Goal: Task Accomplishment & Management: Complete application form

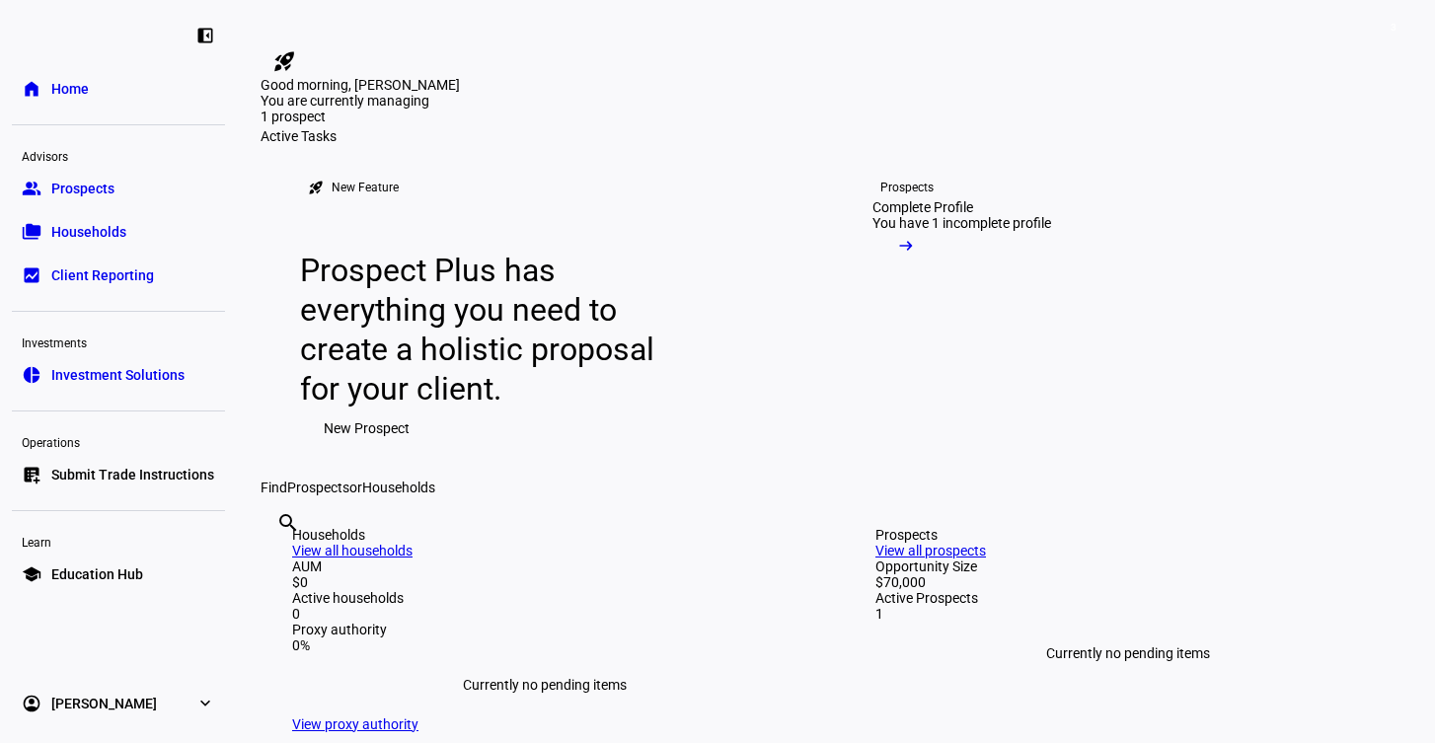
click at [145, 182] on link "group Prospects" at bounding box center [118, 188] width 213 height 39
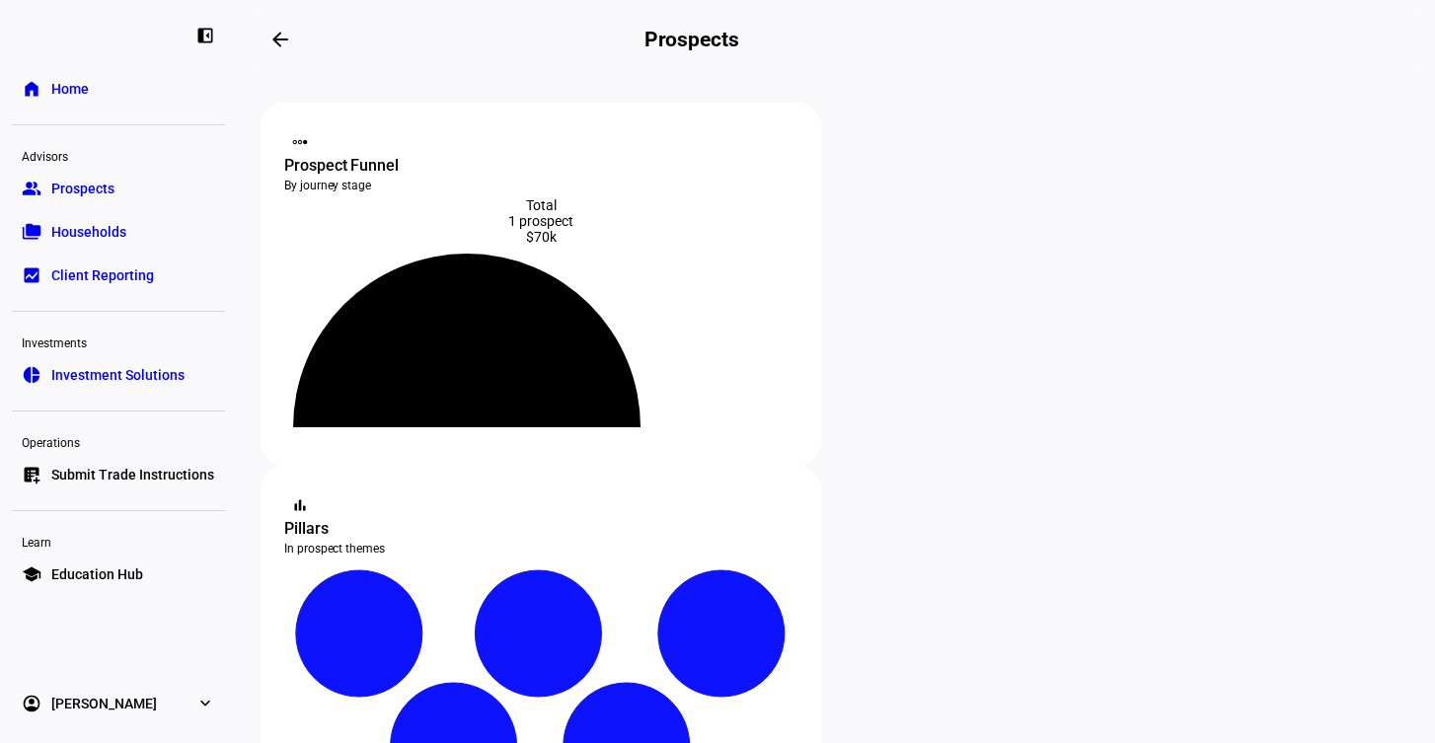
click at [459, 282] on icon at bounding box center [466, 336] width 365 height 183
click at [546, 376] on icon at bounding box center [467, 356] width 284 height 142
click at [365, 154] on div "Prospect Funnel" at bounding box center [540, 166] width 513 height 24
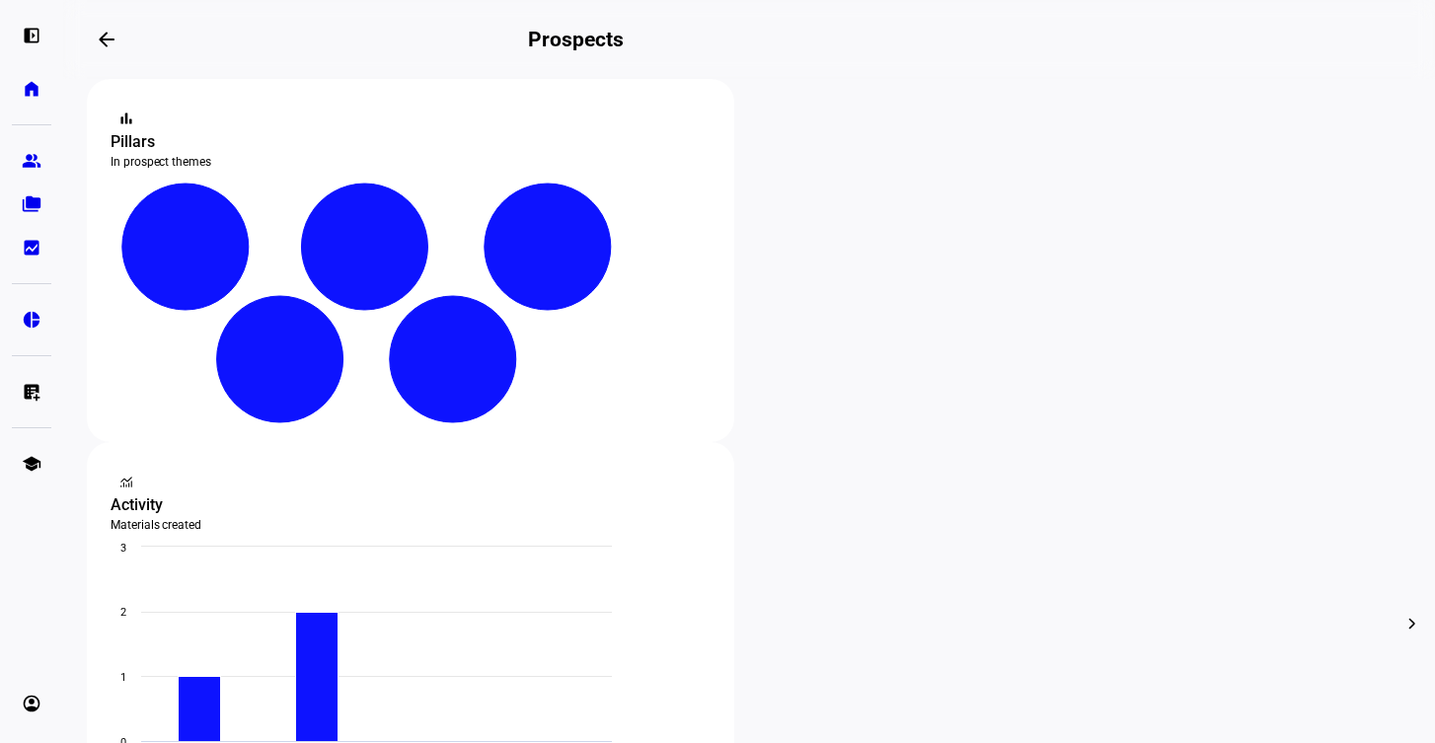
scroll to position [413, 0]
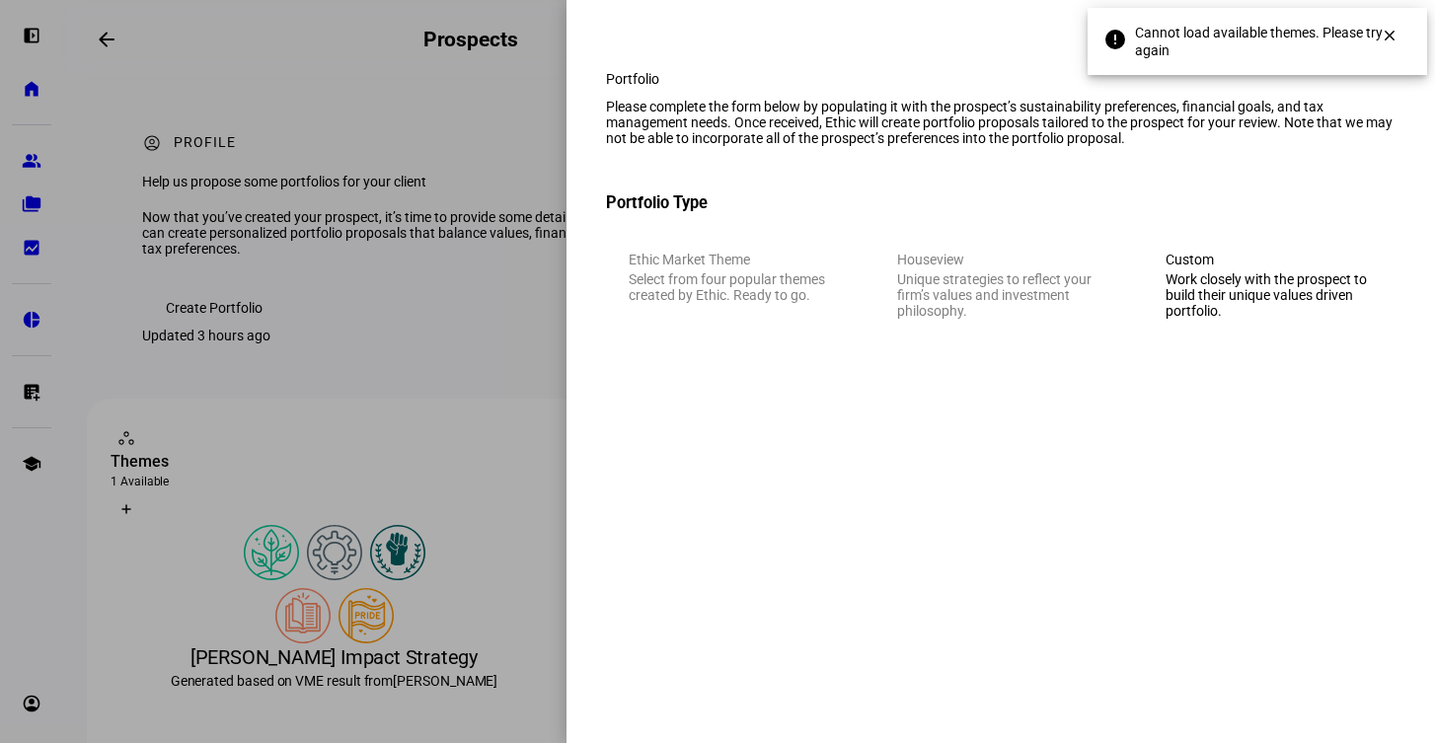
click at [1232, 267] on div "Custom" at bounding box center [1268, 260] width 207 height 16
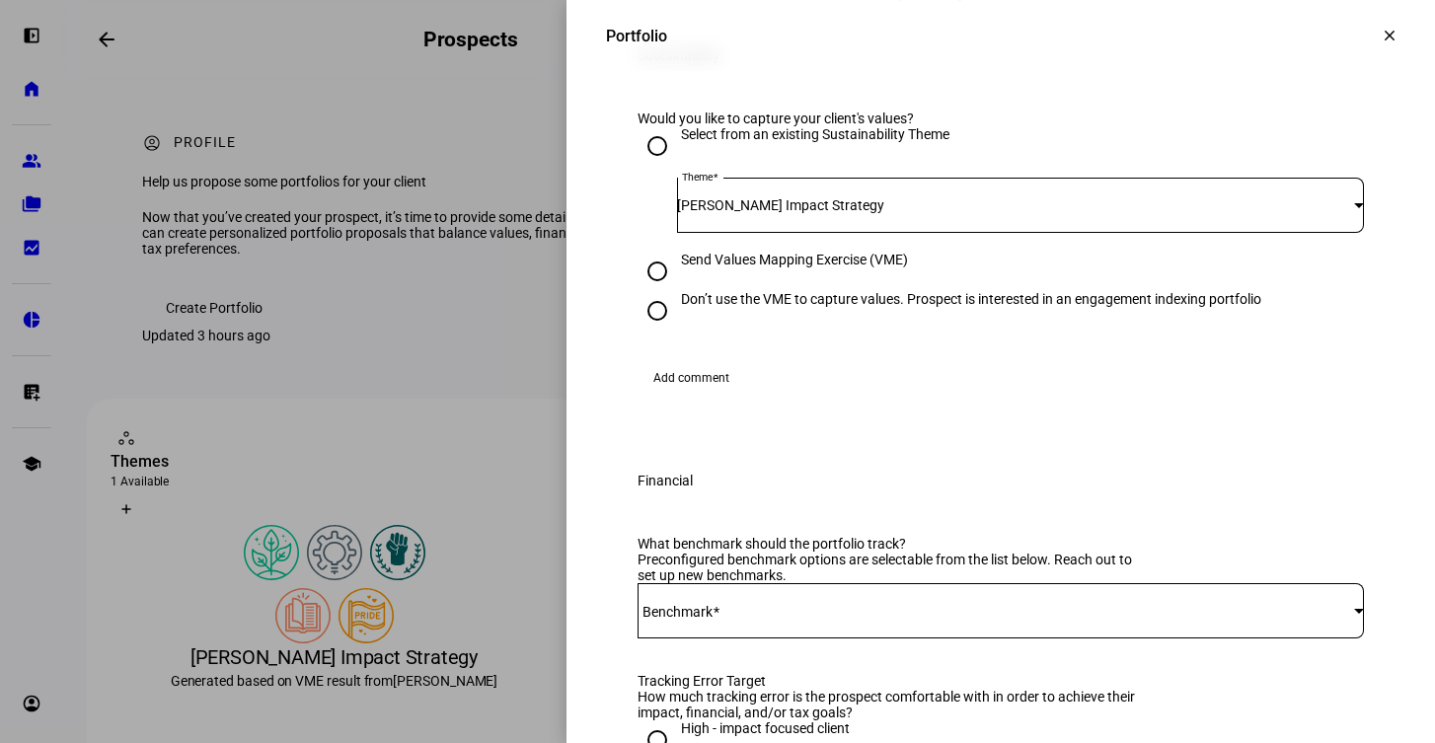
scroll to position [325, 0]
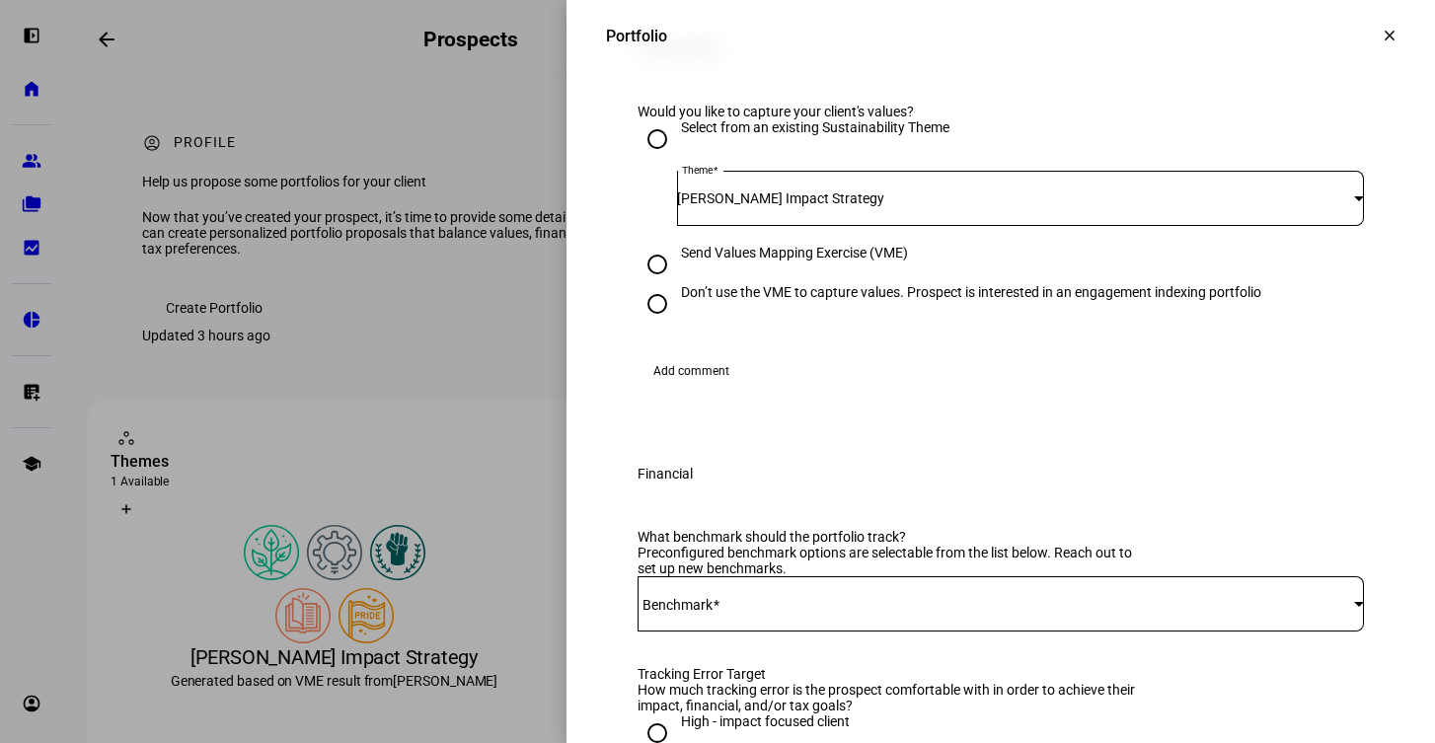
click at [662, 324] on input "Don’t use the VME to capture values. Prospect is interested in an engagement in…" at bounding box center [656, 303] width 39 height 39
radio input "true"
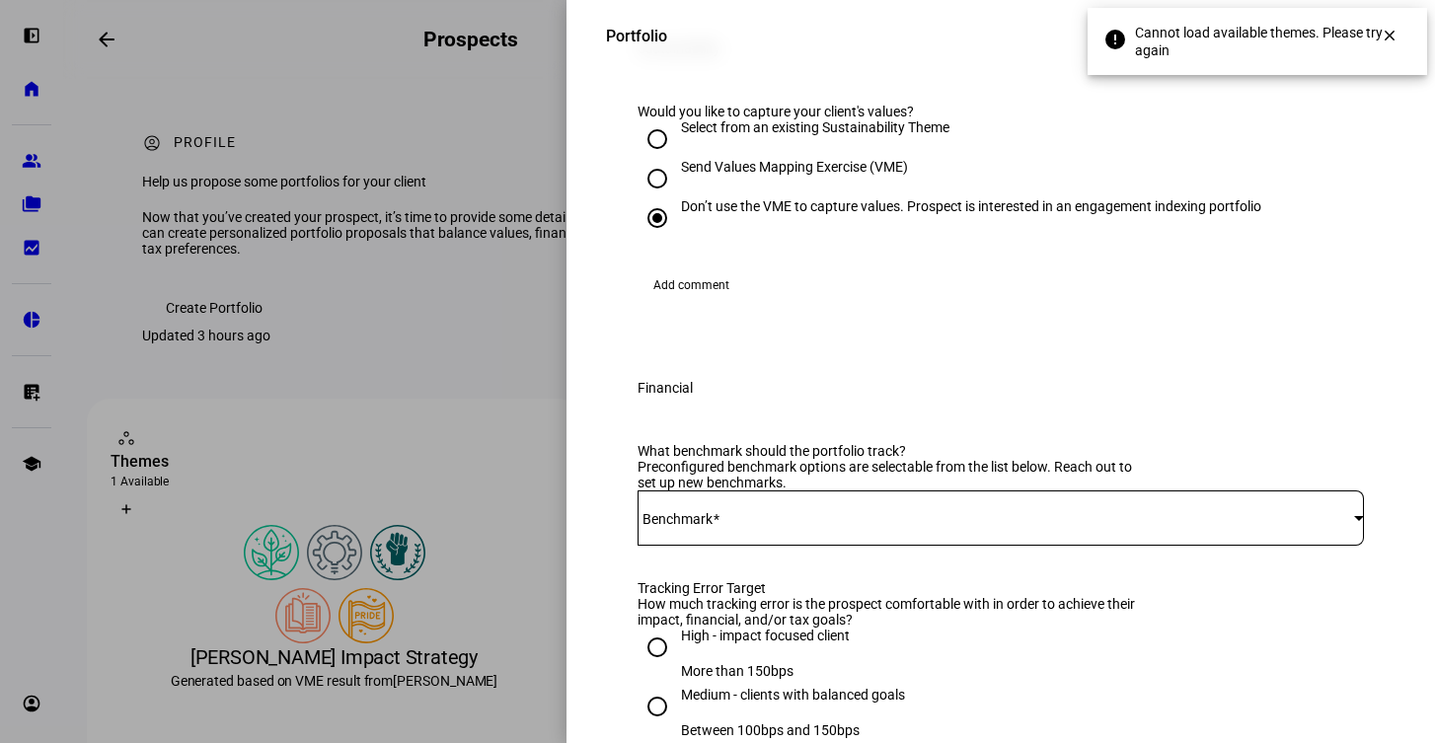
click at [661, 159] on input "Select from an existing Sustainability Theme" at bounding box center [656, 138] width 39 height 39
radio input "true"
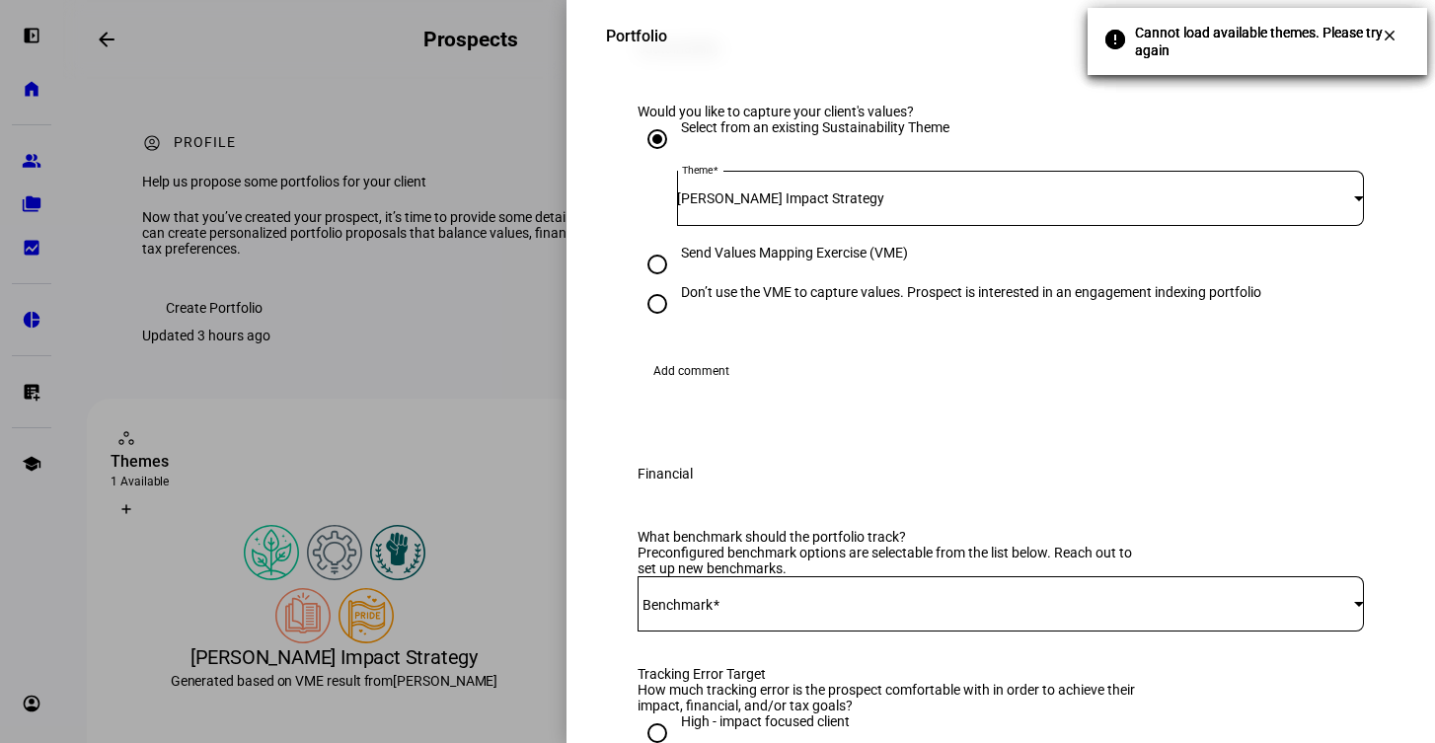
click at [884, 206] on span "[PERSON_NAME] Impact Strategy" at bounding box center [780, 198] width 207 height 16
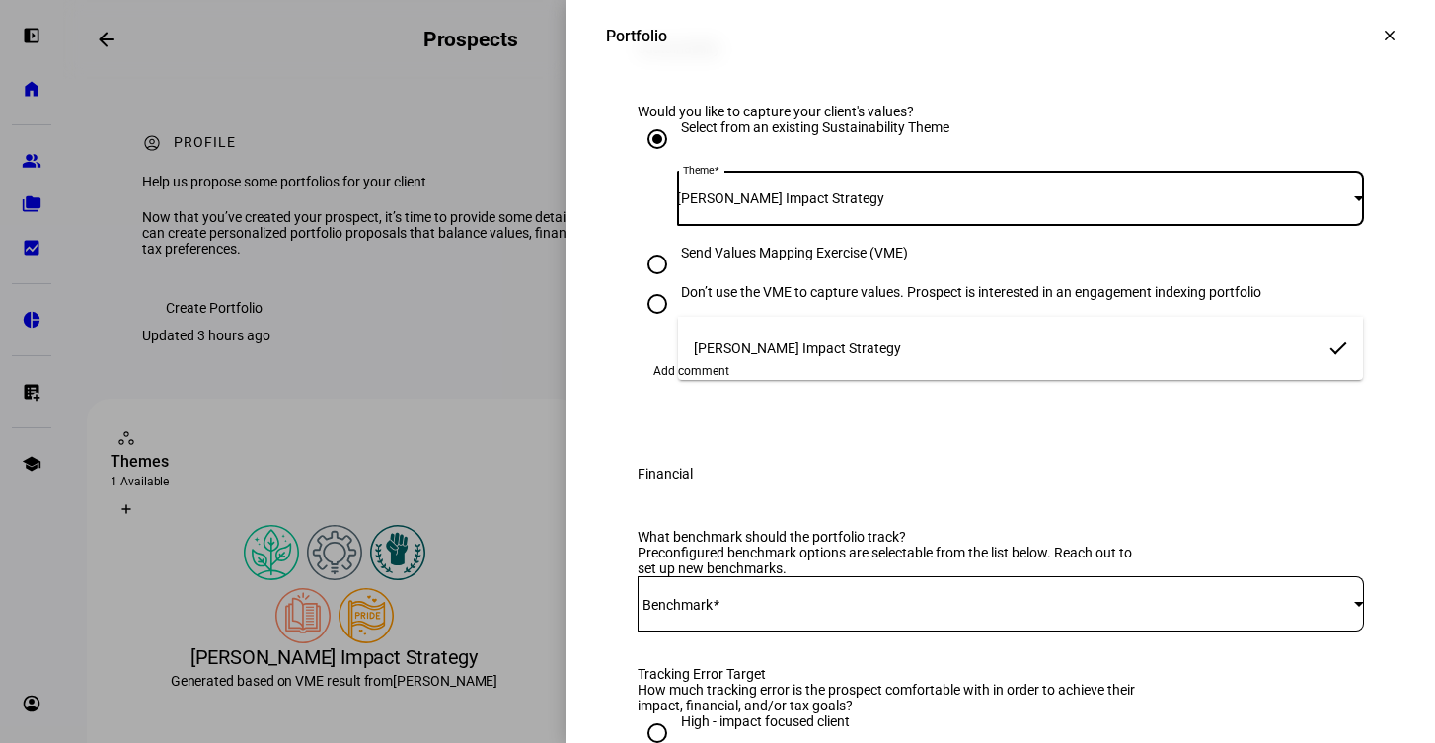
click at [961, 199] on div at bounding box center [717, 371] width 1435 height 743
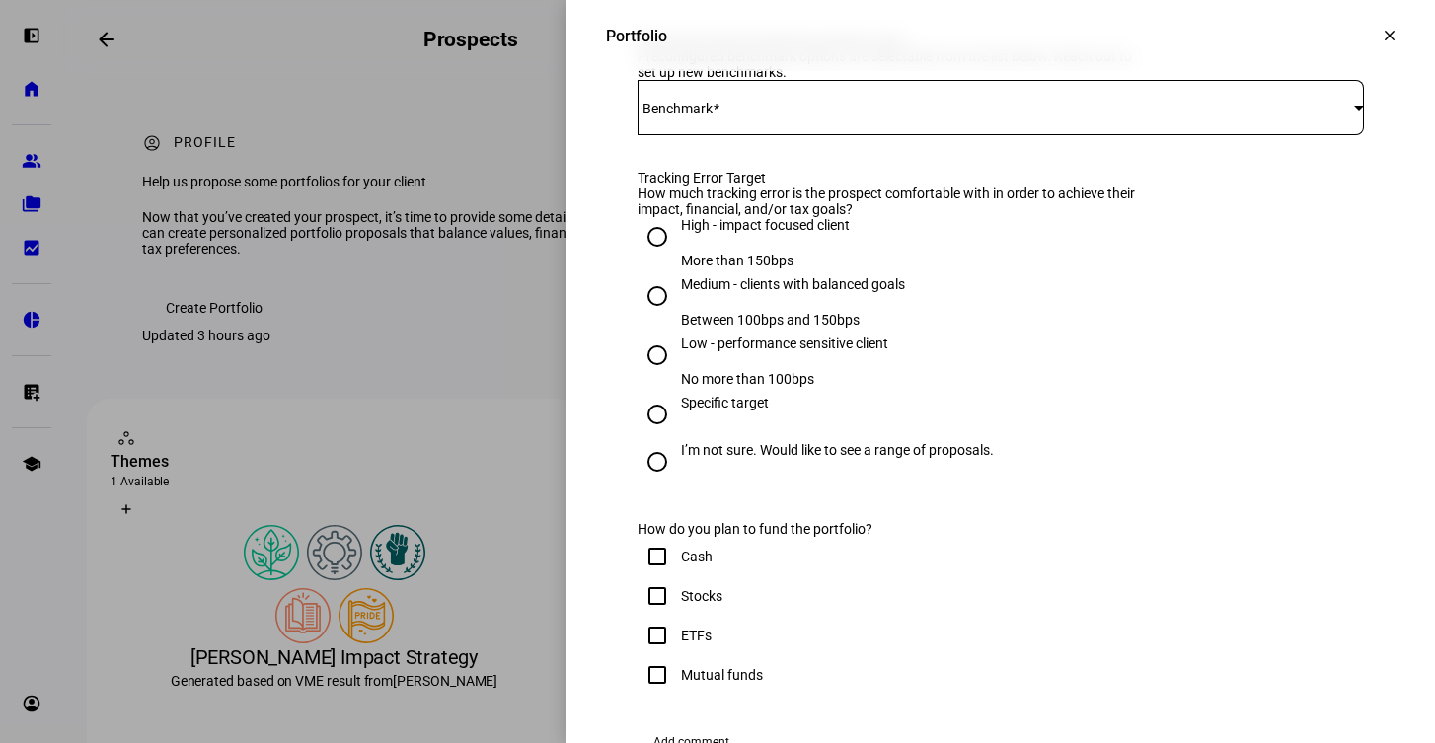
scroll to position [743, 0]
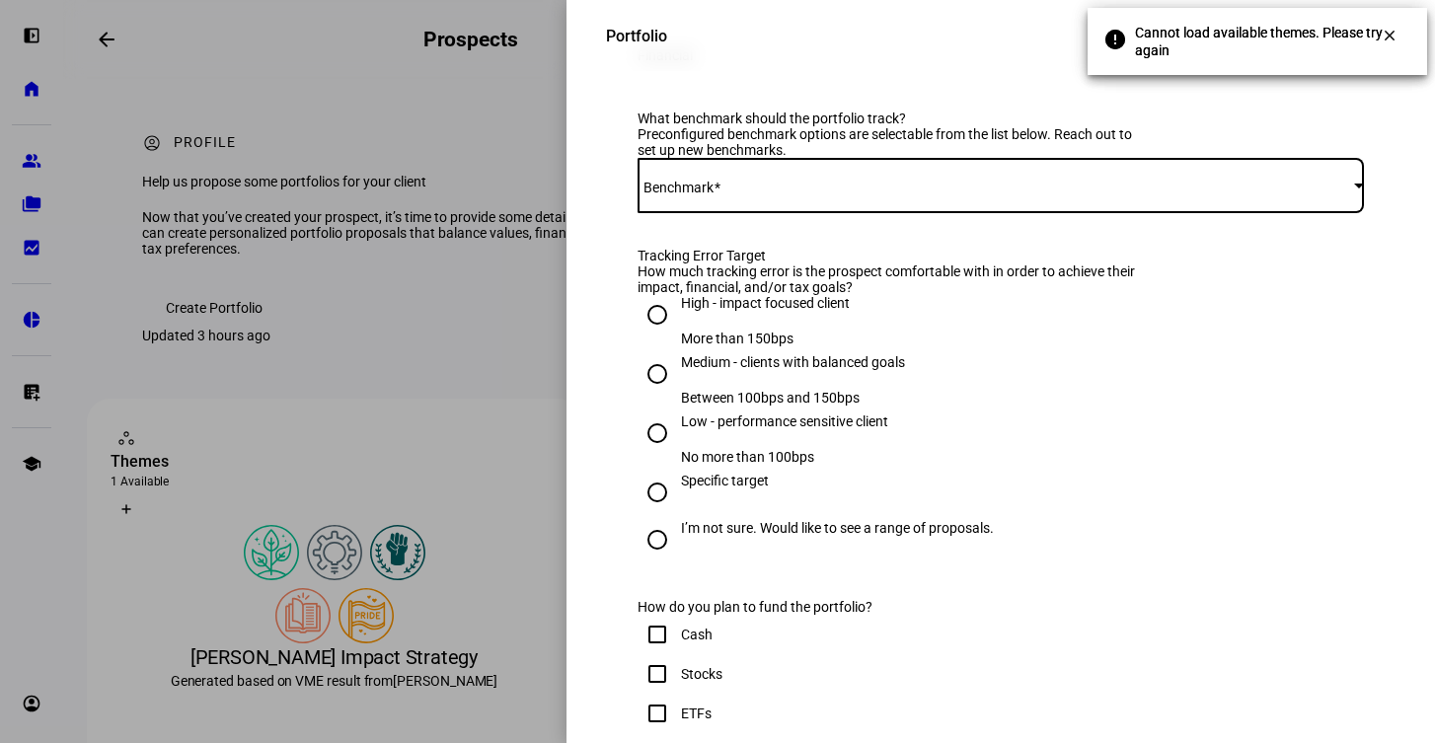
click at [1354, 187] on div at bounding box center [1359, 185] width 10 height 5
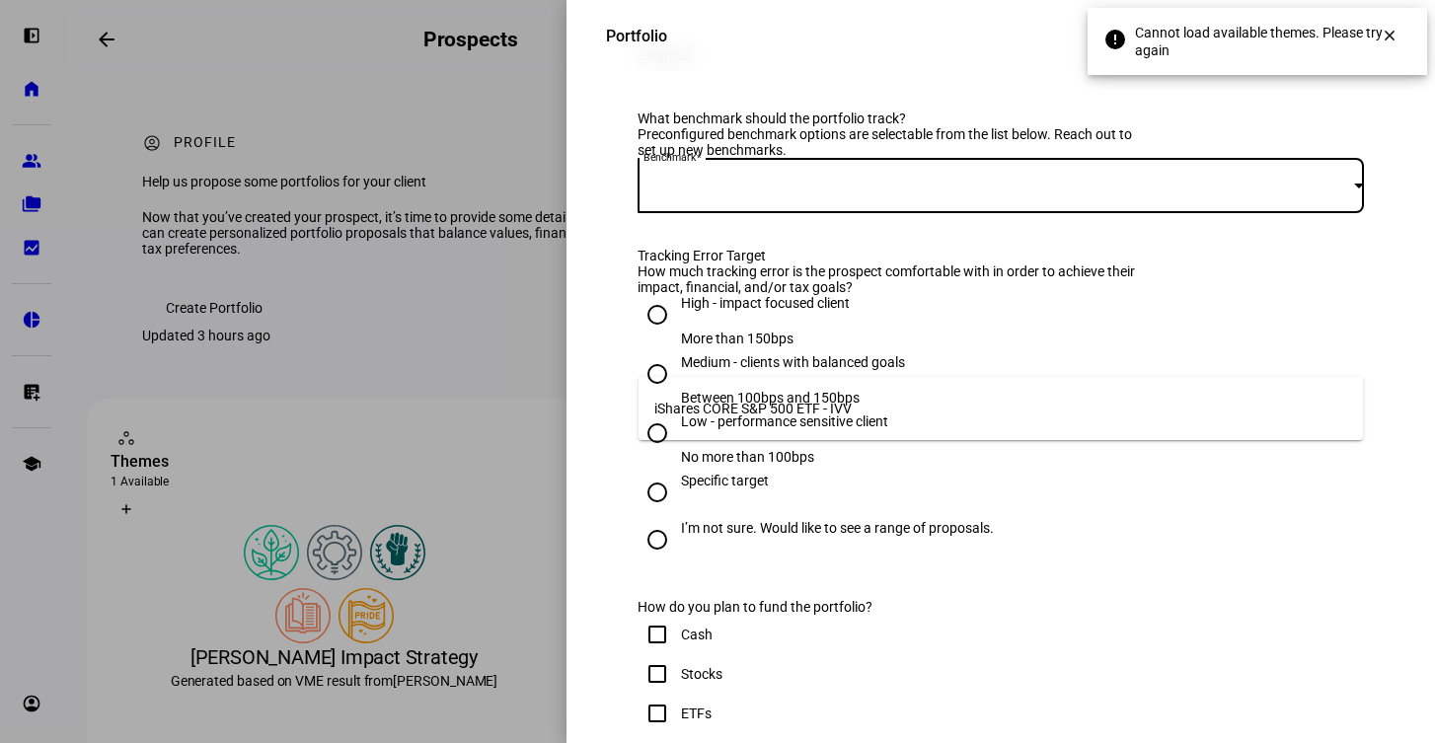
click at [933, 395] on mat-option "iShares CORE S&P 500 ETF - IVV" at bounding box center [1000, 408] width 724 height 47
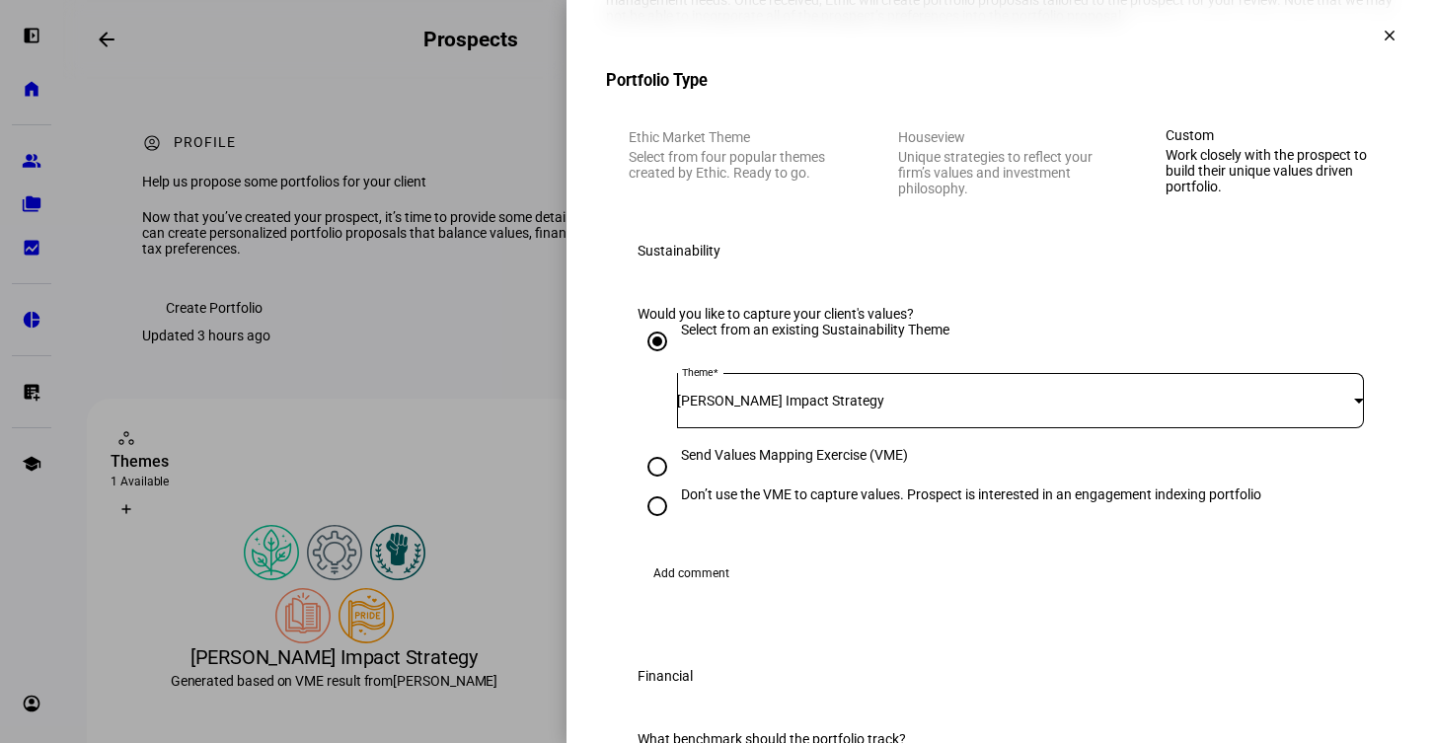
scroll to position [188, 0]
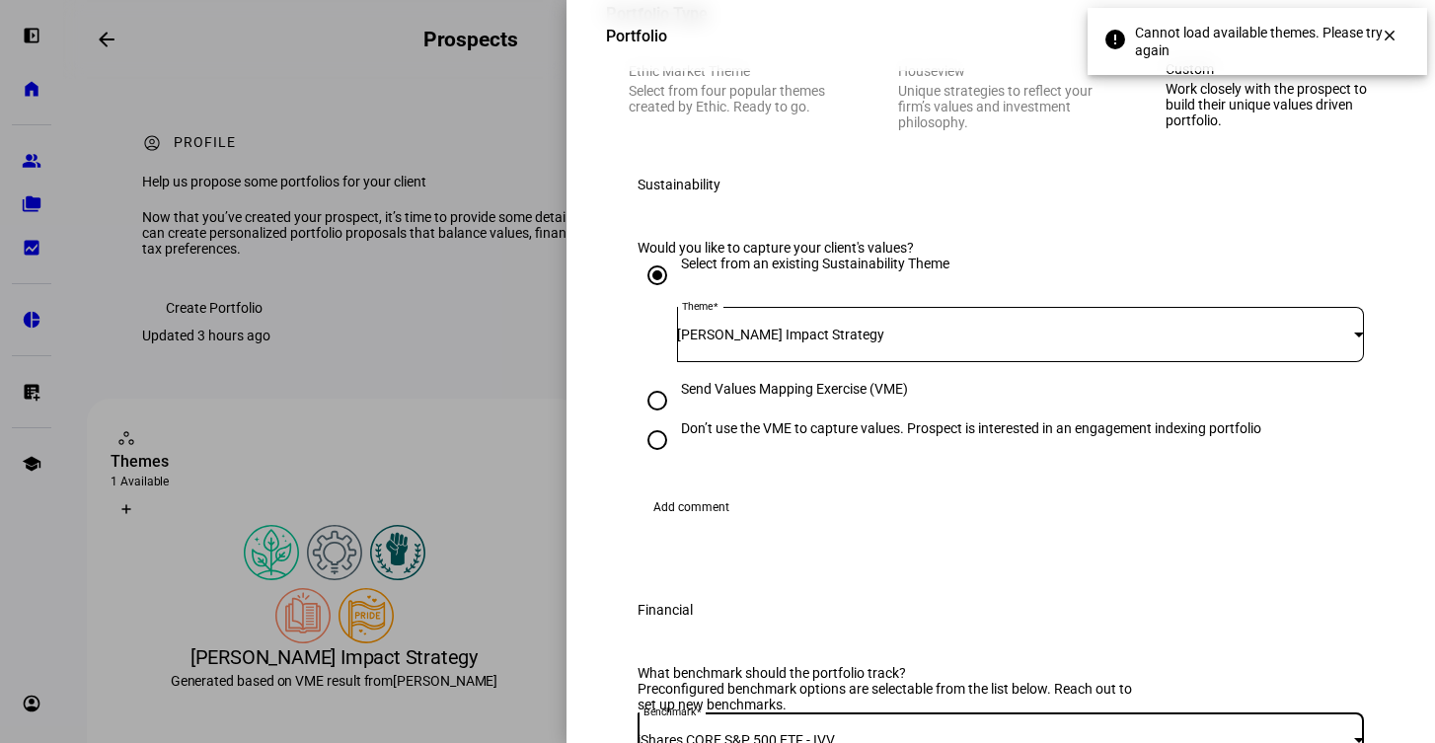
click at [848, 342] on span "[PERSON_NAME] Impact Strategy" at bounding box center [780, 335] width 207 height 16
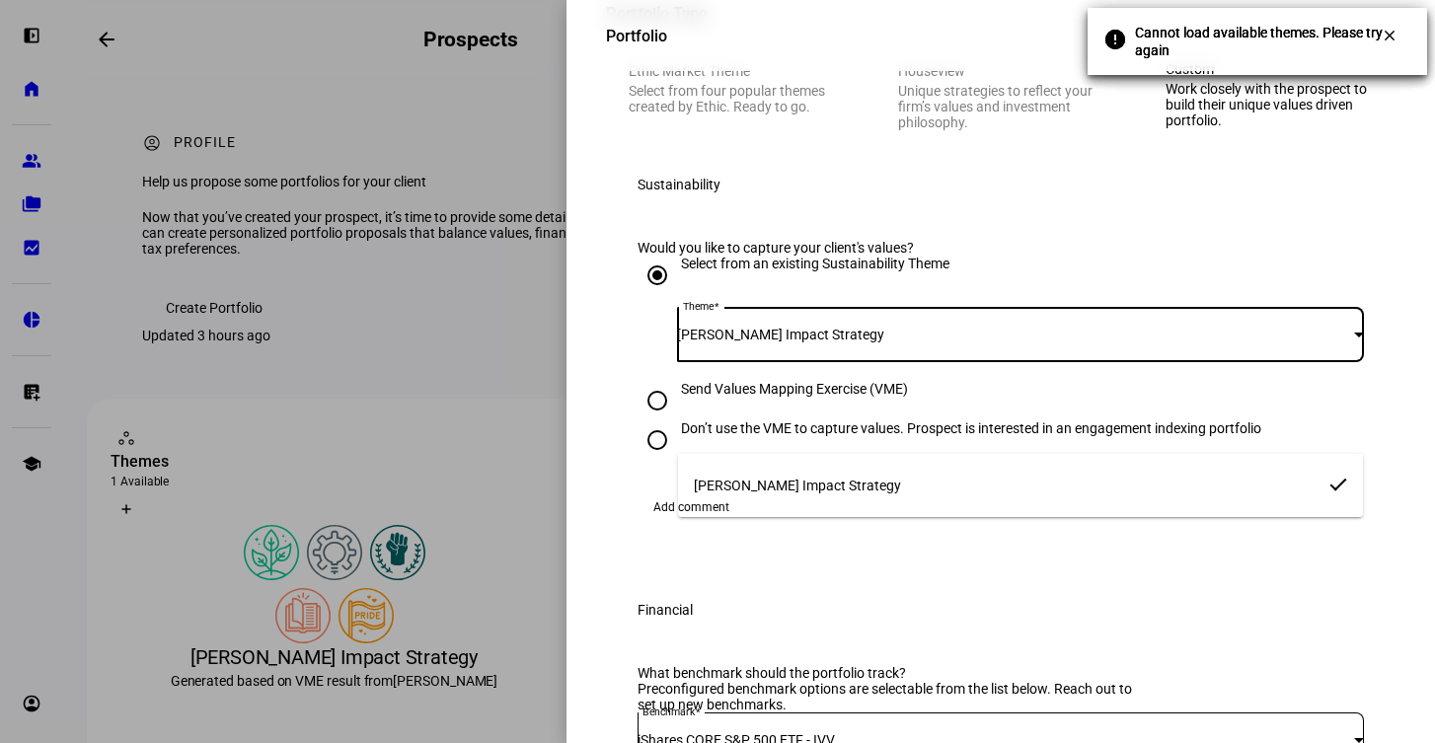
click at [936, 378] on div at bounding box center [717, 371] width 1435 height 743
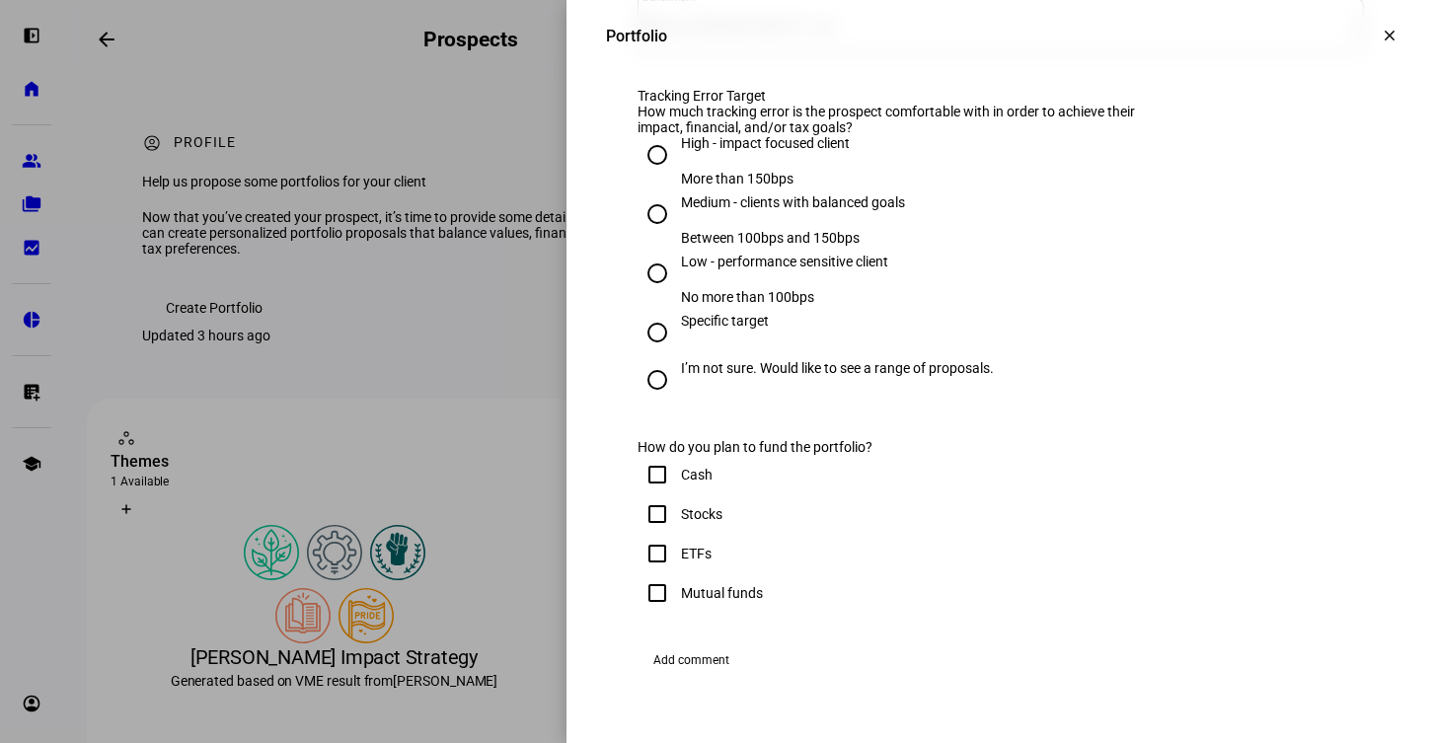
scroll to position [1037, 0]
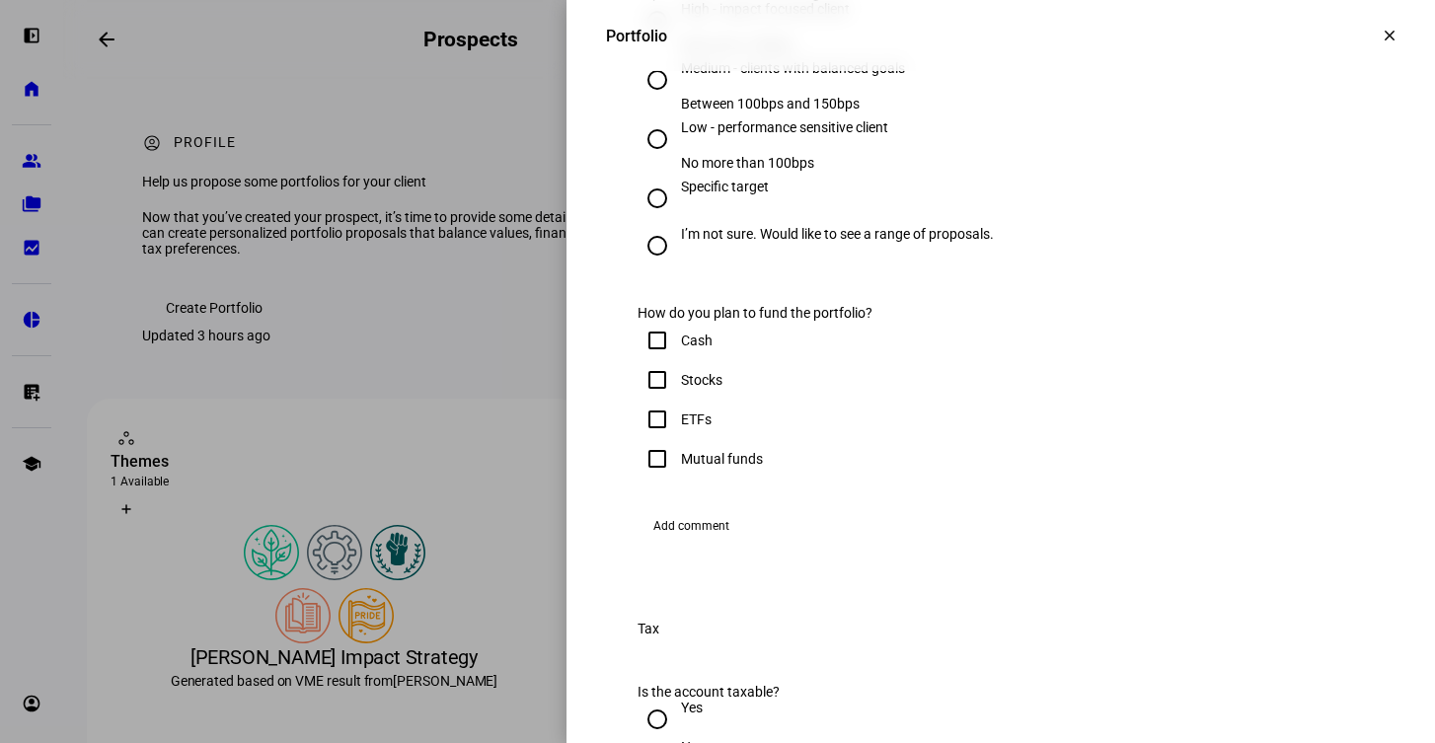
click at [657, 40] on input "High - impact focused client More than 150bps" at bounding box center [656, 20] width 39 height 39
radio input "true"
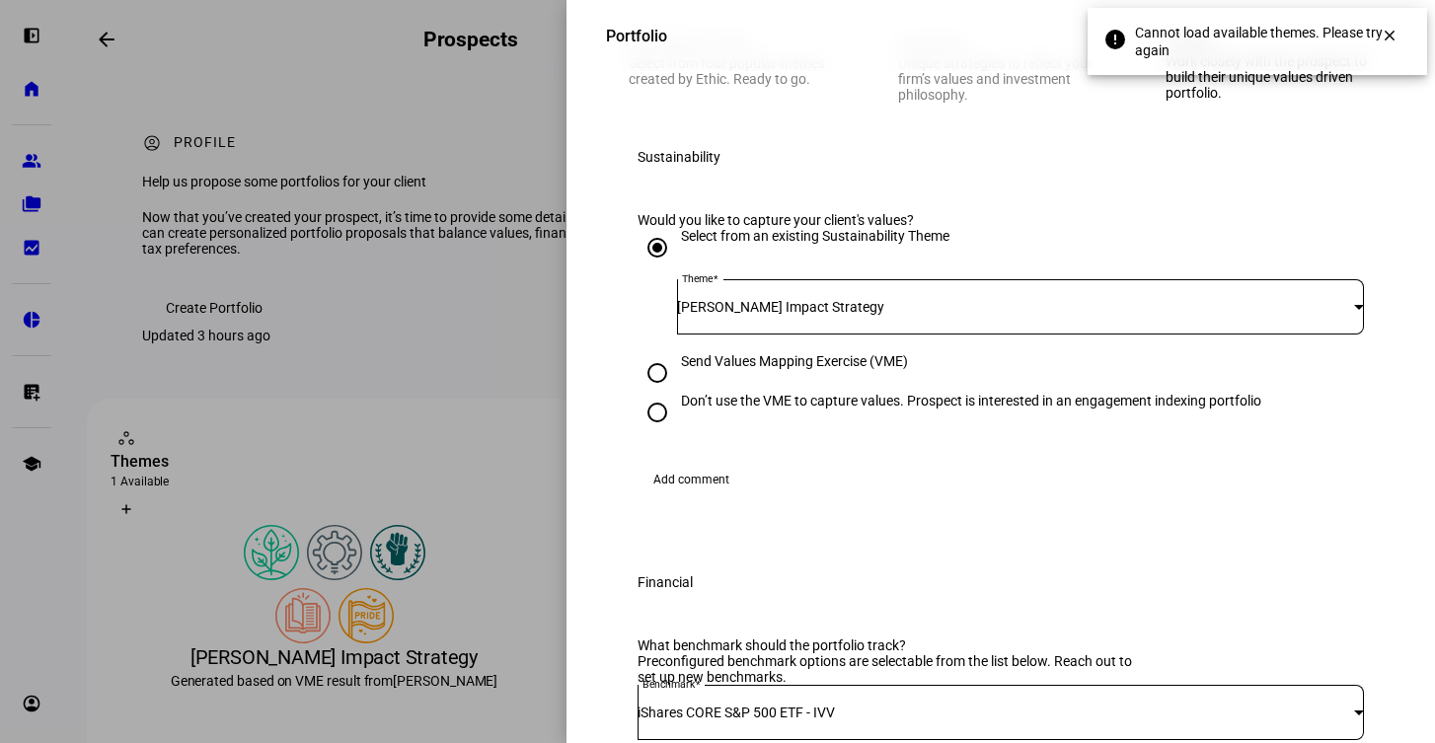
scroll to position [207, 0]
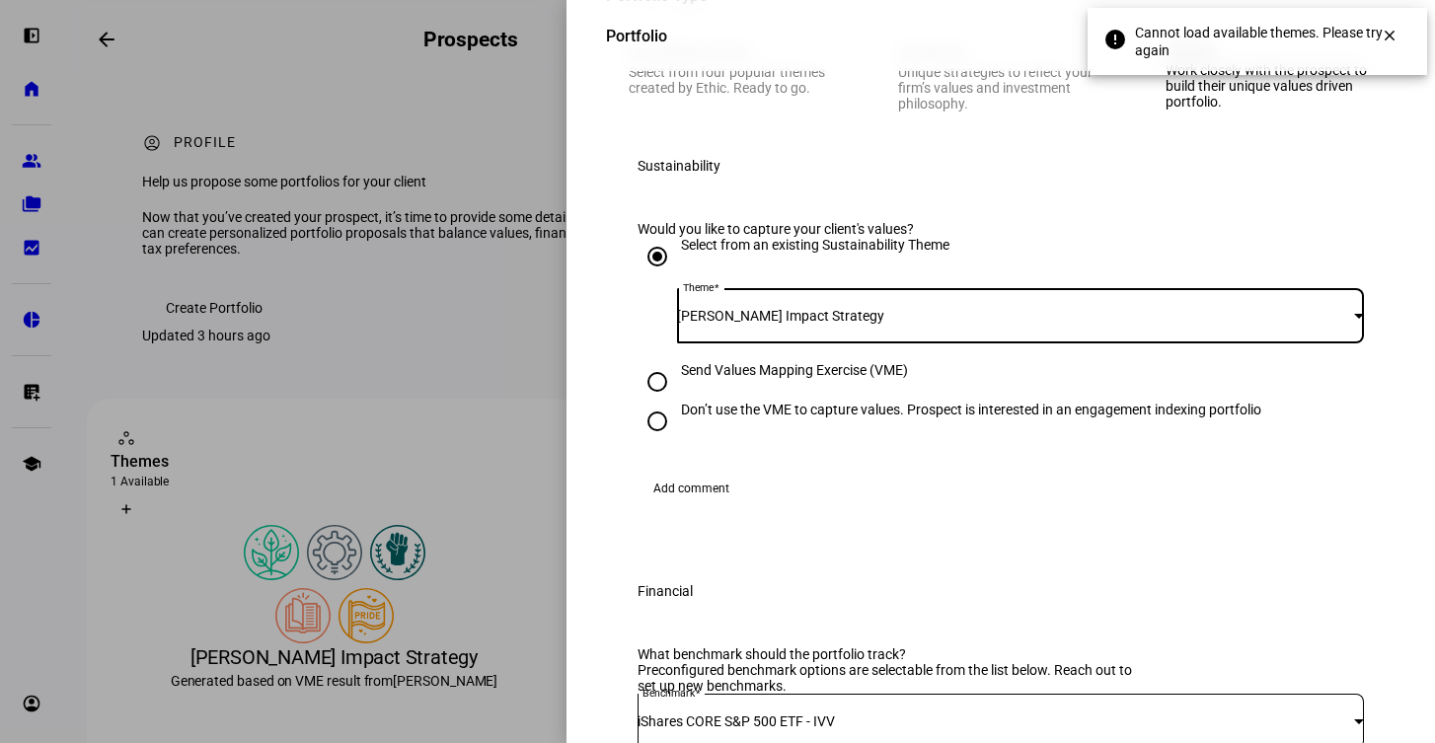
click at [760, 324] on span "[PERSON_NAME] Impact Strategy" at bounding box center [780, 316] width 207 height 16
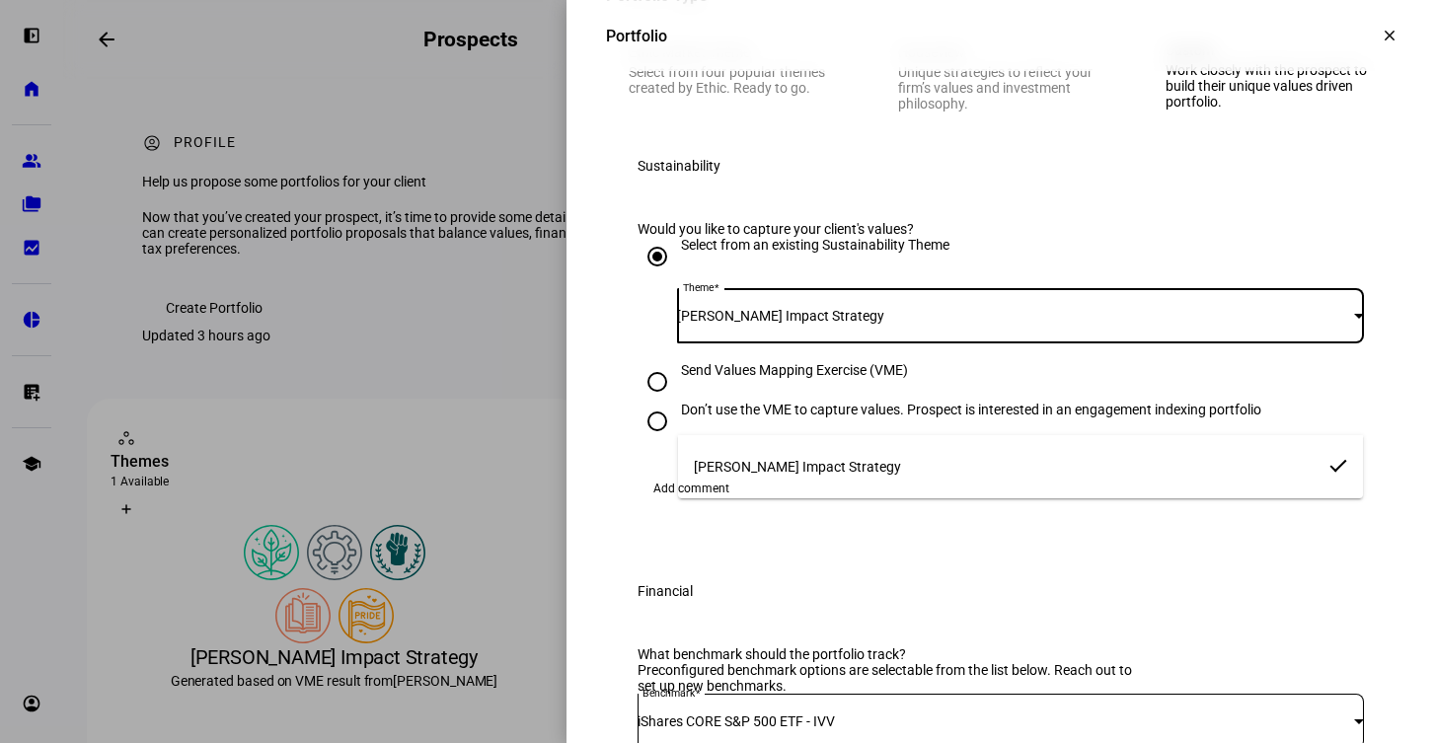
click at [943, 339] on div at bounding box center [717, 371] width 1435 height 743
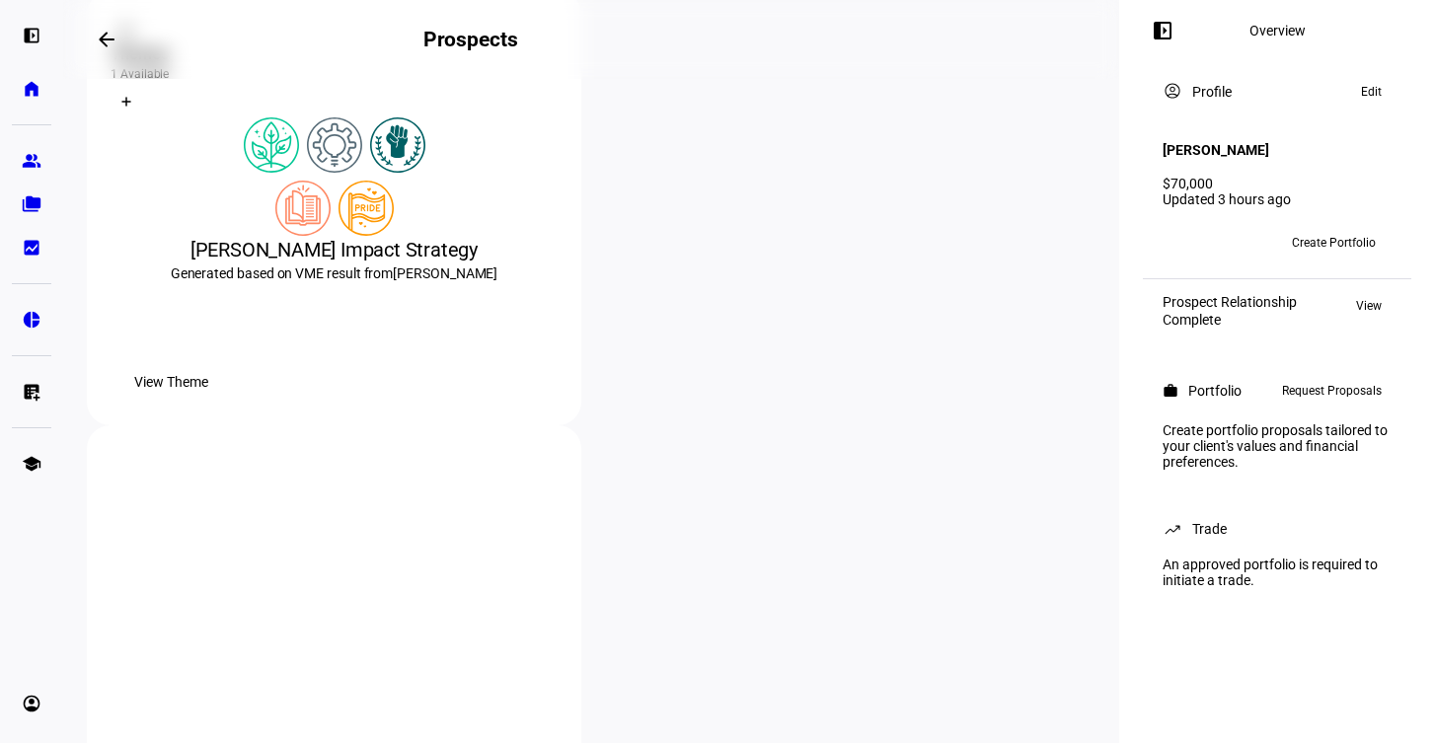
scroll to position [434, 0]
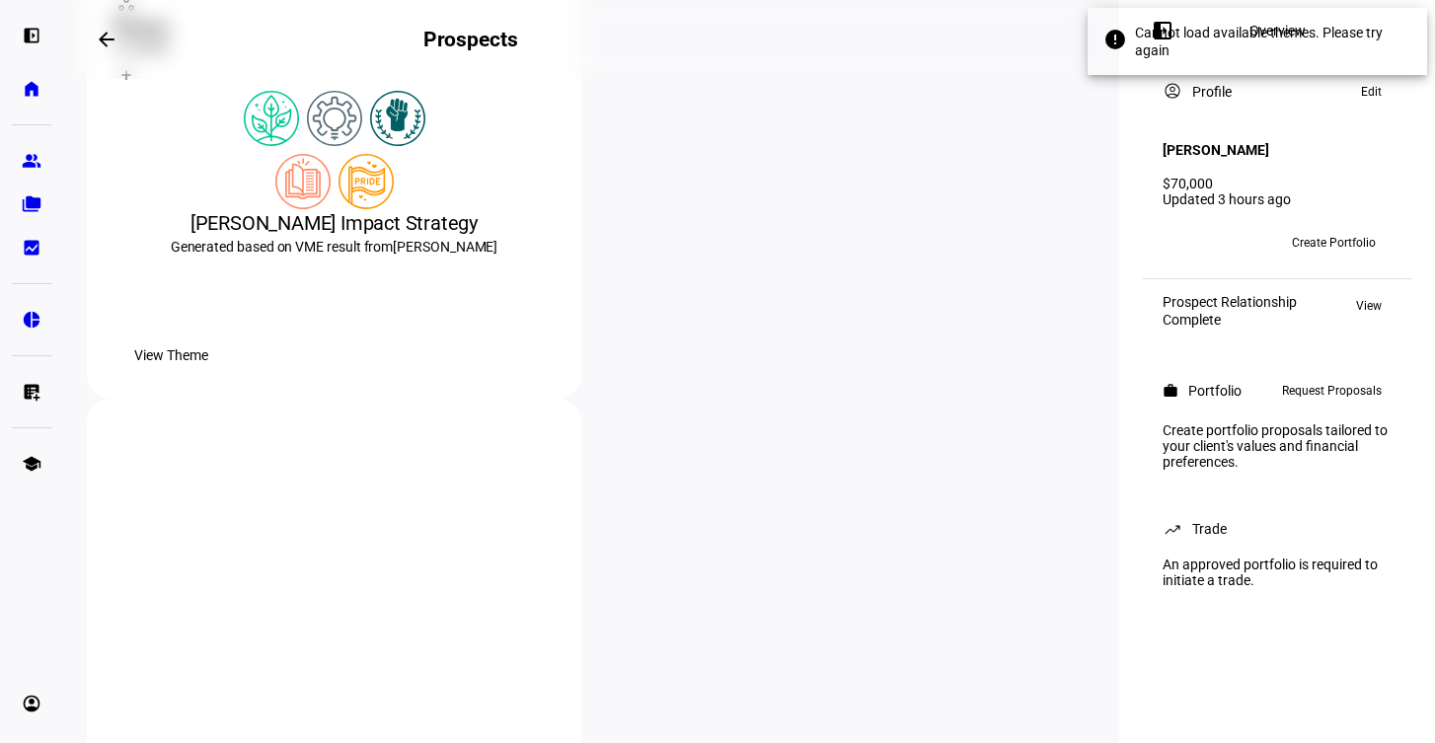
click at [208, 375] on span "View Theme" at bounding box center [171, 355] width 74 height 39
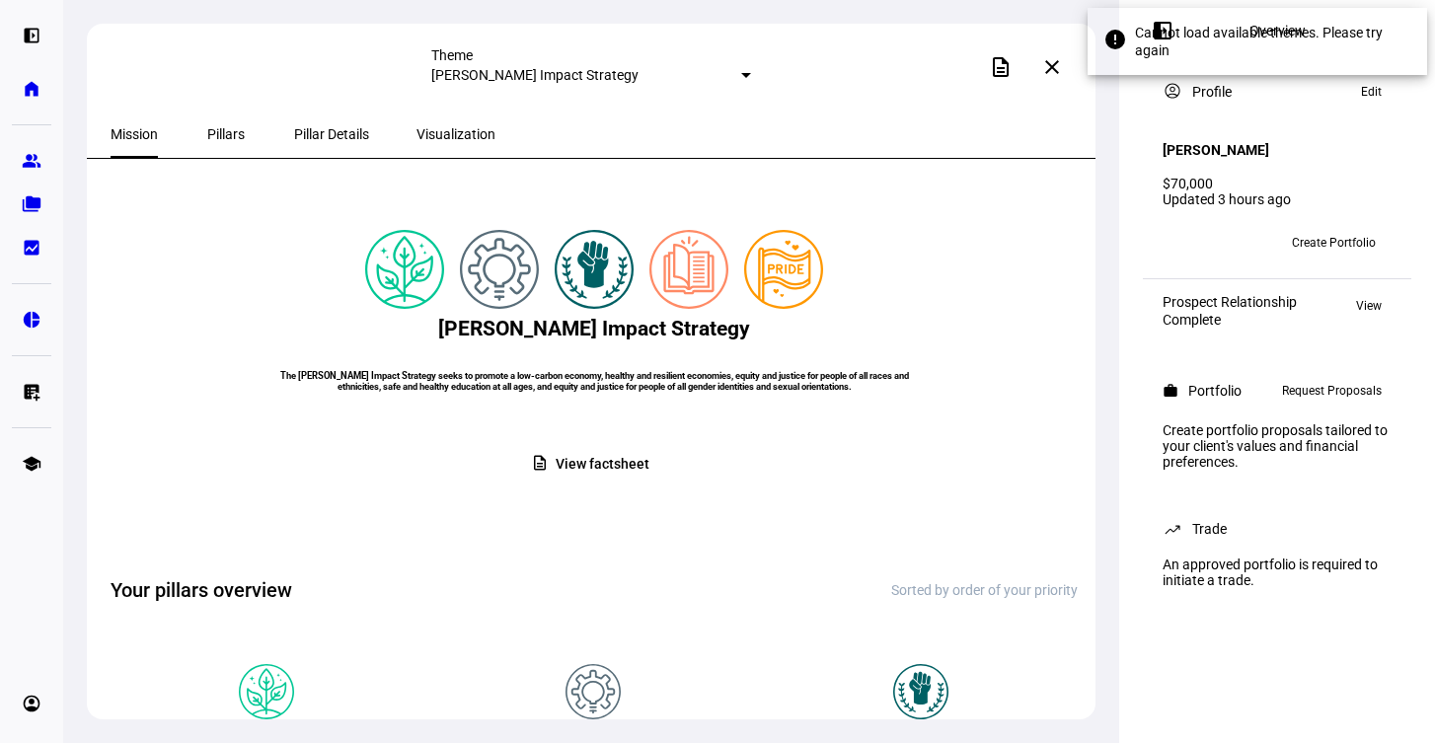
drag, startPoint x: 602, startPoint y: 520, endPoint x: 604, endPoint y: 540, distance: 19.8
click at [601, 523] on mat-card "[PERSON_NAME] Impact Strategy The [PERSON_NAME] Impact Strategy seeks to promot…" at bounding box center [594, 363] width 967 height 360
click at [604, 484] on span "View factsheet" at bounding box center [602, 464] width 93 height 38
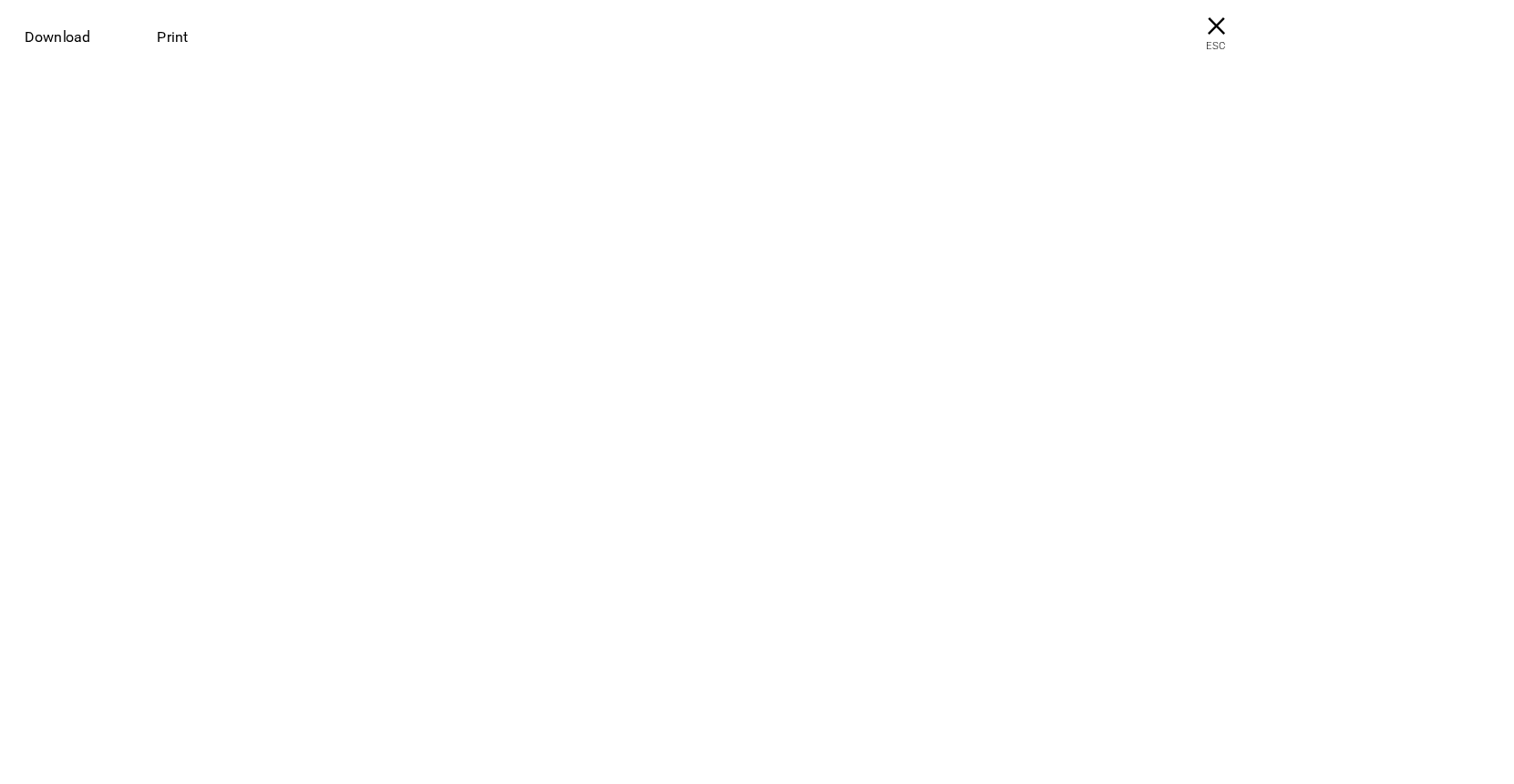
scroll to position [401, 0]
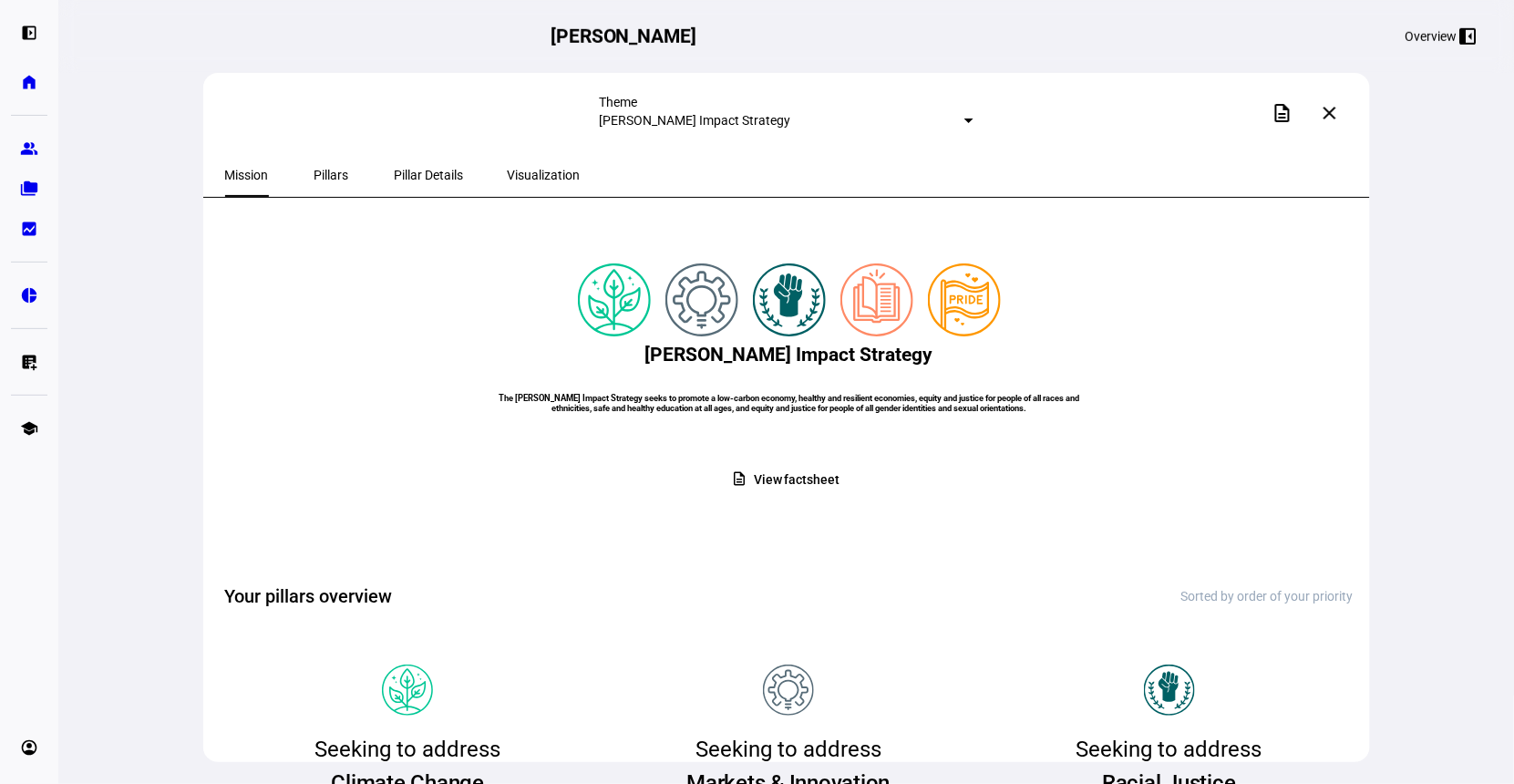
click at [314, 169] on span "Pillars" at bounding box center [331, 175] width 34 height 13
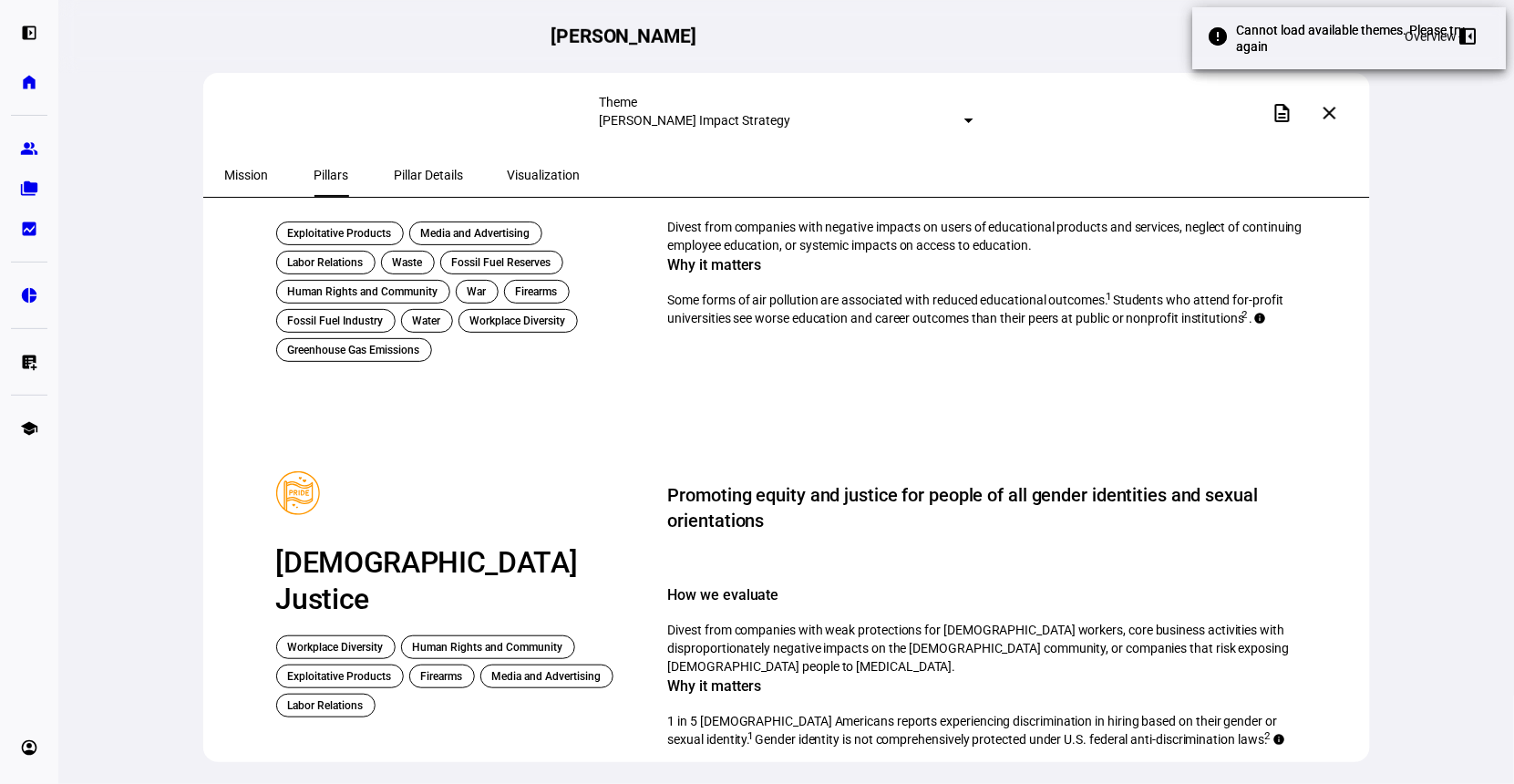
scroll to position [1405, 0]
click at [394, 176] on span "Pillar Details" at bounding box center [429, 175] width 69 height 13
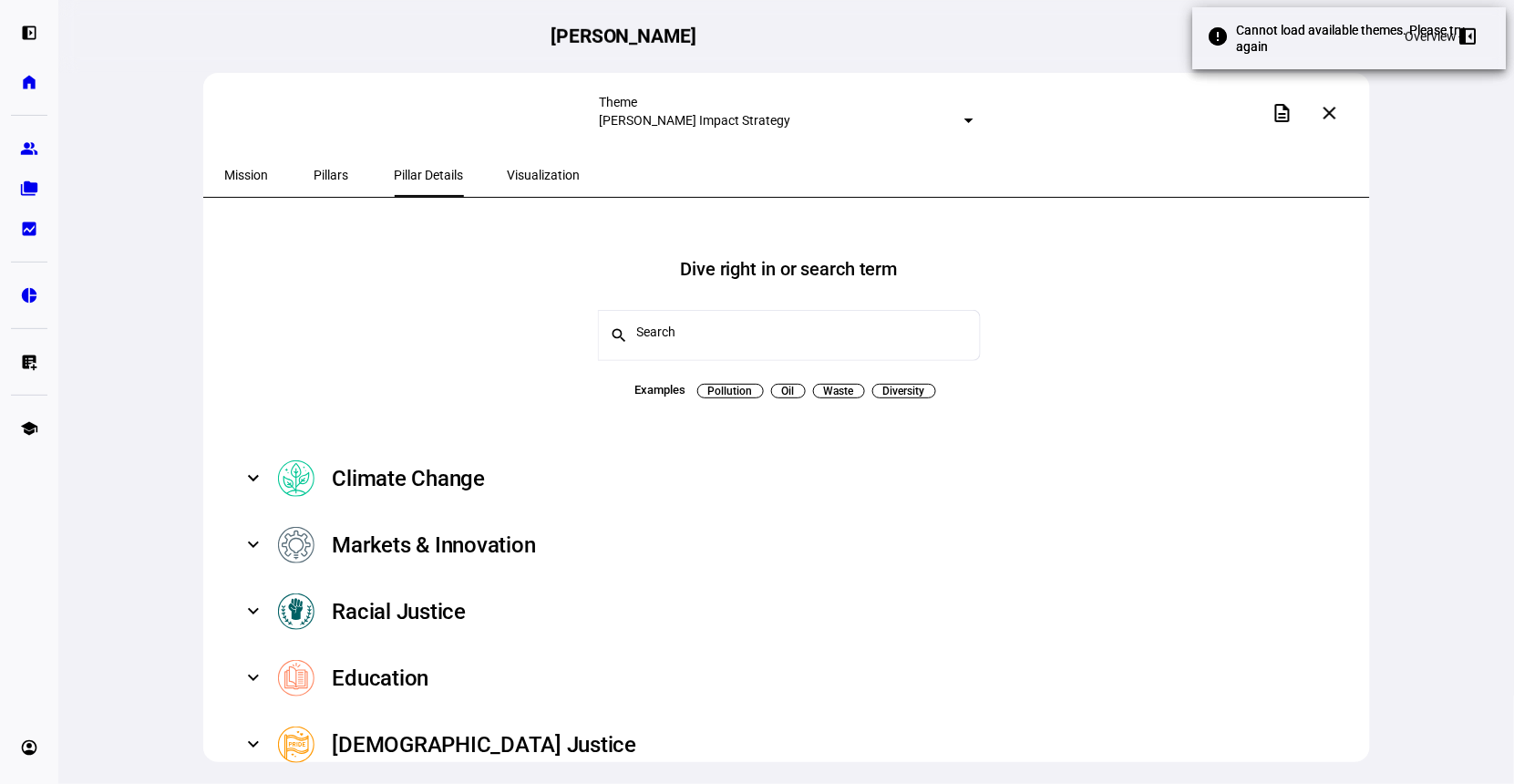
scroll to position [52, 0]
click at [448, 446] on mat-expansion-panel-header "Climate Change" at bounding box center [790, 479] width 1129 height 66
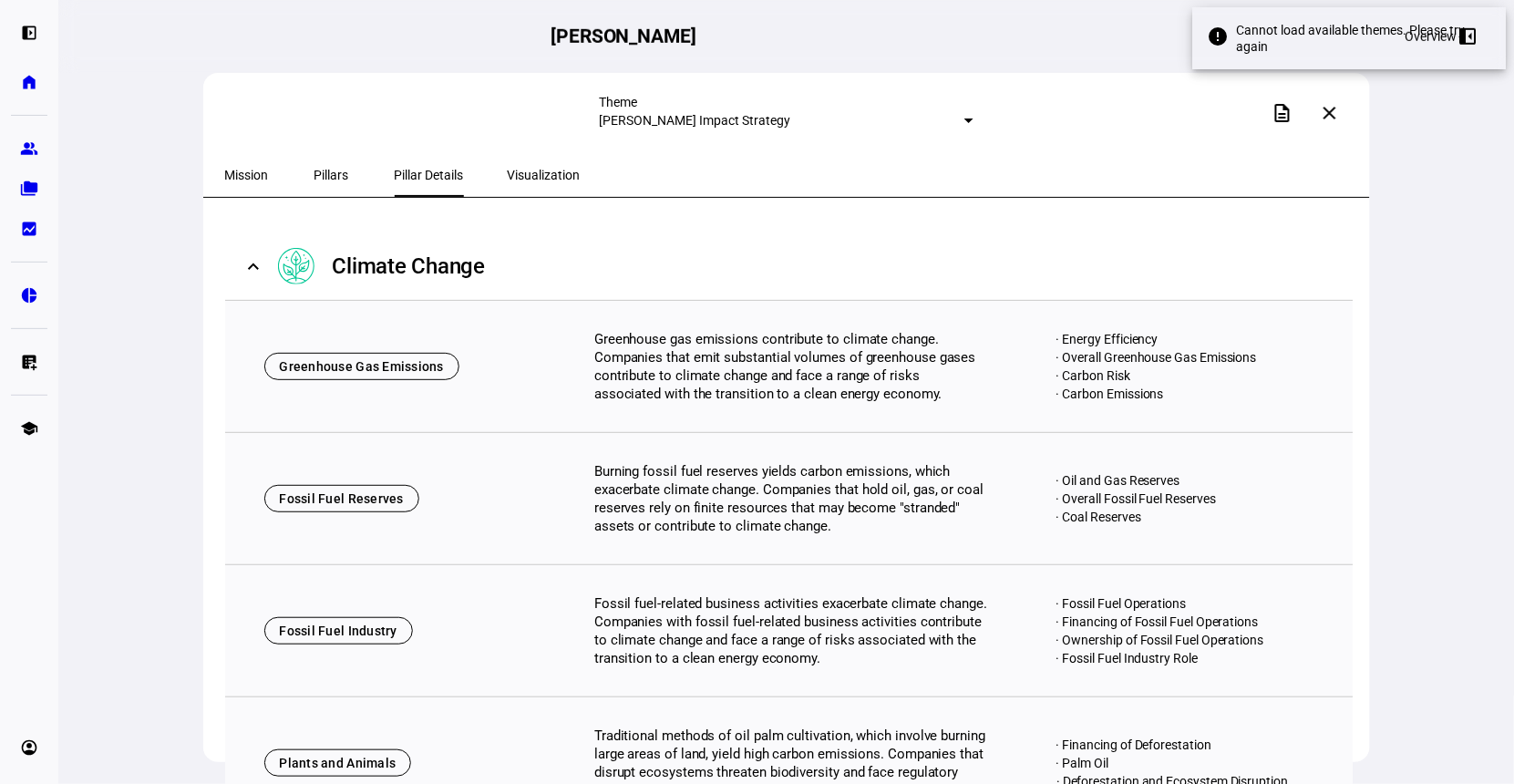
click at [433, 260] on div "Climate Change" at bounding box center [409, 266] width 153 height 30
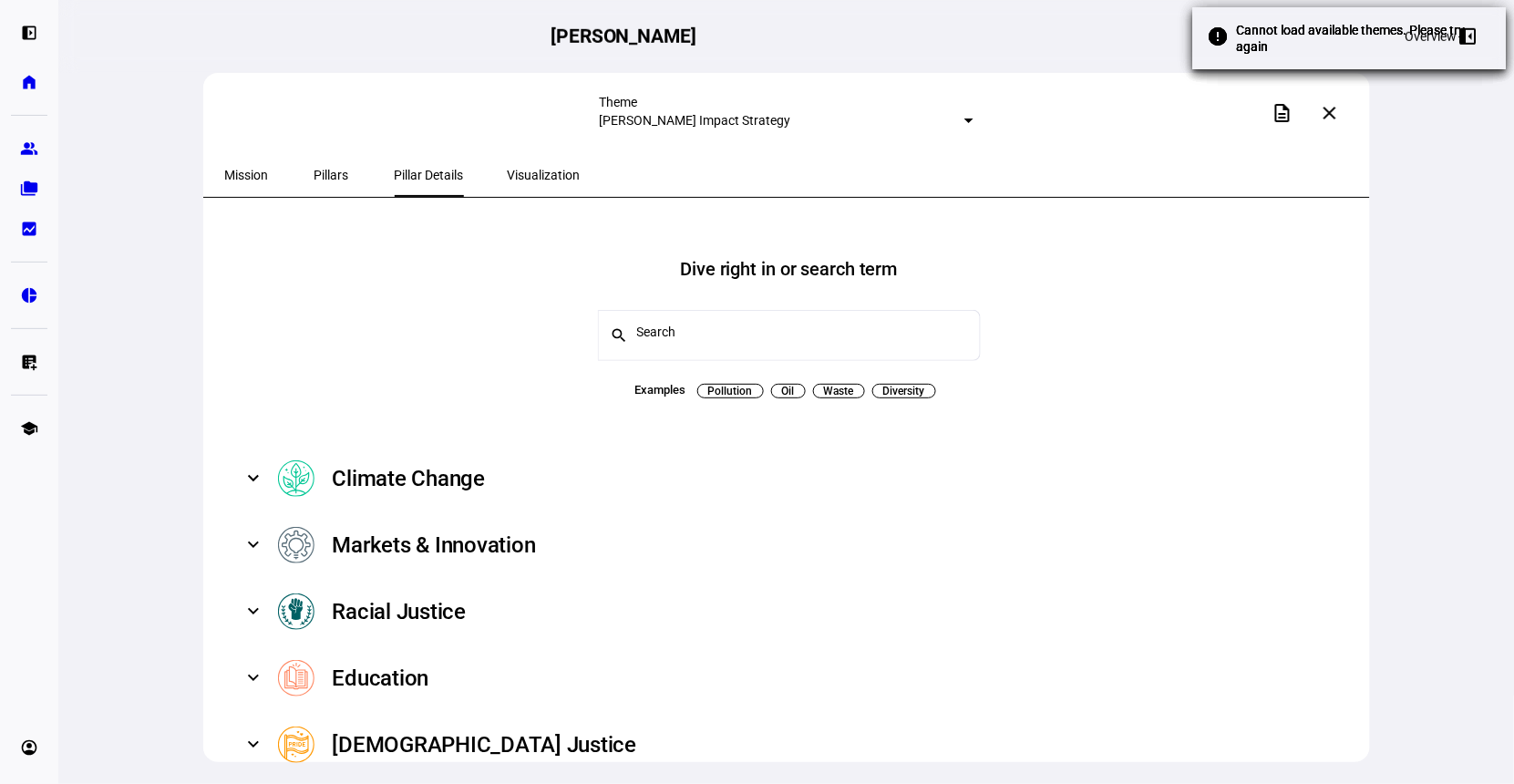
click at [515, 170] on span "Visualization" at bounding box center [544, 175] width 73 height 13
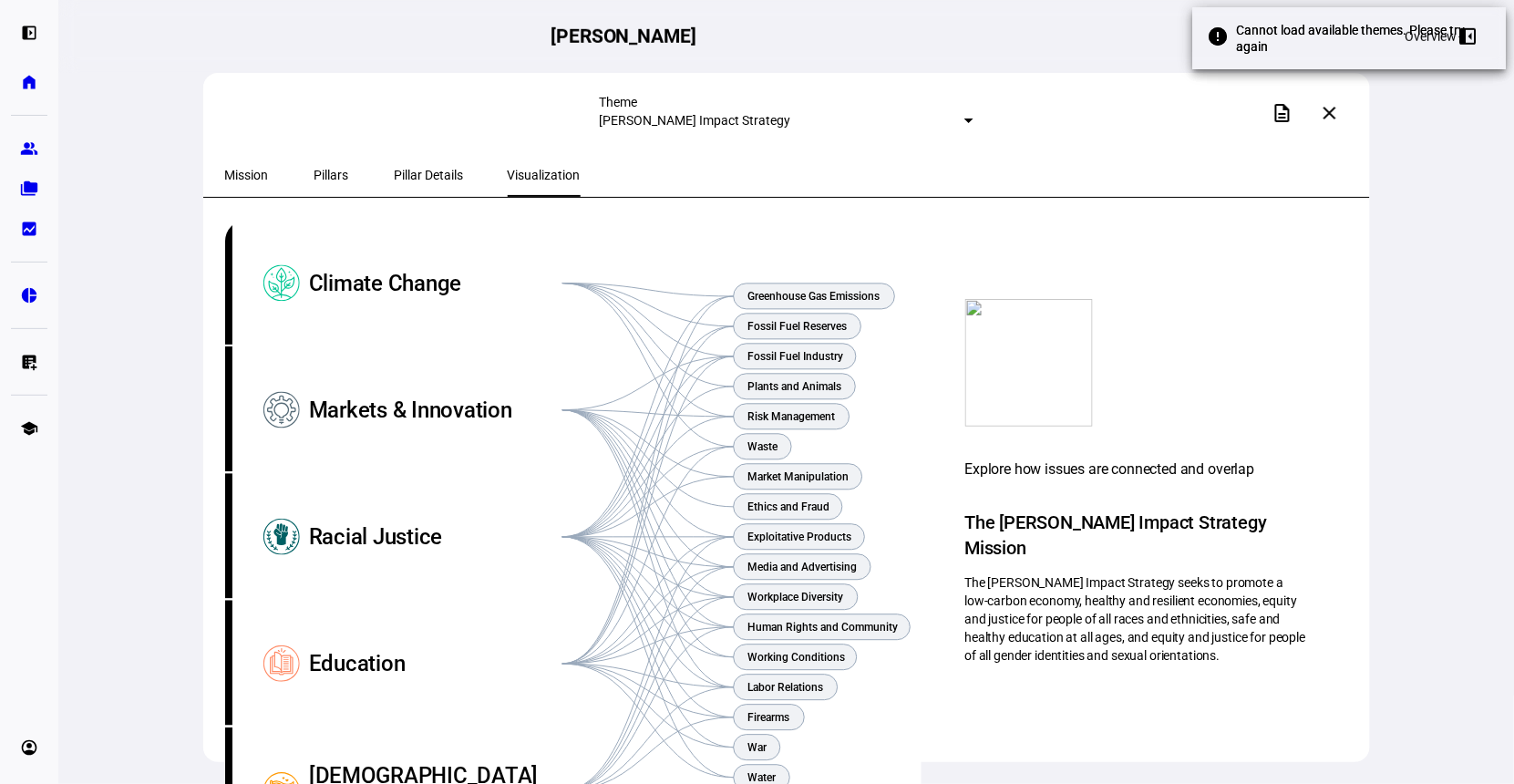
click at [24, 210] on ul "group Prospects folder_copy Households bid_landscape Client Reporting" at bounding box center [29, 188] width 36 height 116
click at [27, 192] on eth-mat-symbol "folder_copy" at bounding box center [30, 188] width 18 height 18
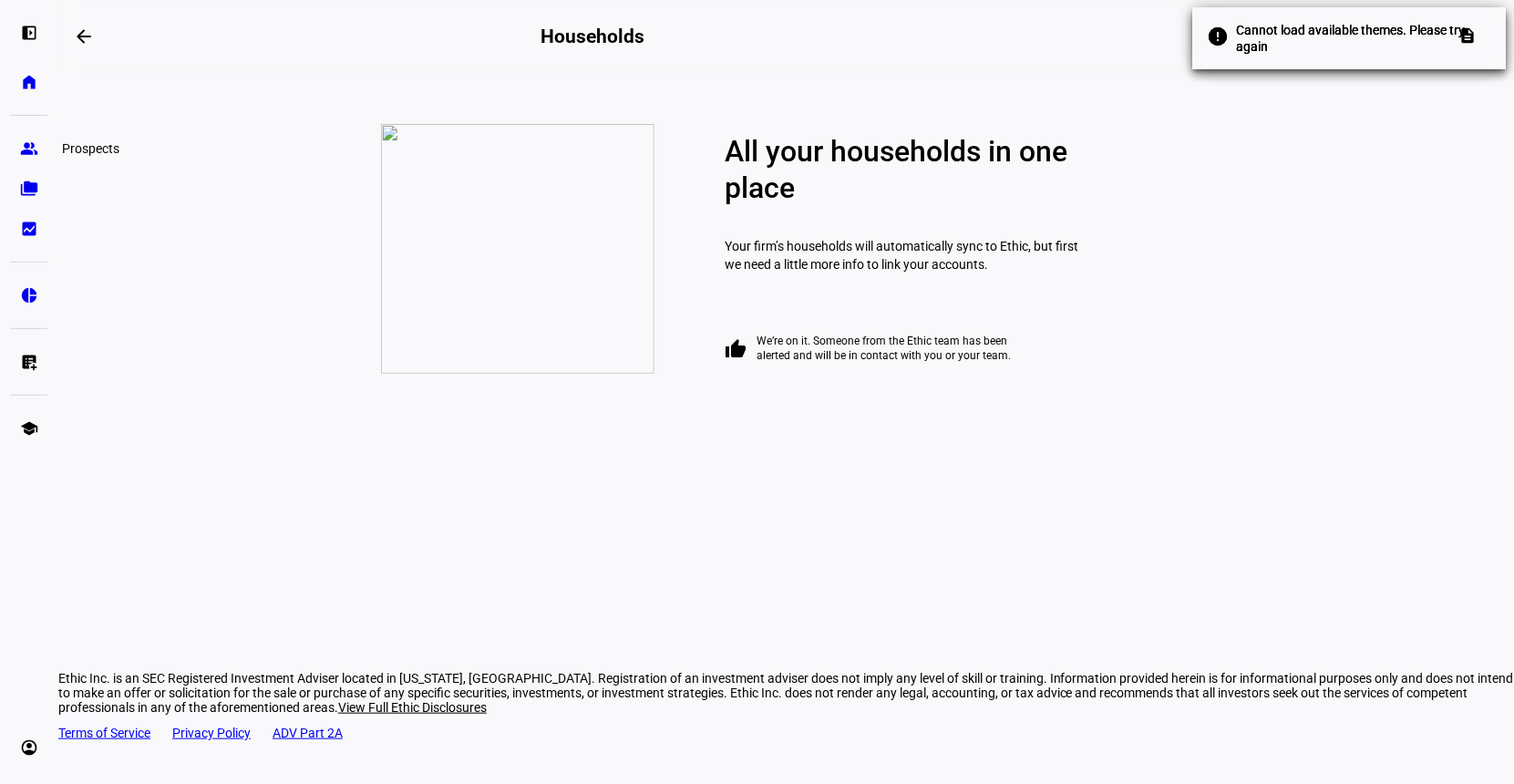
click at [34, 137] on link "group Prospects" at bounding box center [29, 148] width 36 height 36
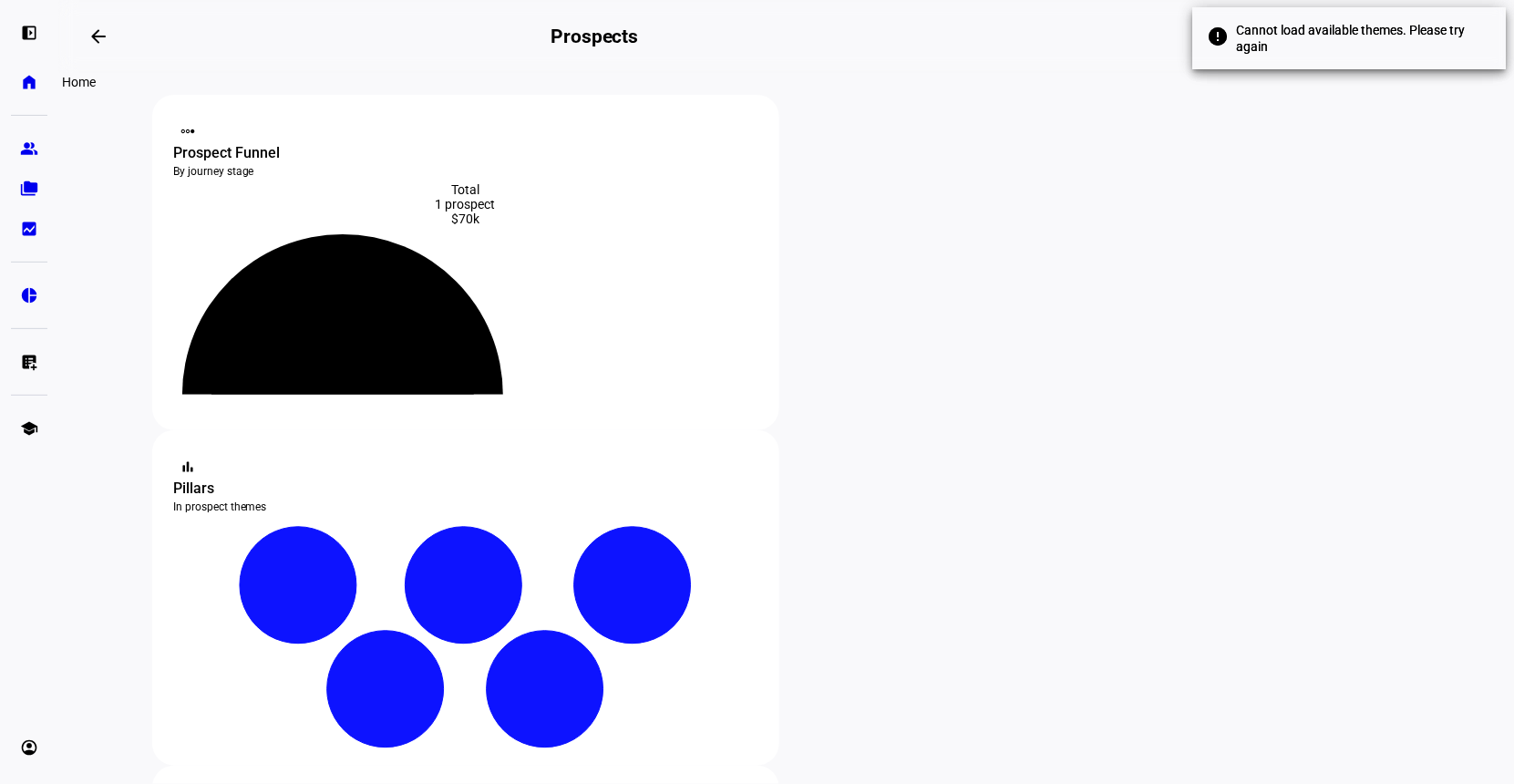
click at [21, 84] on eth-mat-symbol "home" at bounding box center [30, 82] width 18 height 18
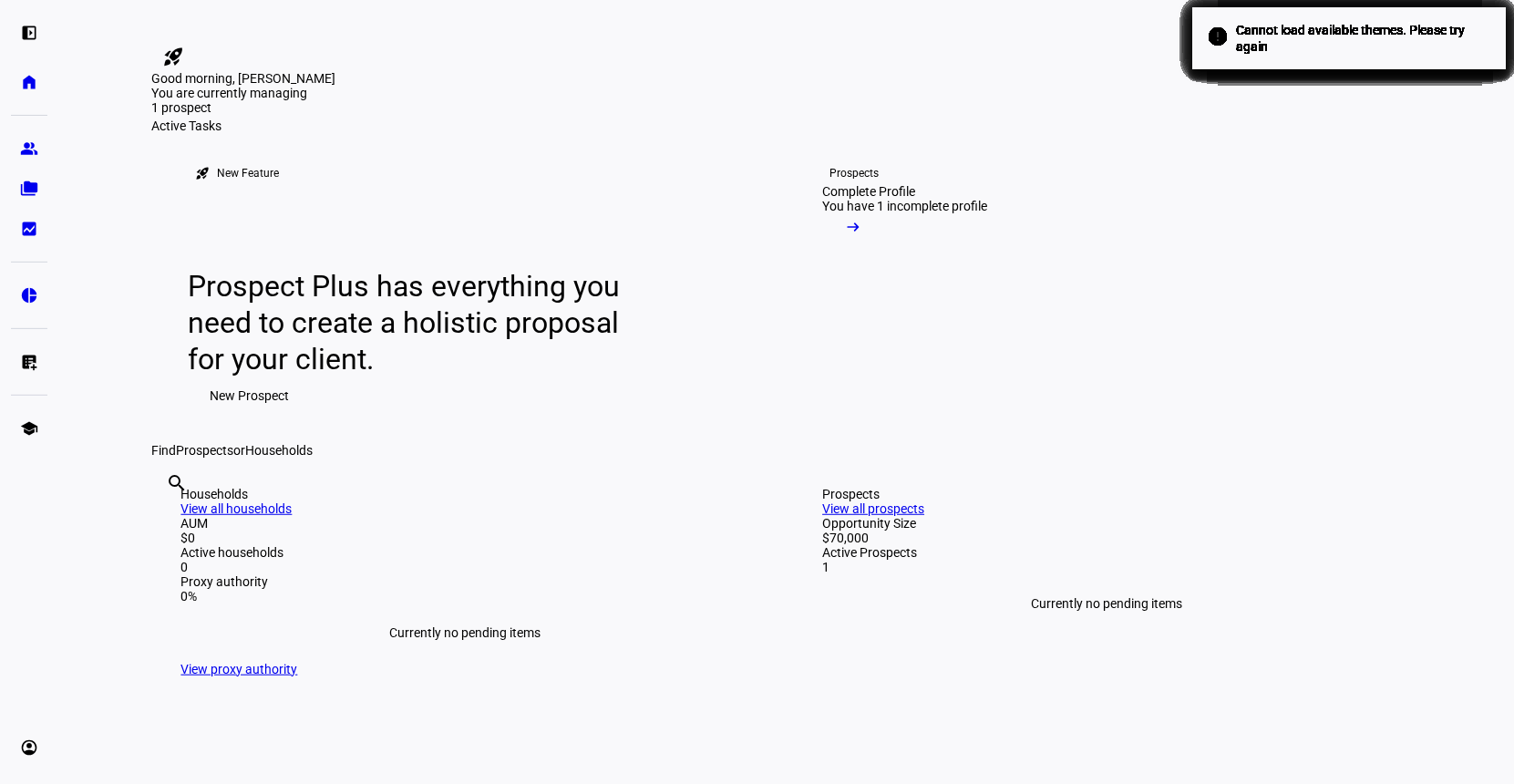
click at [27, 149] on eth-mat-symbol "group" at bounding box center [30, 149] width 18 height 18
click at [25, 199] on link "folder_copy Households" at bounding box center [29, 188] width 36 height 36
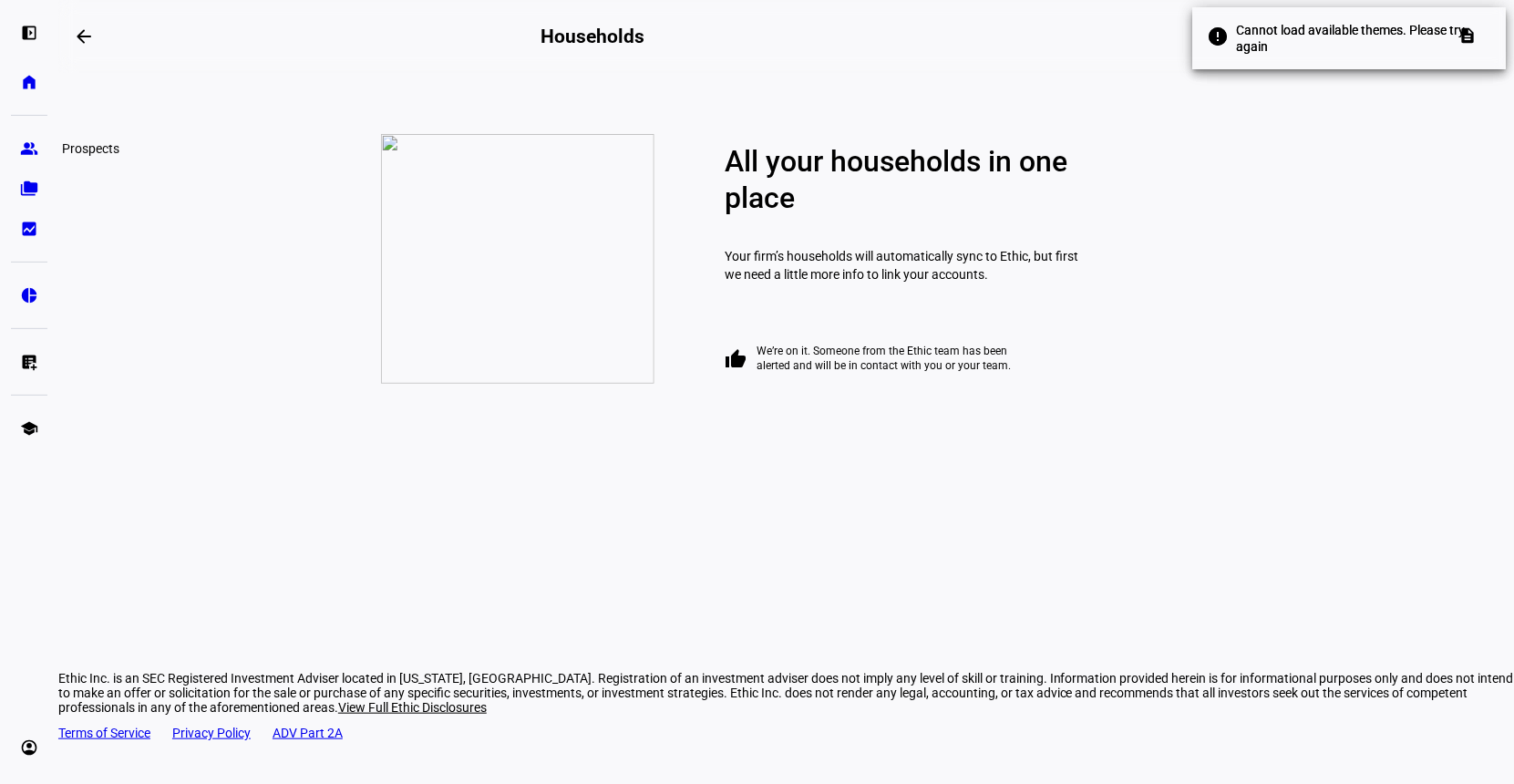
click at [32, 147] on eth-mat-symbol "group" at bounding box center [30, 149] width 18 height 18
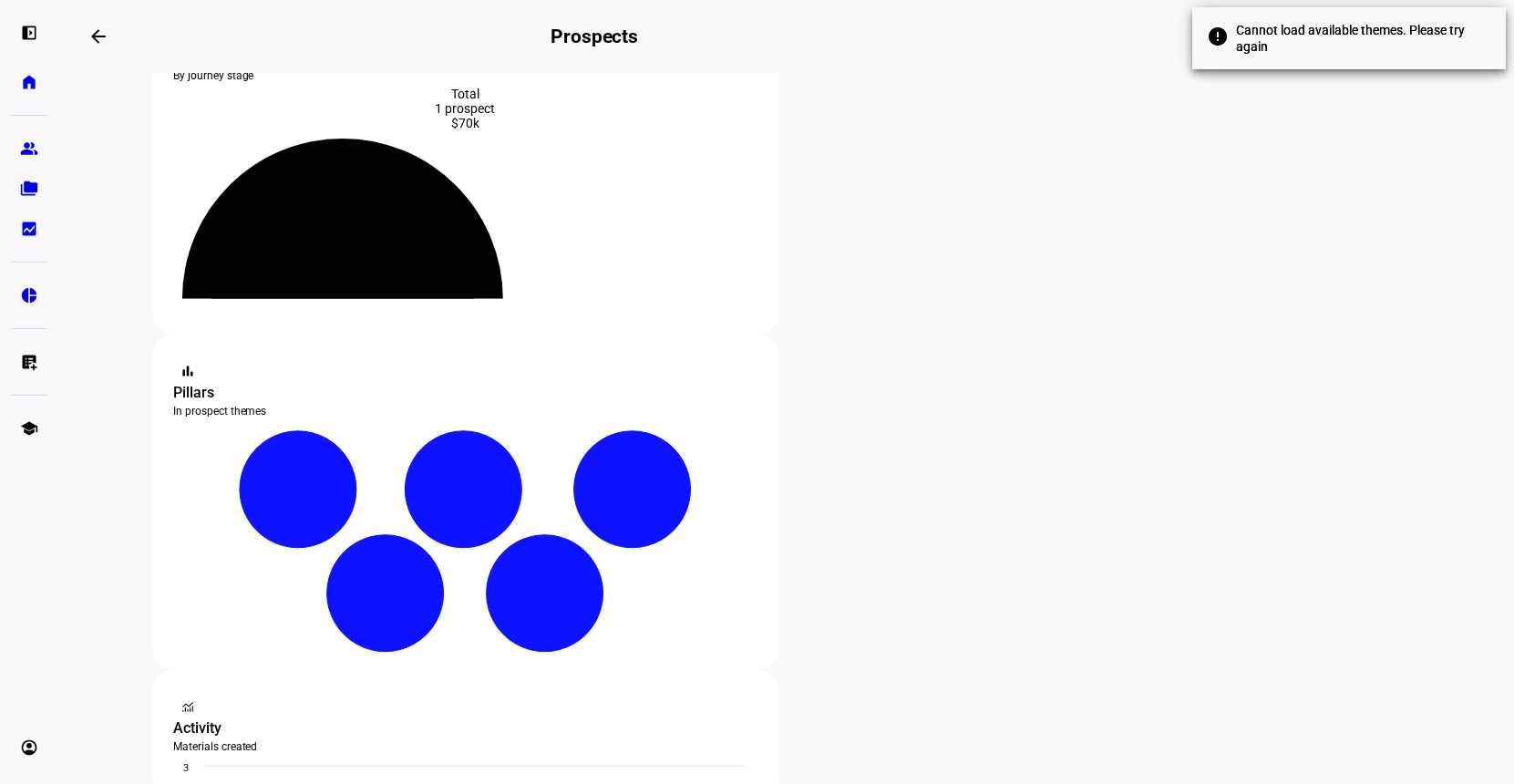
scroll to position [99, 0]
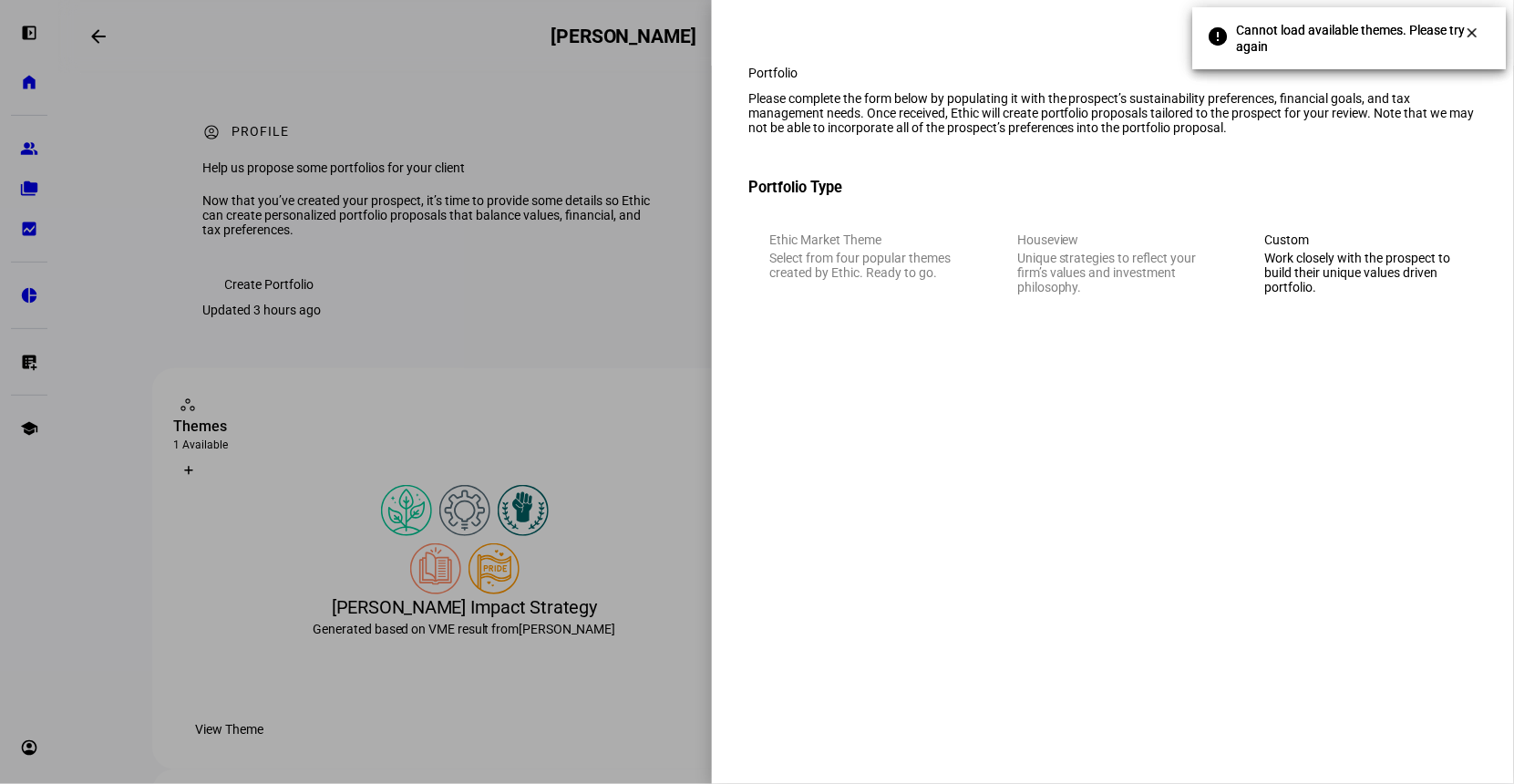
click at [1301, 295] on div "Work closely with the prospect to build their unique values driven portfolio." at bounding box center [1361, 271] width 191 height 43
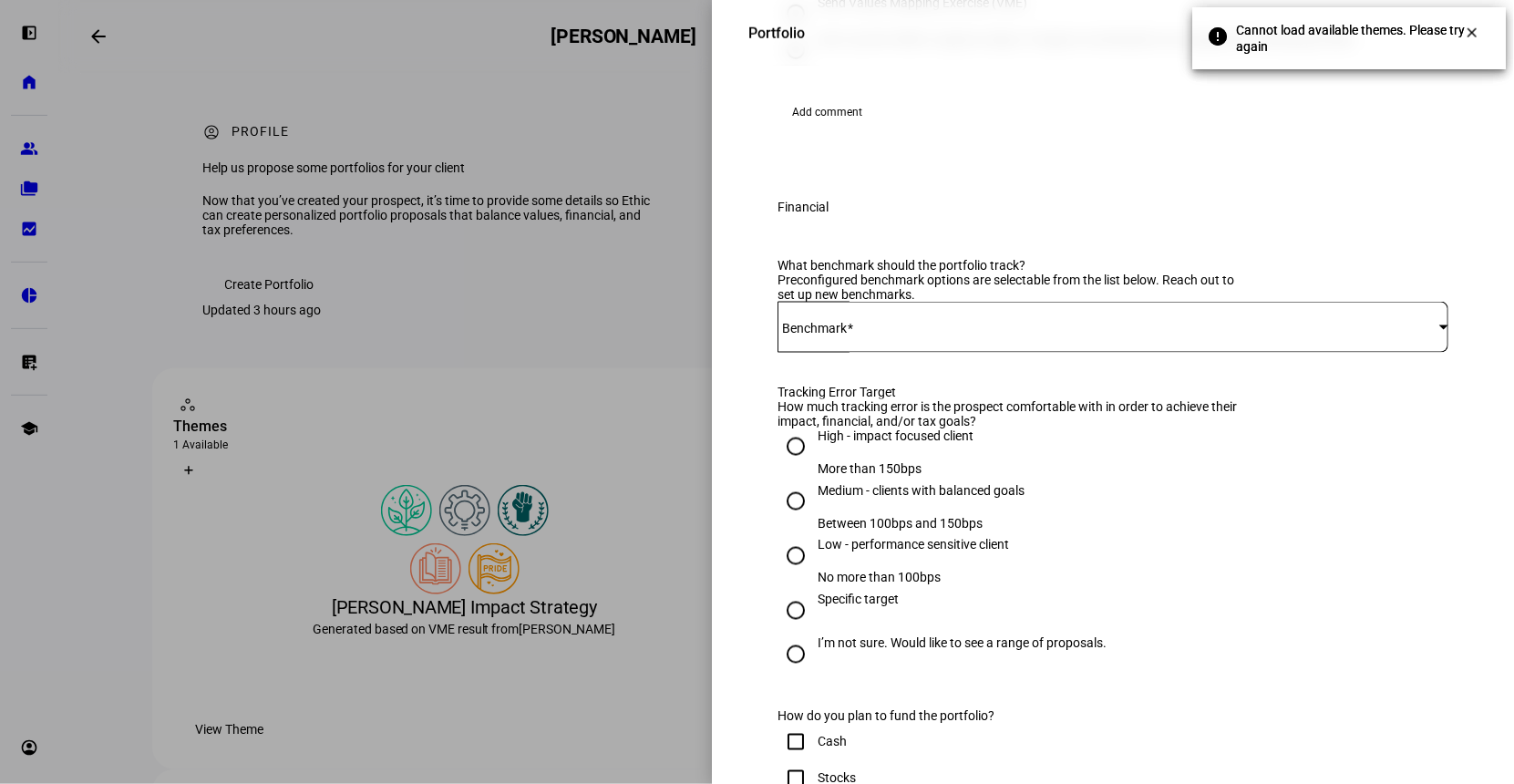
scroll to position [599, 0]
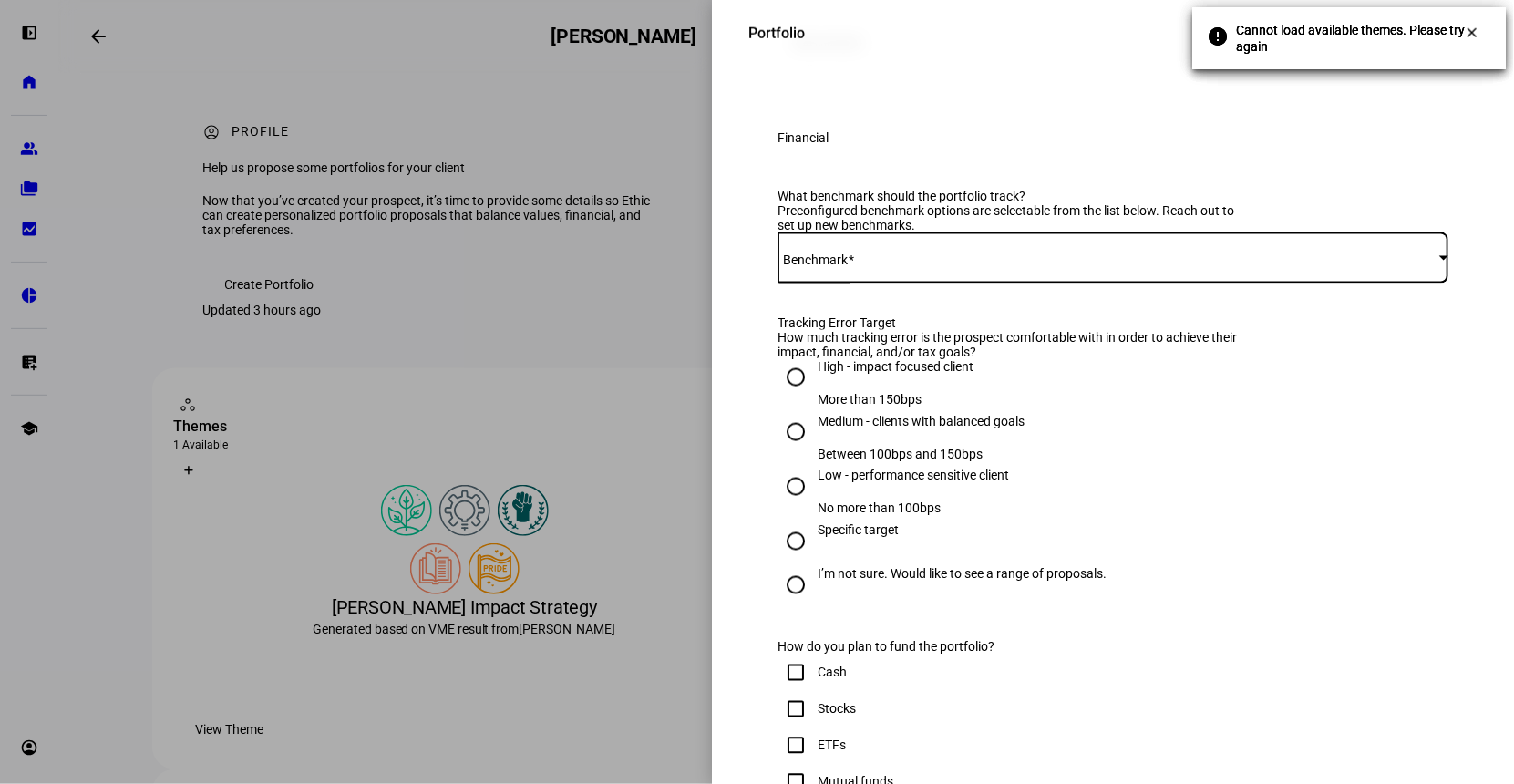
click at [894, 265] on span at bounding box center [1108, 258] width 661 height 15
click at [914, 460] on span "iShares CORE S&P 500 ETF - IVV" at bounding box center [884, 463] width 182 height 15
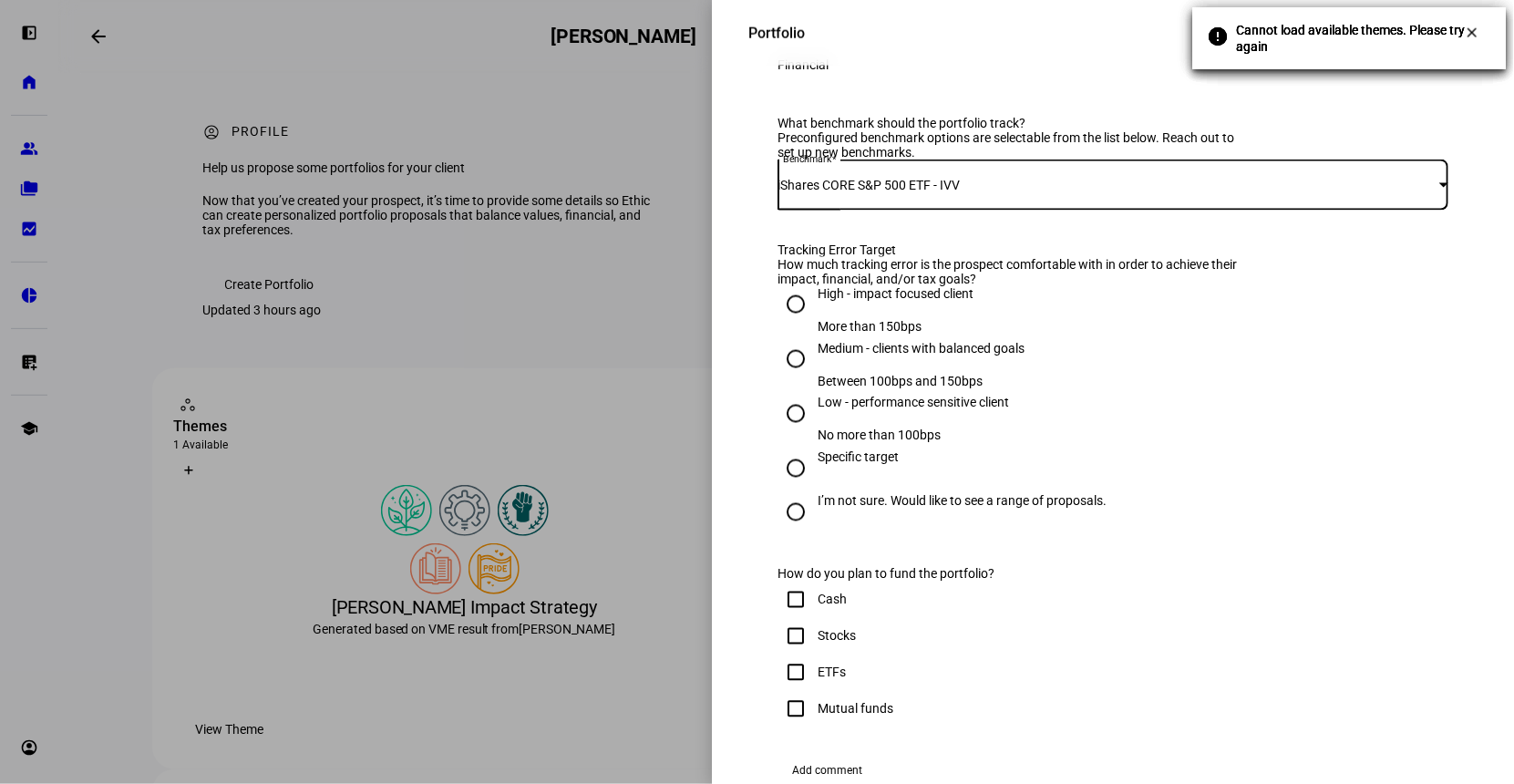
scroll to position [807, 0]
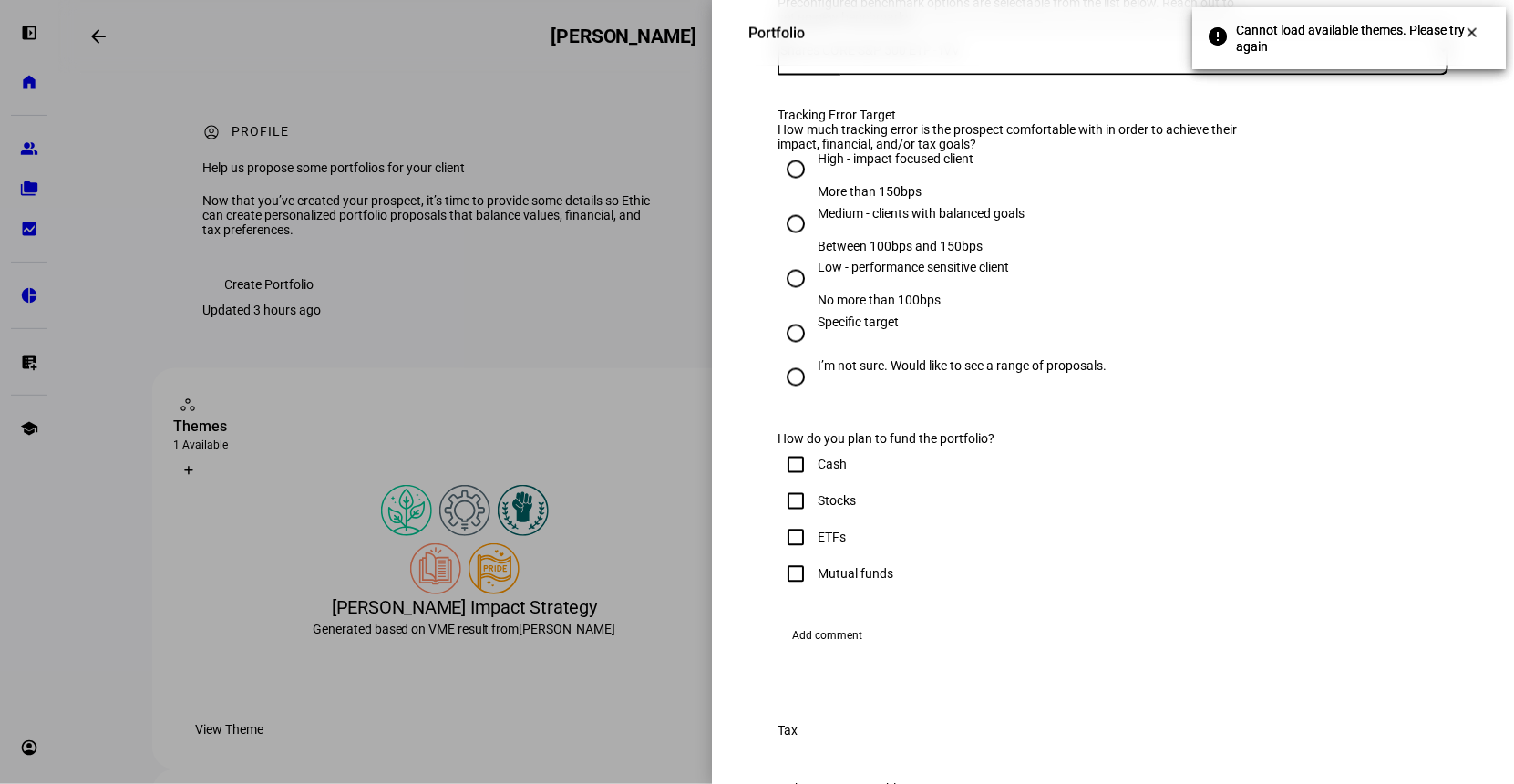
click at [789, 187] on input "High - impact focused client More than 150bps" at bounding box center [795, 169] width 36 height 36
radio input "true"
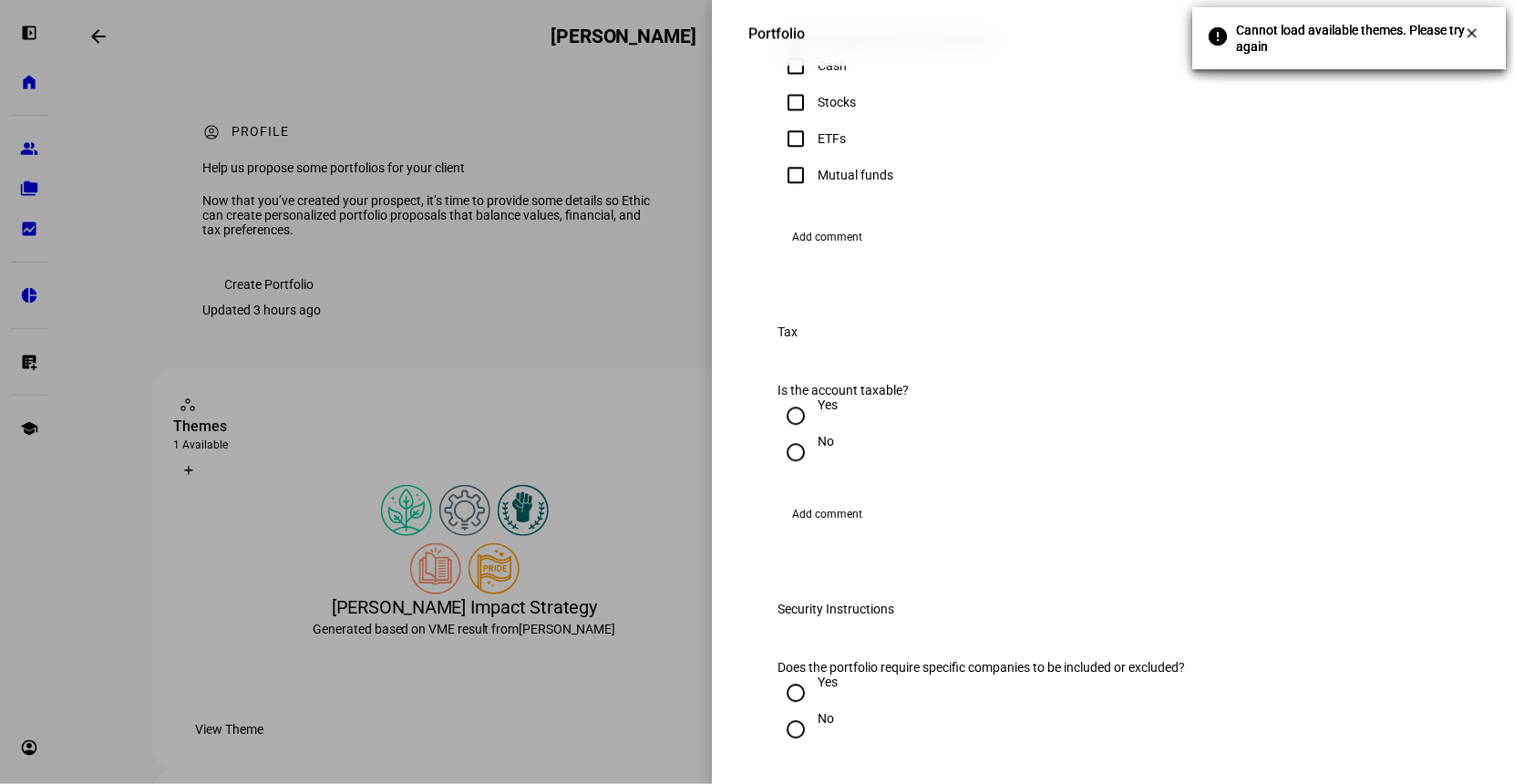
scroll to position [1240, 0]
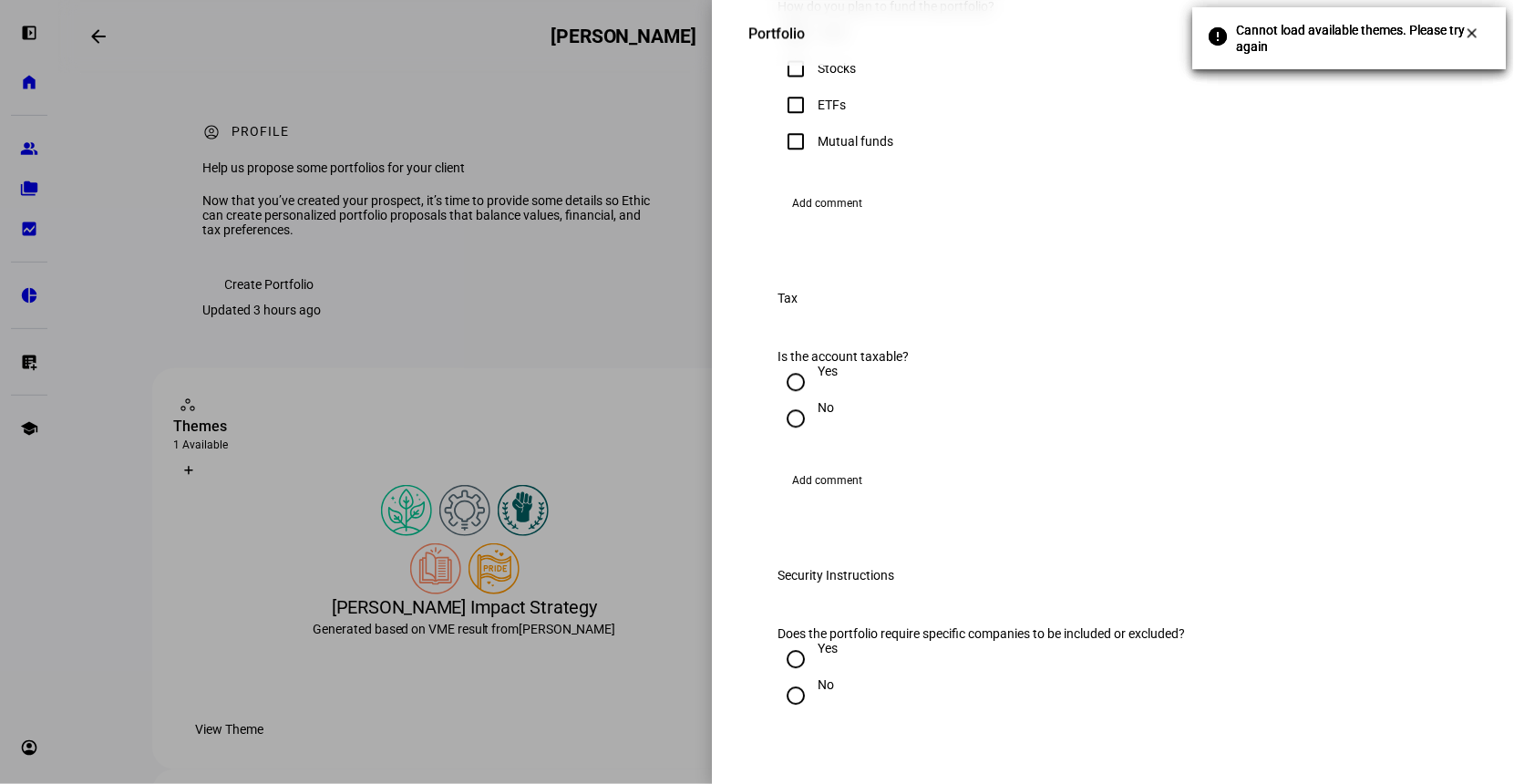
click at [794, 50] on input "Cash" at bounding box center [795, 31] width 36 height 36
checkbox input "true"
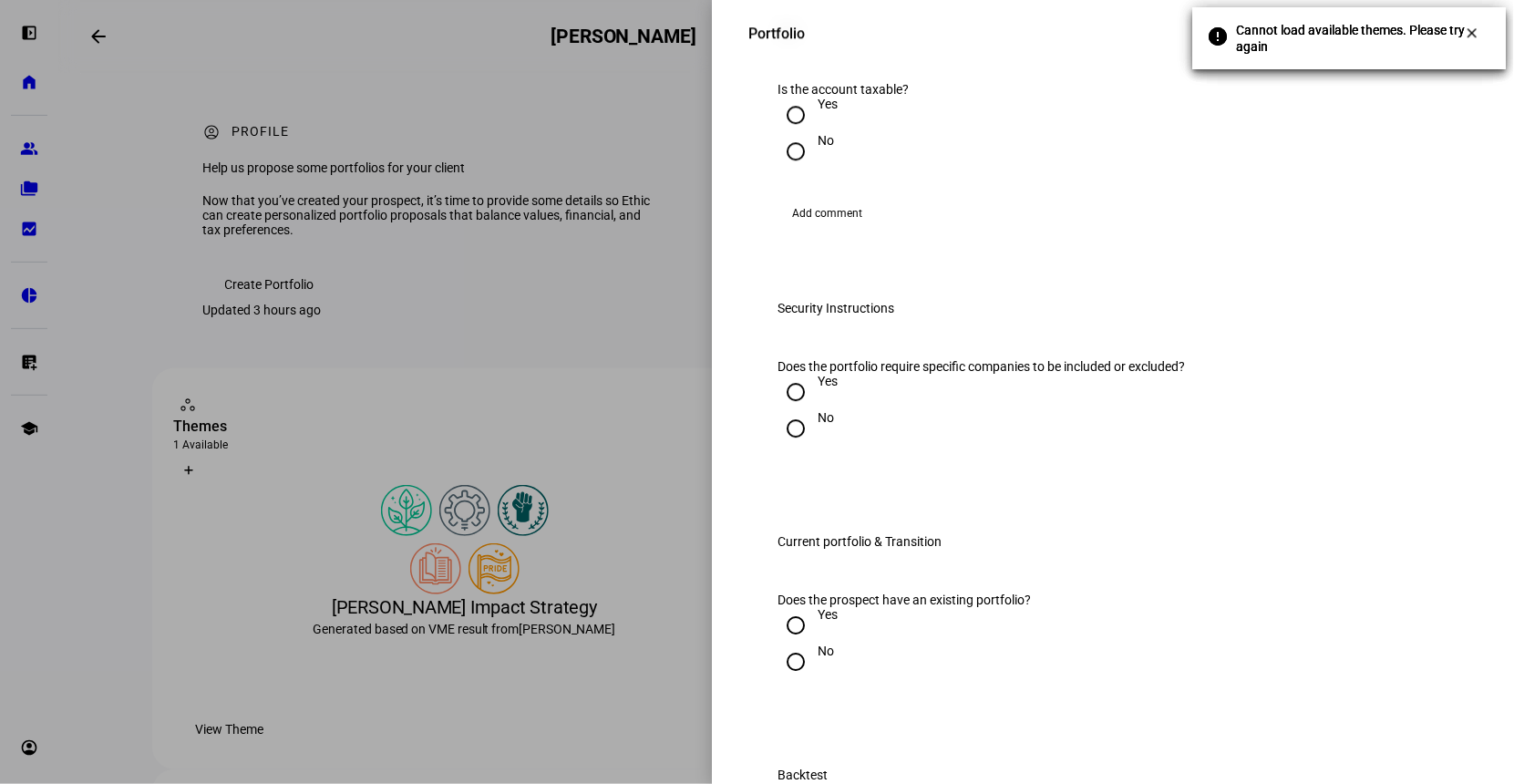
click at [789, 170] on input "No" at bounding box center [795, 151] width 36 height 36
radio input "true"
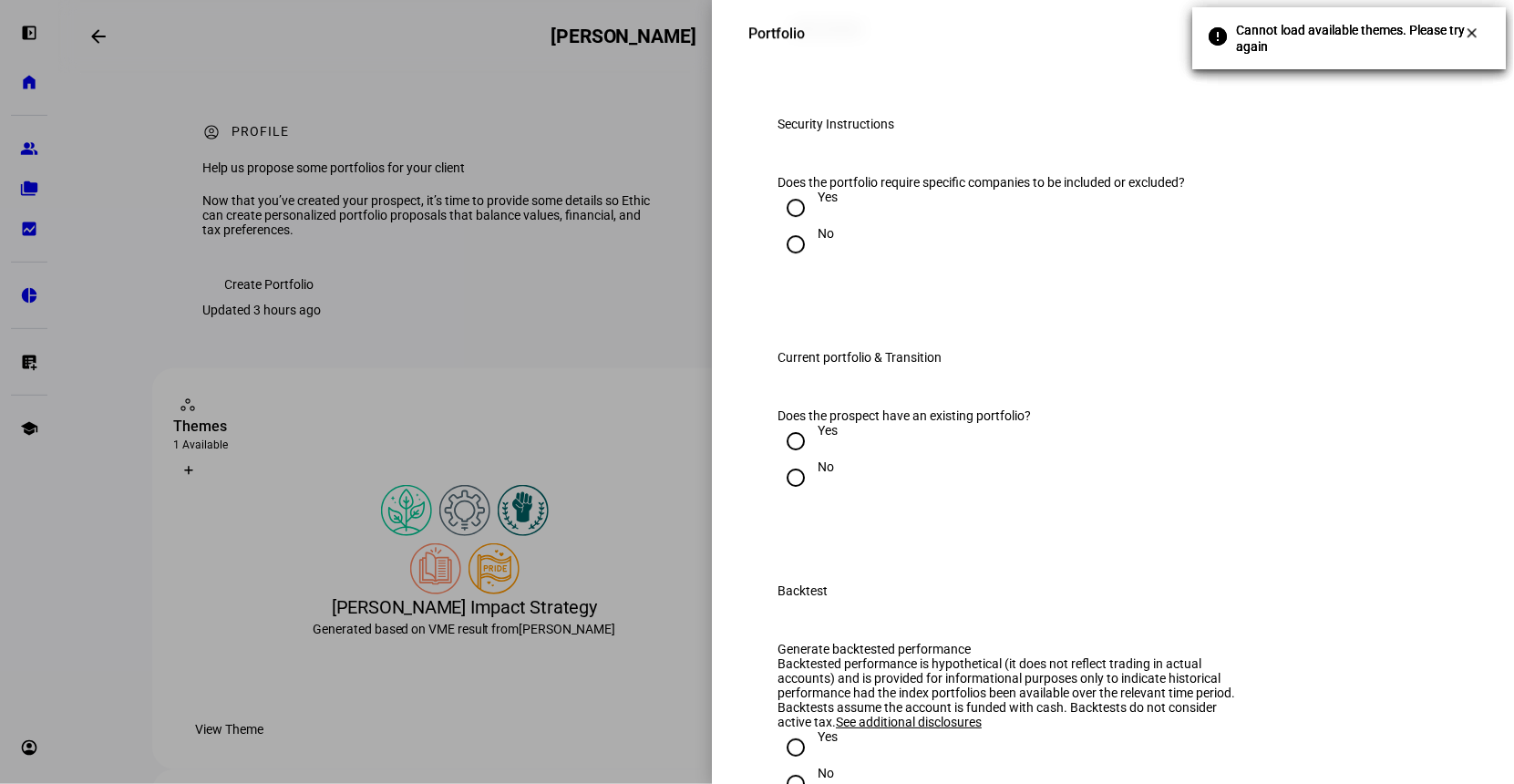
scroll to position [1793, 0]
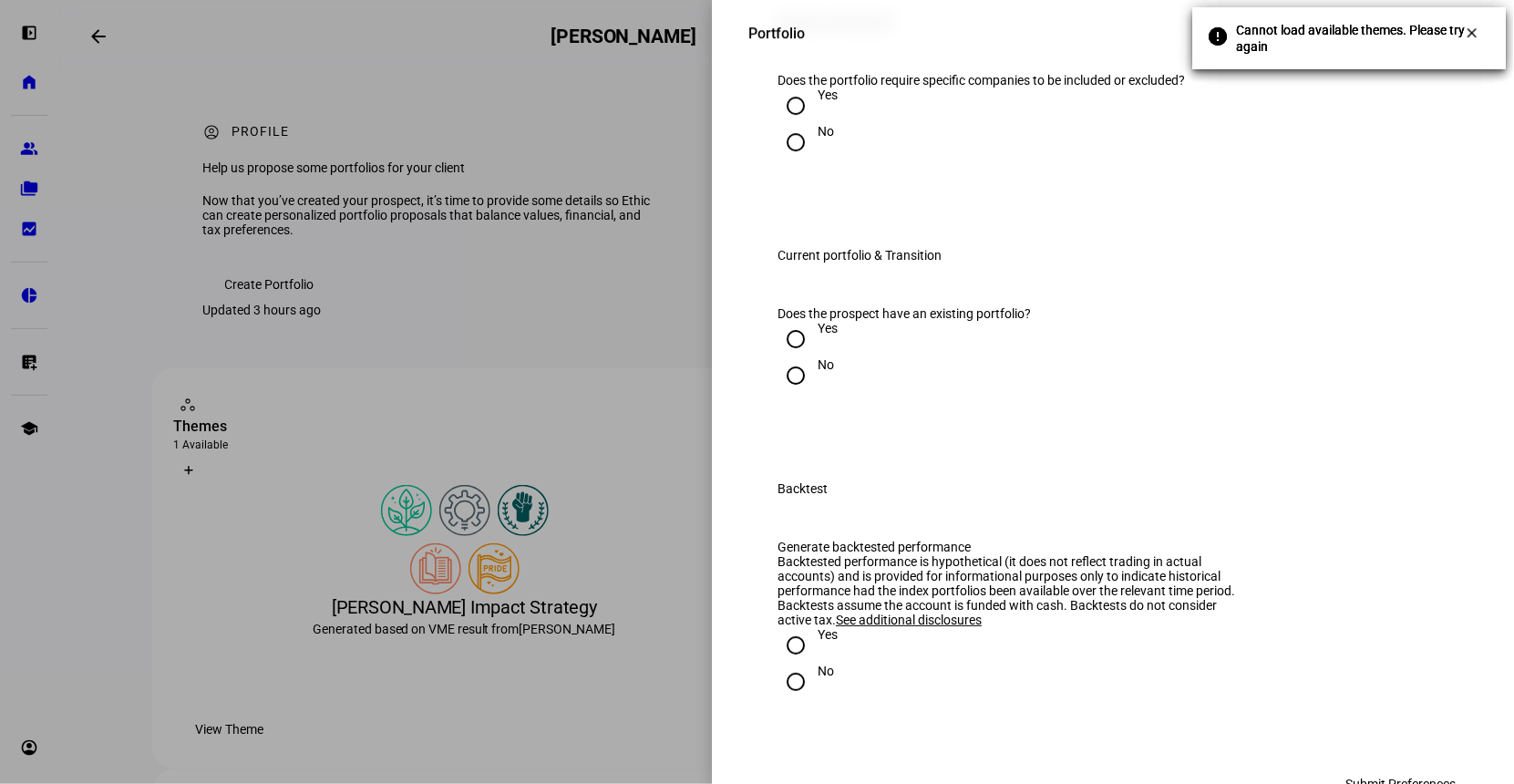
click at [792, 161] on input "No" at bounding box center [795, 141] width 36 height 36
radio input "true"
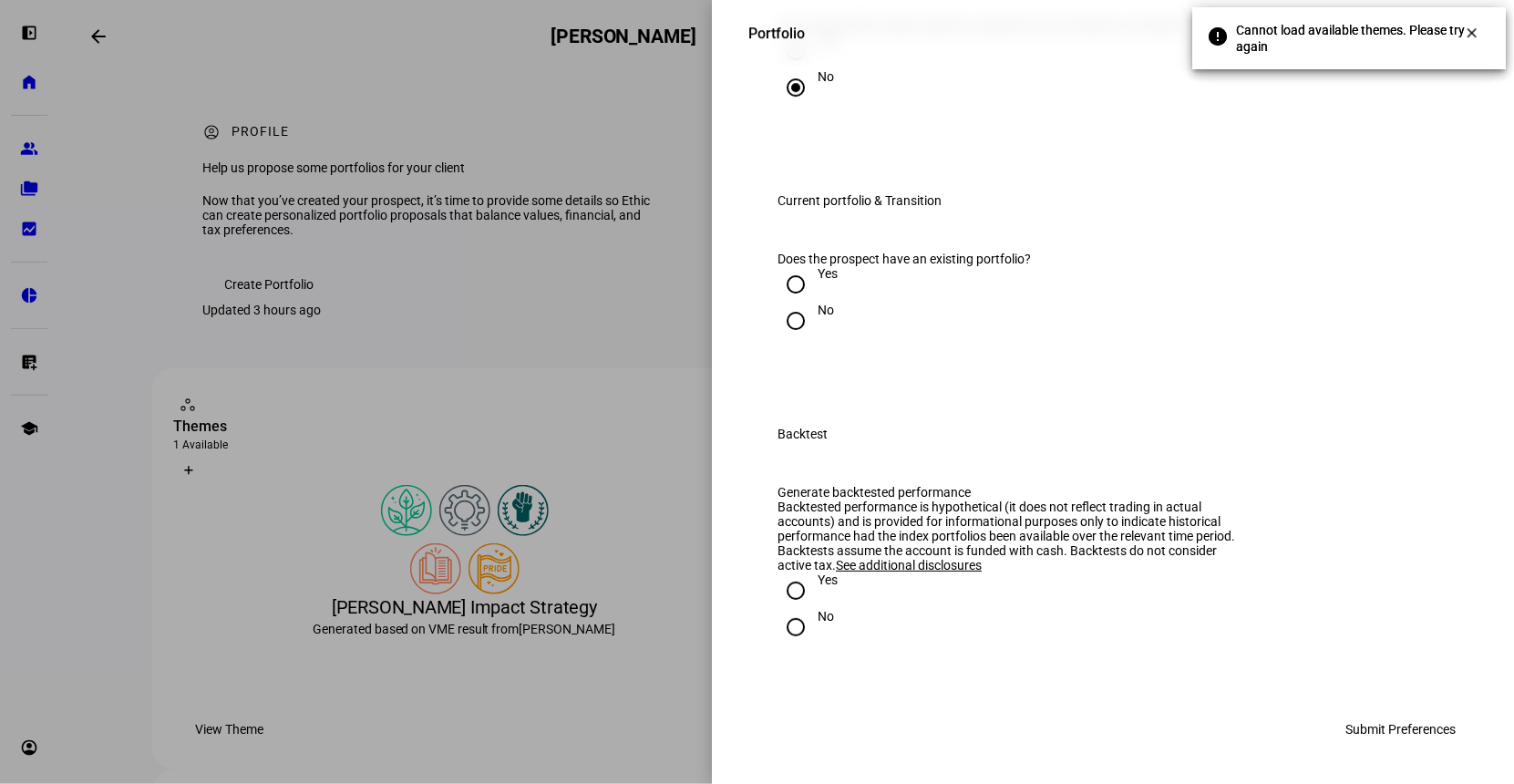
scroll to position [2135, 0]
click at [792, 339] on input "No" at bounding box center [795, 320] width 36 height 36
radio input "true"
click at [813, 627] on div at bounding box center [795, 626] width 43 height 43
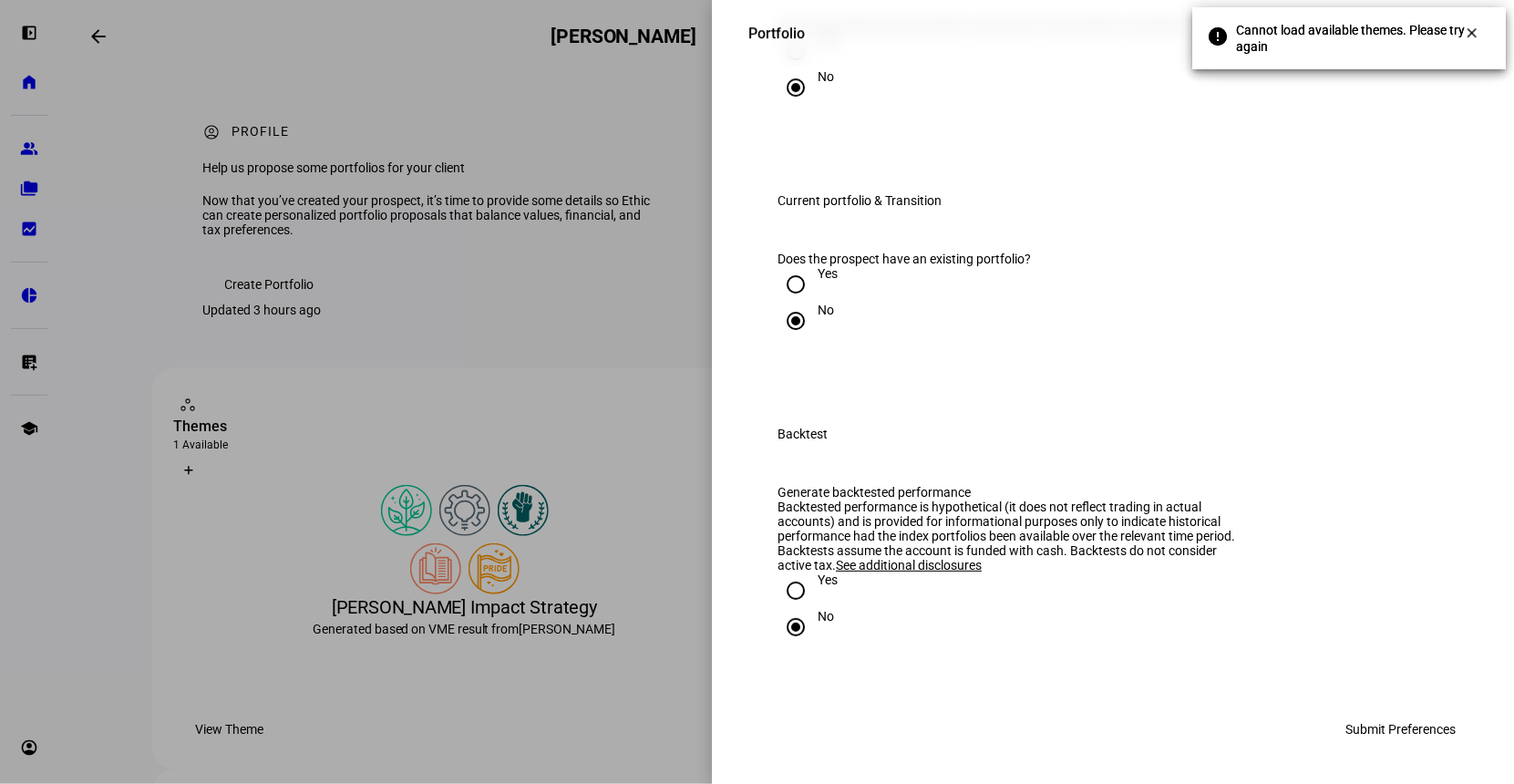
radio input "true"
click at [1425, 724] on span "Submit Preferences" at bounding box center [1399, 729] width 110 height 36
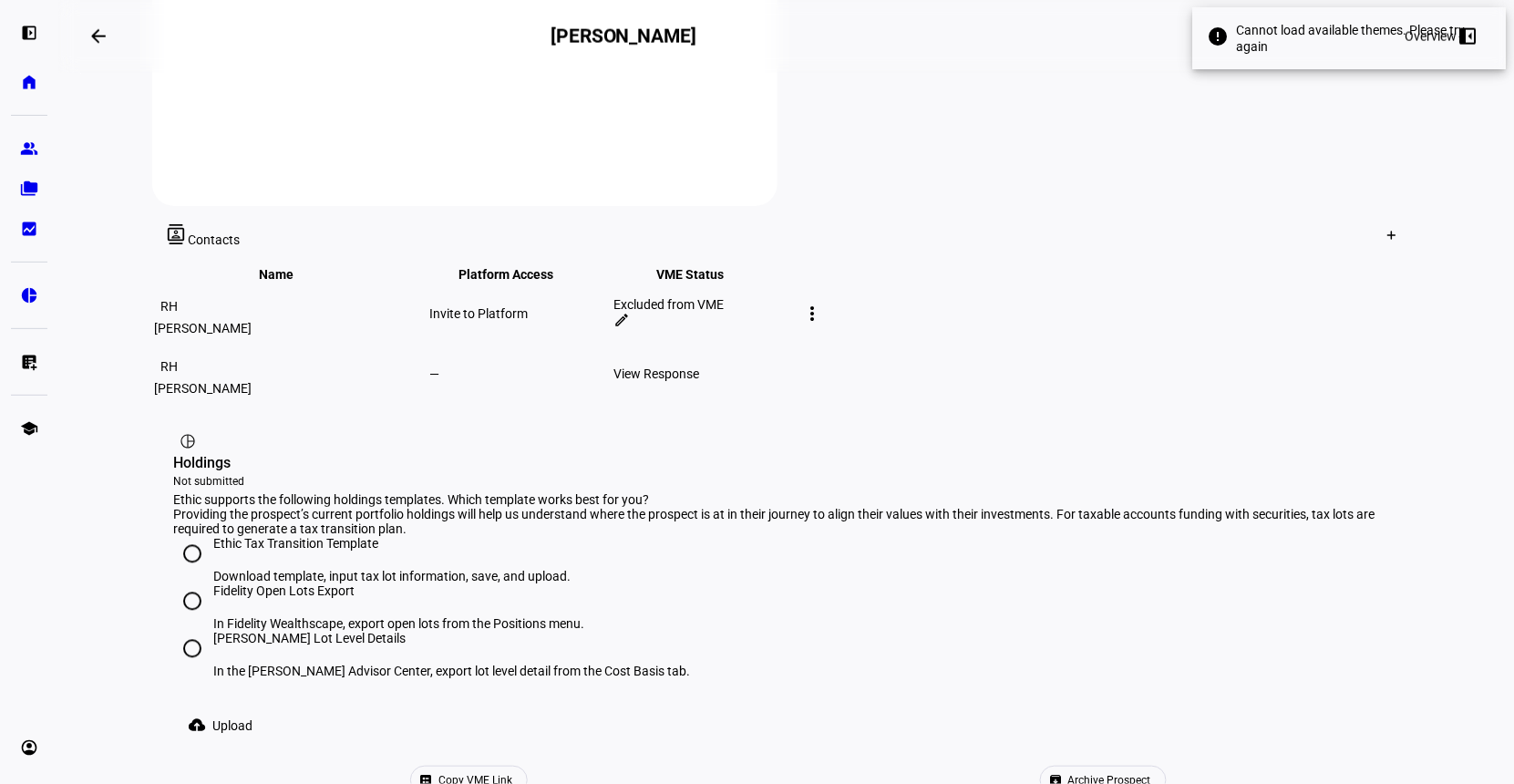
scroll to position [840, 0]
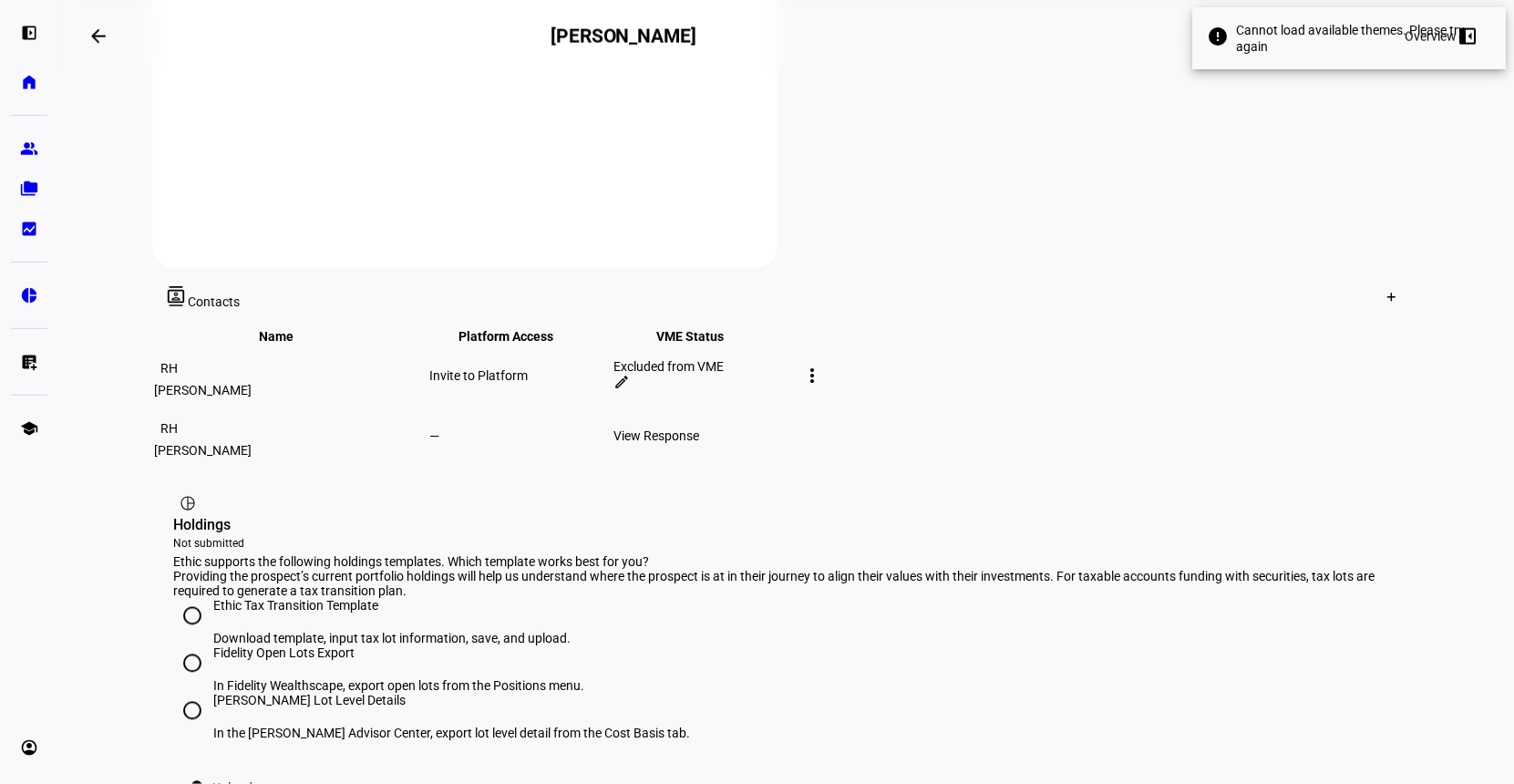
click at [260, 382] on div "[PERSON_NAME]" at bounding box center [291, 390] width 272 height 15
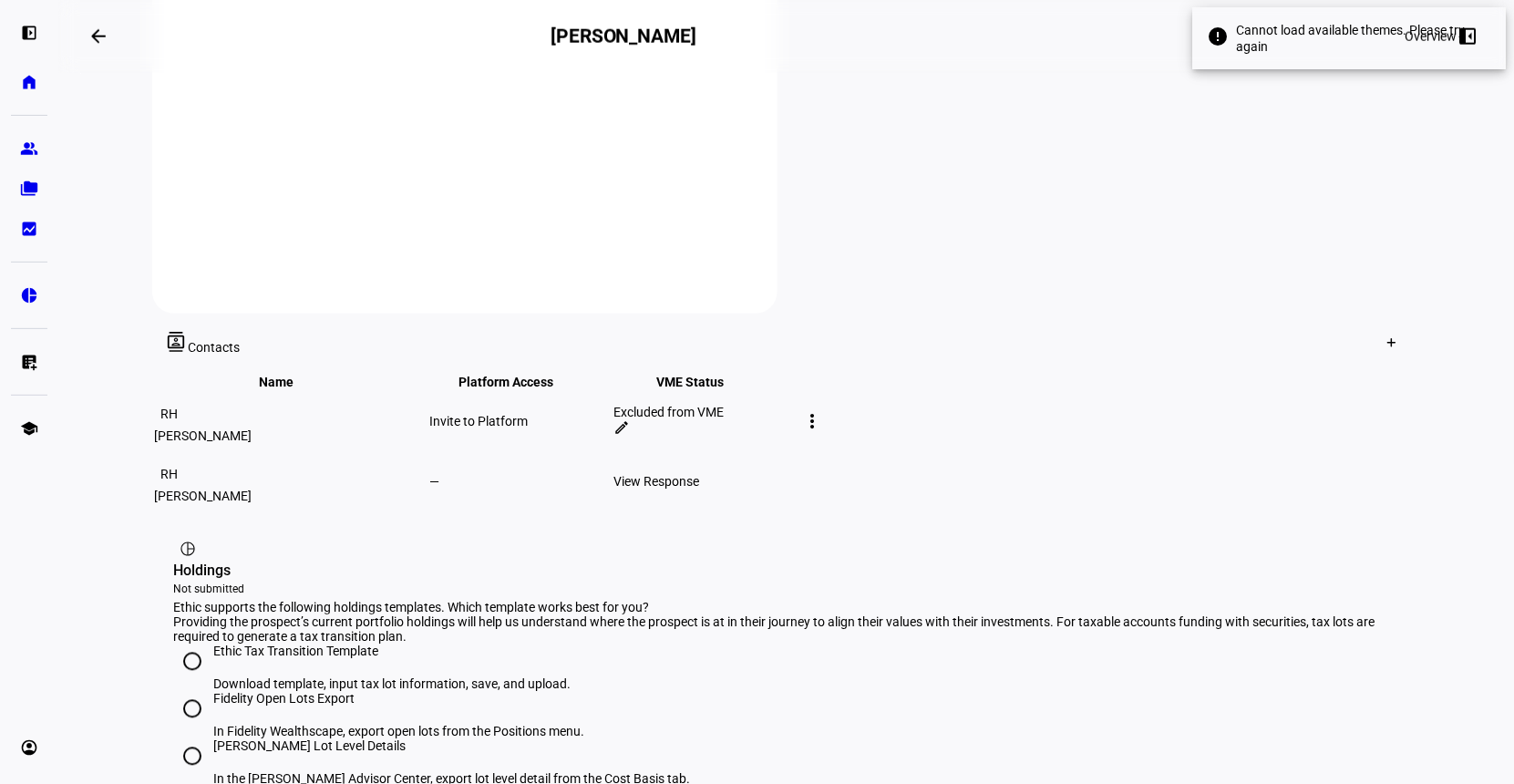
scroll to position [703, 0]
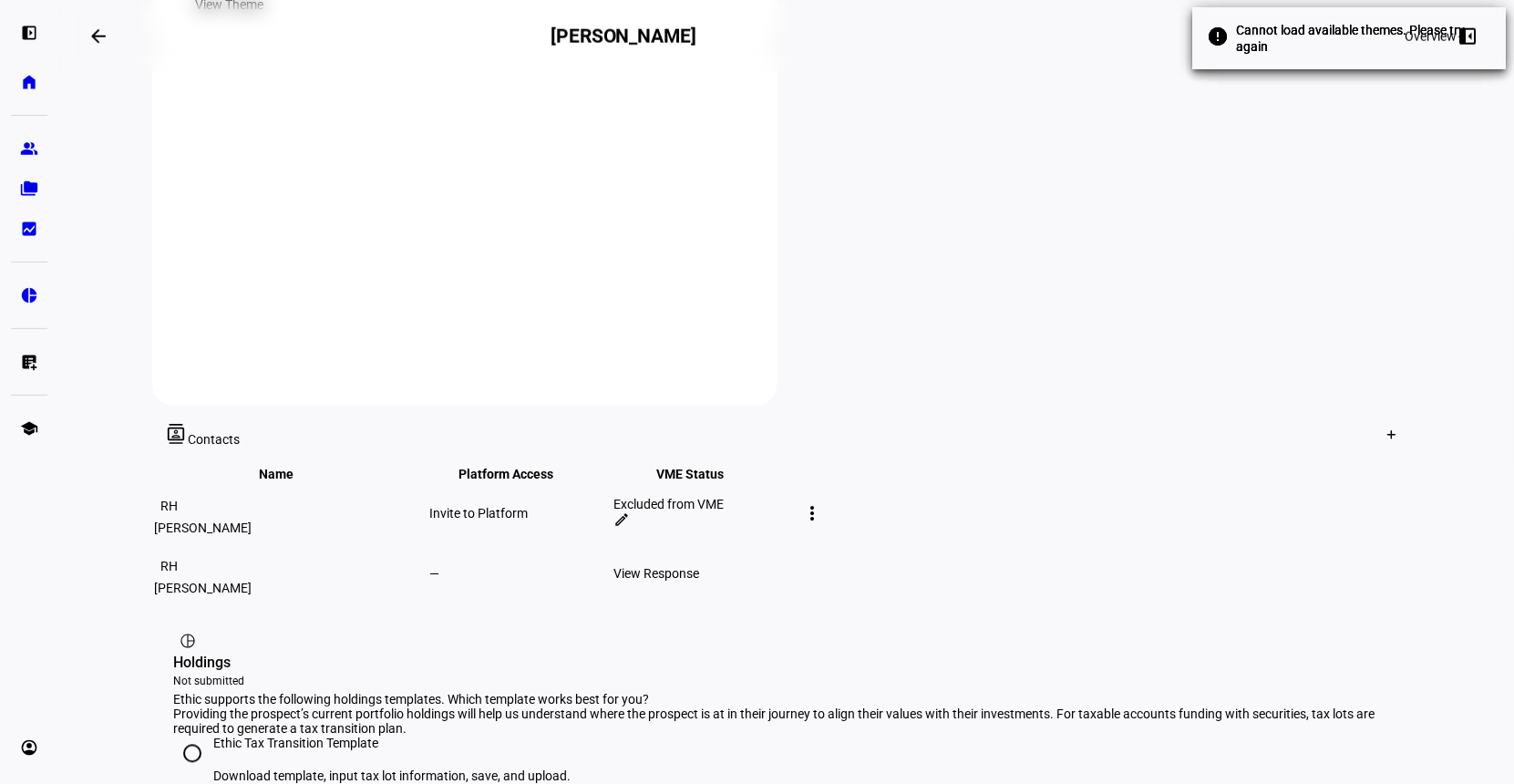
click at [824, 502] on mat-icon "more_vert" at bounding box center [813, 513] width 22 height 22
click at [1432, 415] on span "Edit contact" at bounding box center [1441, 422] width 68 height 15
drag, startPoint x: 1379, startPoint y: 423, endPoint x: 1167, endPoint y: 420, distance: 212.0
click at [866, 544] on td at bounding box center [831, 573] width 68 height 58
click at [794, 566] on div "View Response" at bounding box center [704, 573] width 180 height 15
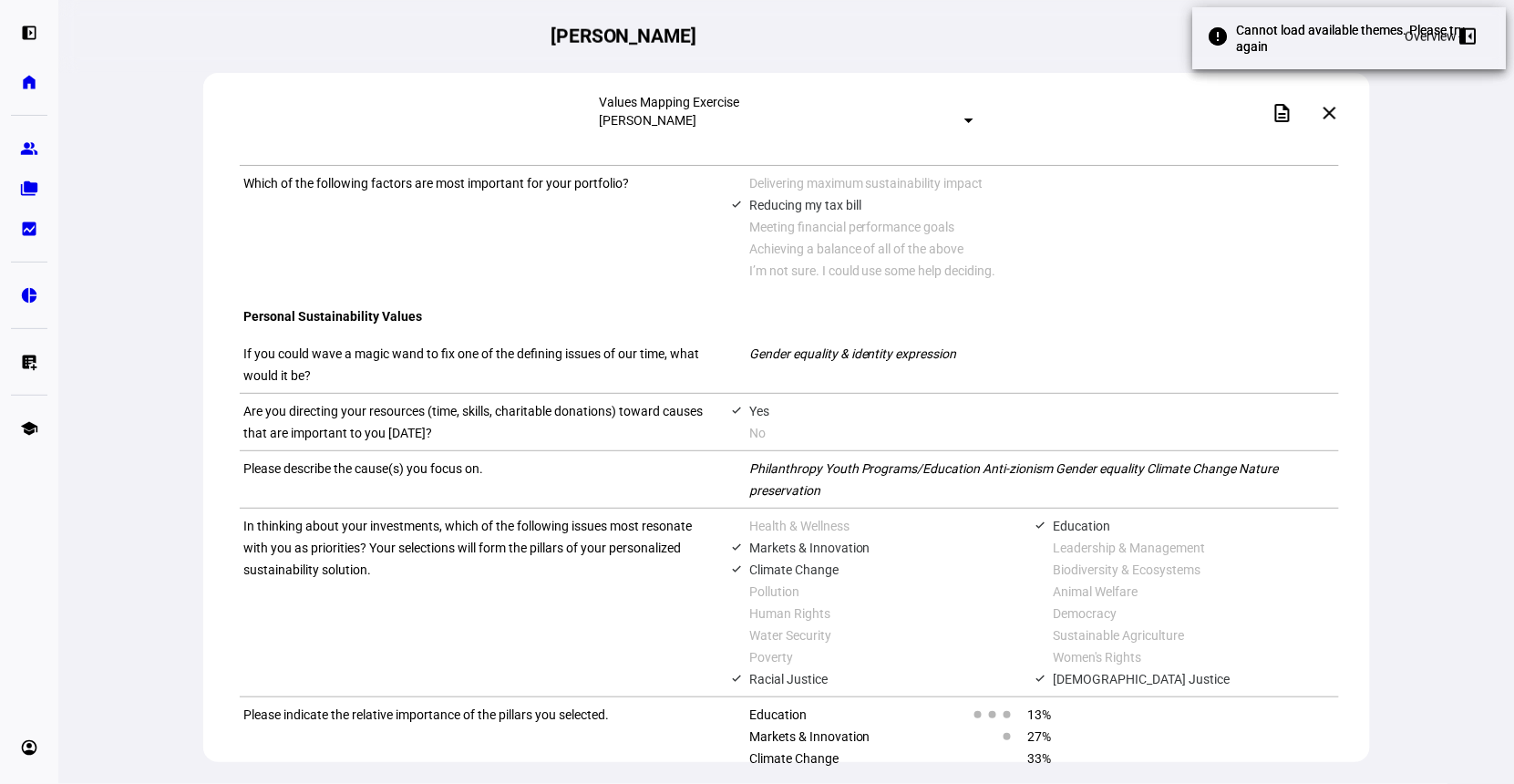
scroll to position [1284, 0]
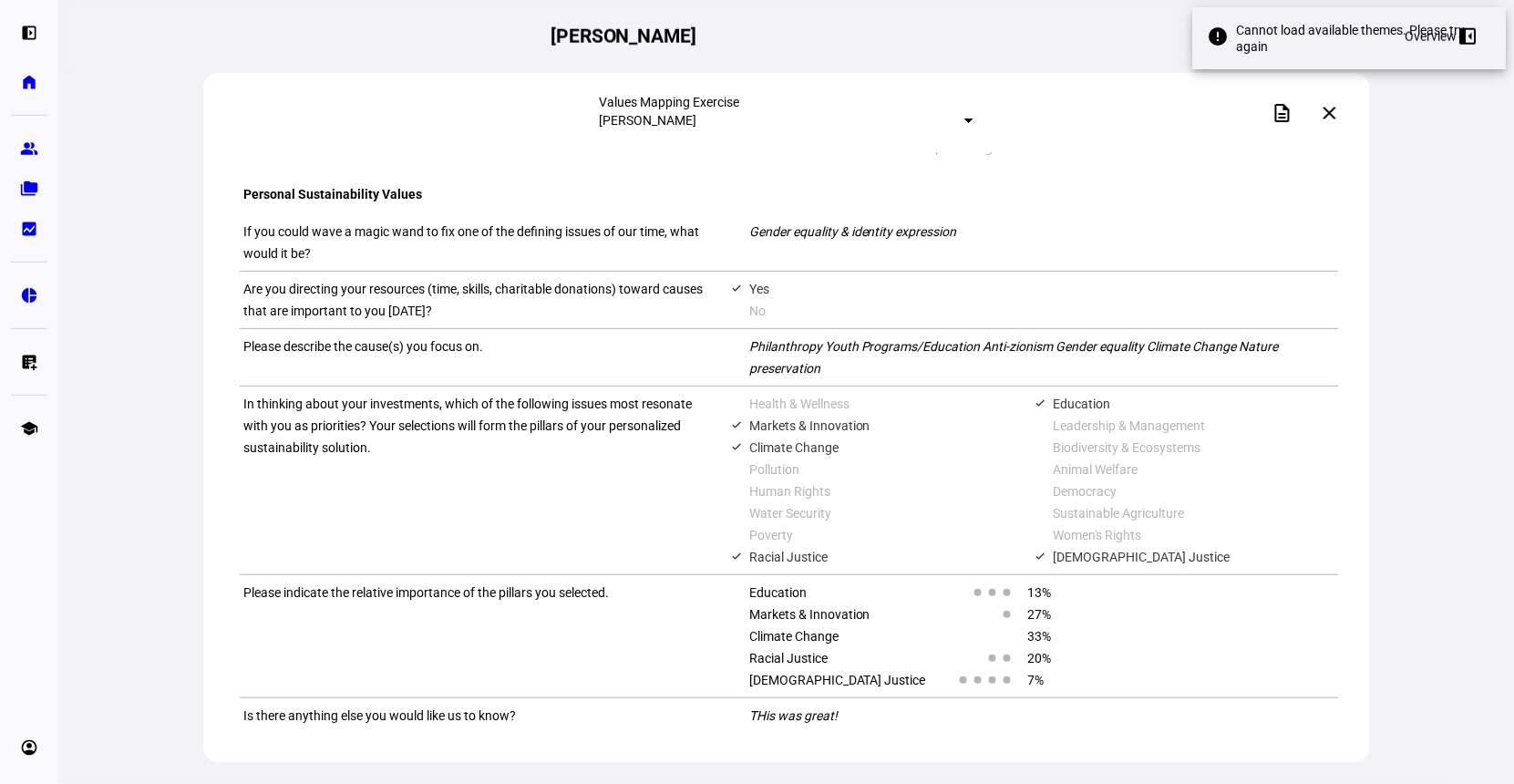
click at [1331, 122] on span at bounding box center [1329, 113] width 43 height 43
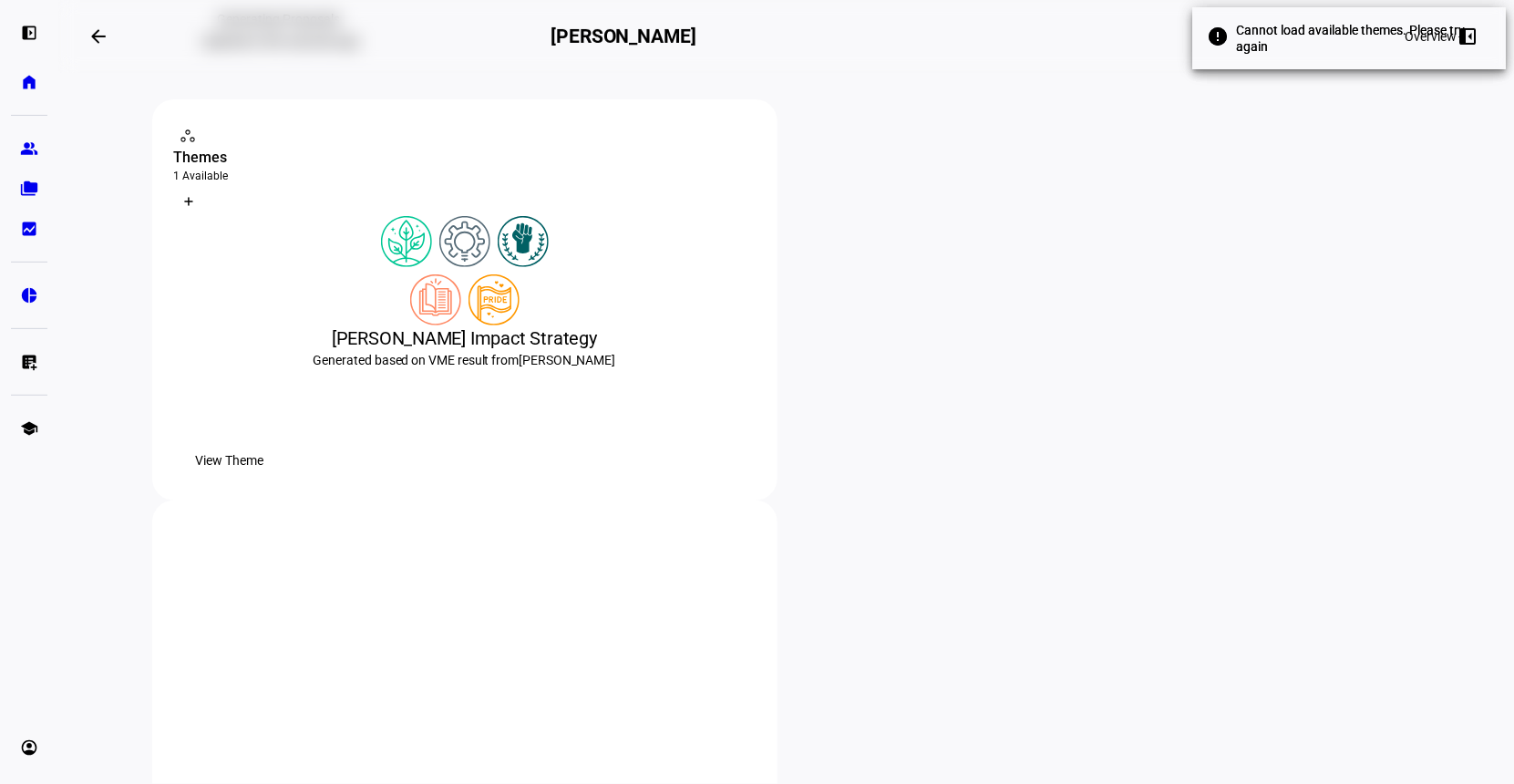
scroll to position [399, 0]
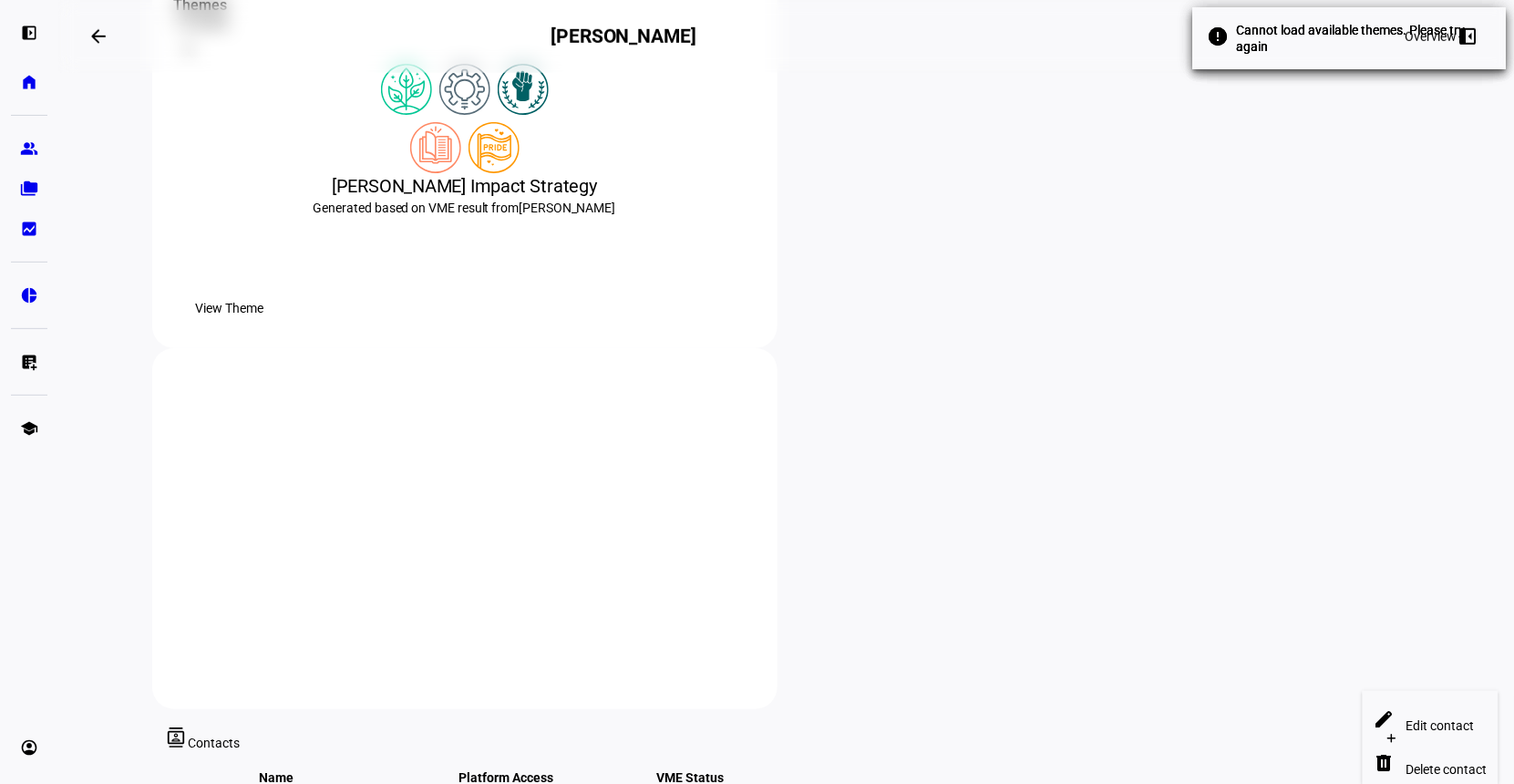
click at [1415, 720] on span "Edit contact" at bounding box center [1441, 726] width 68 height 15
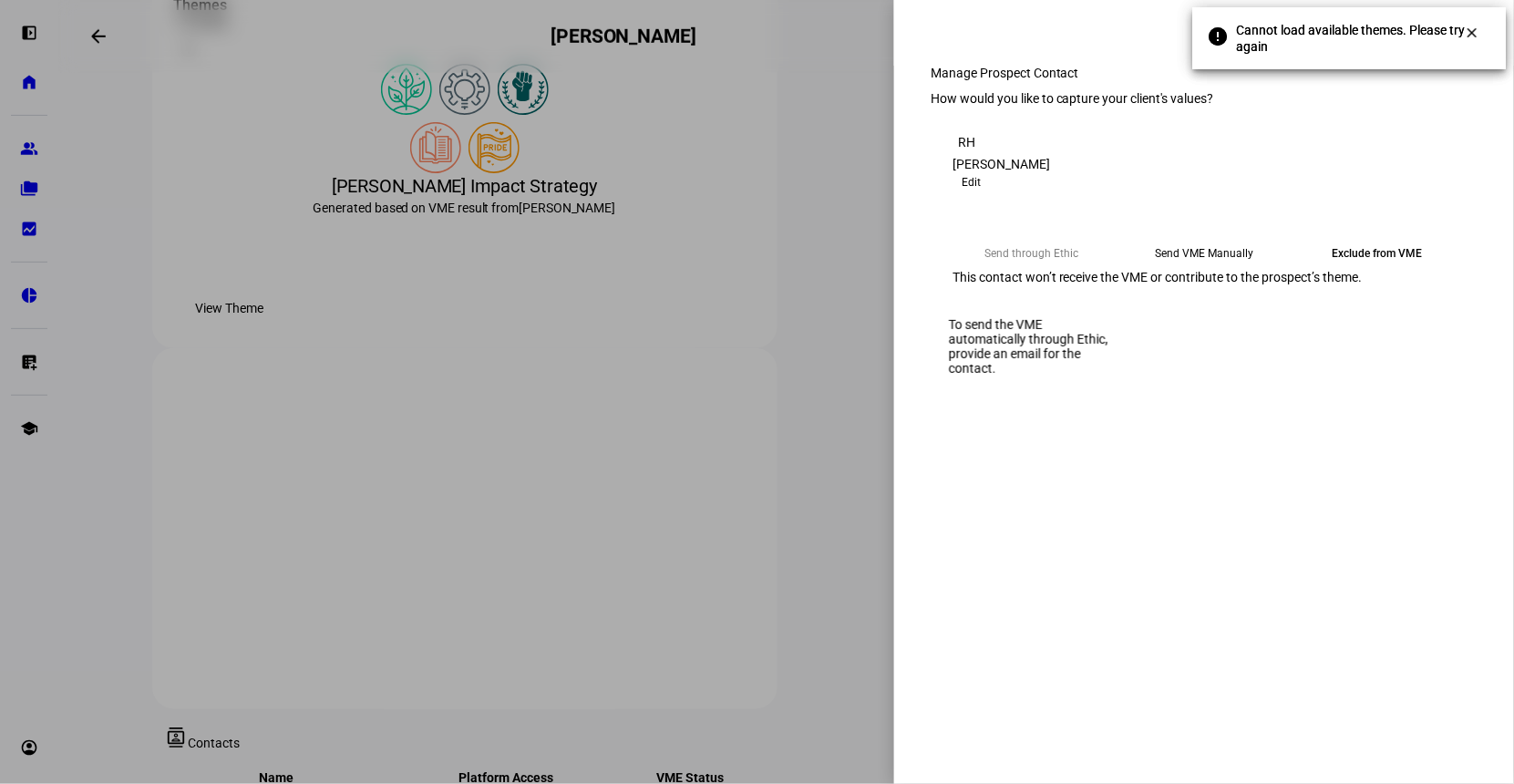
click at [1072, 270] on eth-mega-radio-button "Send through Ethic" at bounding box center [1032, 254] width 159 height 33
click at [1195, 270] on eth-mega-radio-button "Send VME Manually" at bounding box center [1205, 254] width 159 height 33
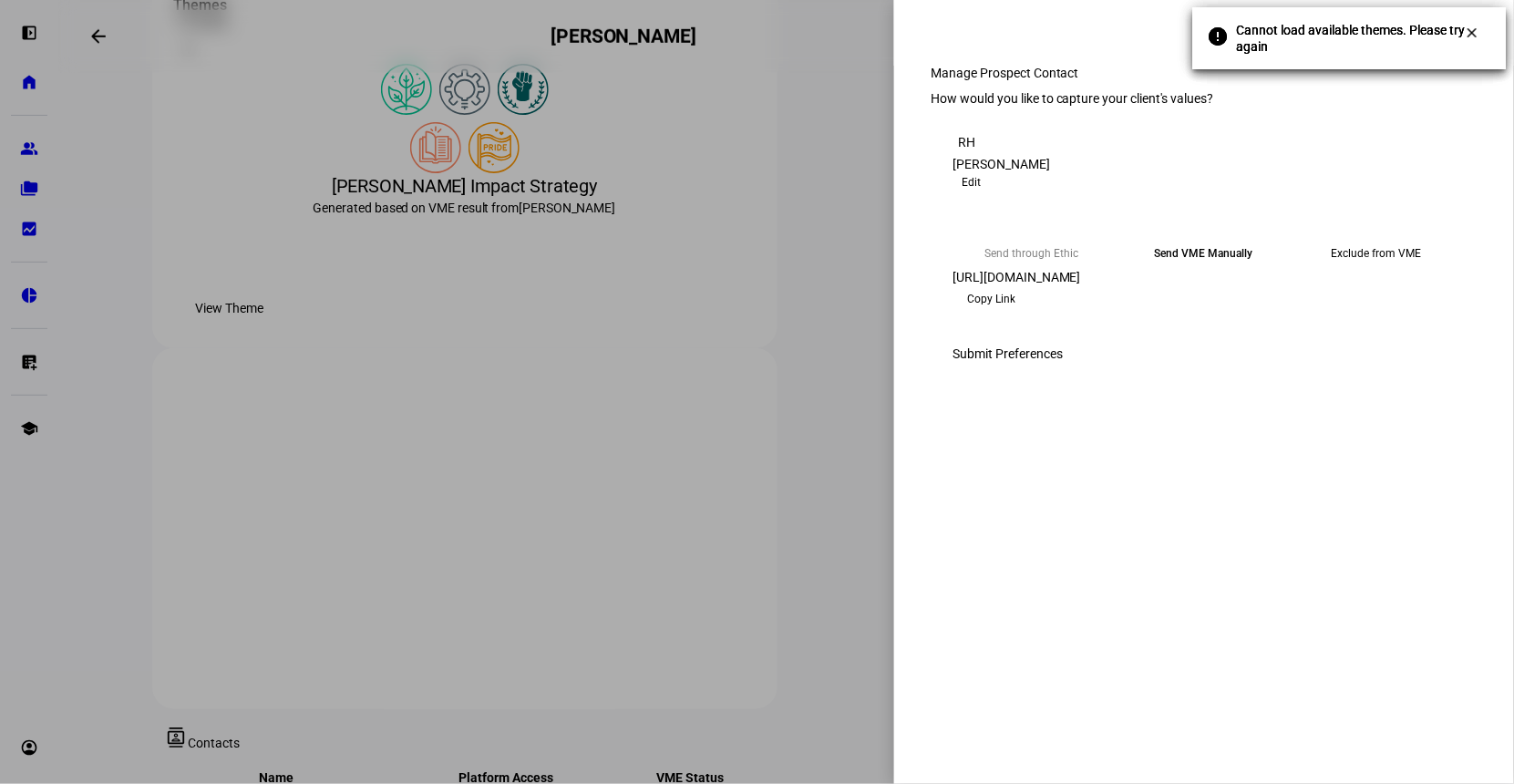
click at [1469, 33] on div "clear Manage Prospect Contact First Name [PERSON_NAME] Last Name [PERSON_NAME] …" at bounding box center [757, 392] width 1514 height 784
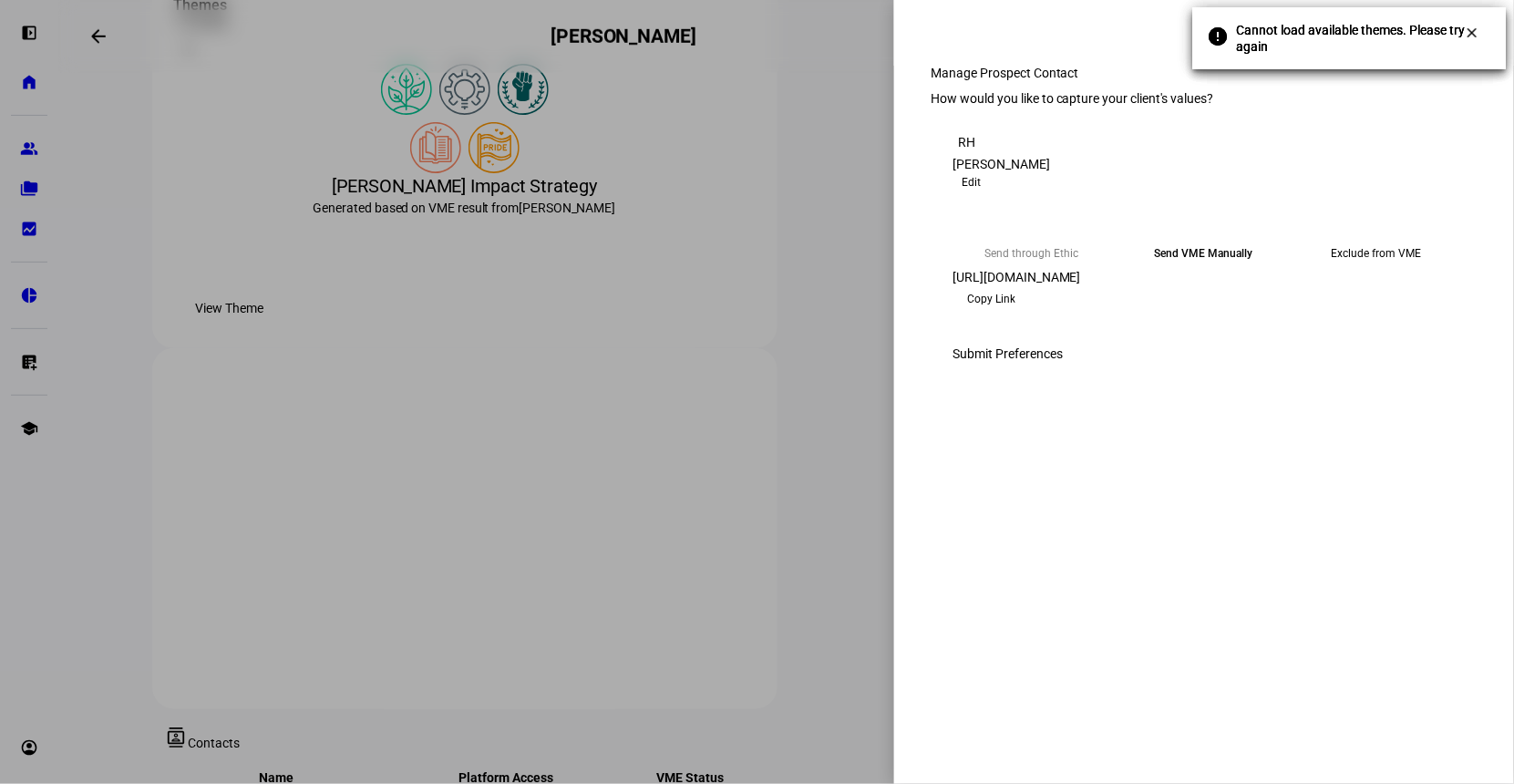
click at [1469, 33] on div "clear Manage Prospect Contact First Name [PERSON_NAME] Last Name [PERSON_NAME] …" at bounding box center [757, 392] width 1514 height 784
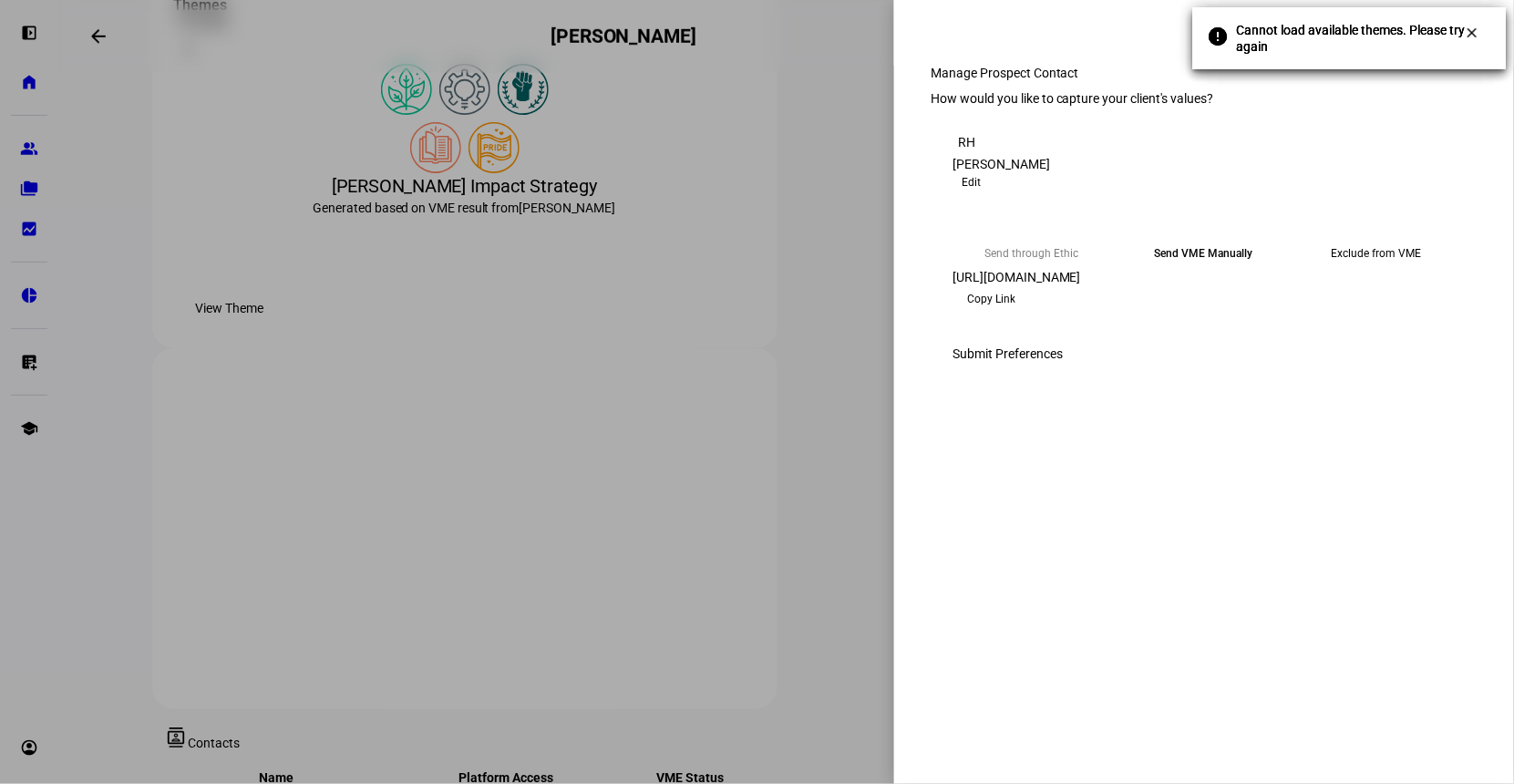
click at [1469, 33] on div "clear Manage Prospect Contact First Name [PERSON_NAME] Last Name [PERSON_NAME] …" at bounding box center [757, 392] width 1514 height 784
click at [1470, 34] on div "clear Manage Prospect Contact First Name [PERSON_NAME] Last Name [PERSON_NAME] …" at bounding box center [757, 392] width 1514 height 784
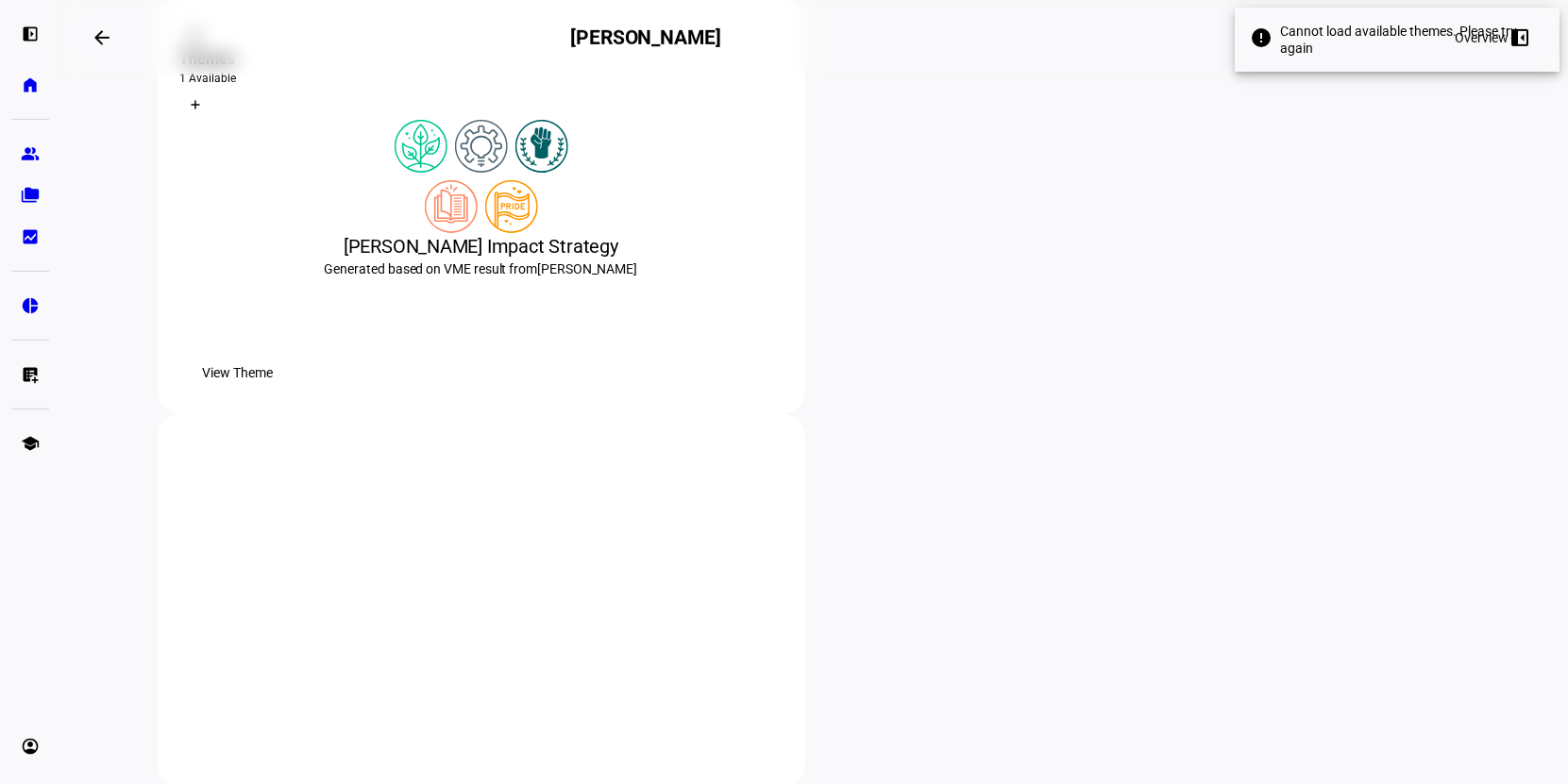
scroll to position [574, 0]
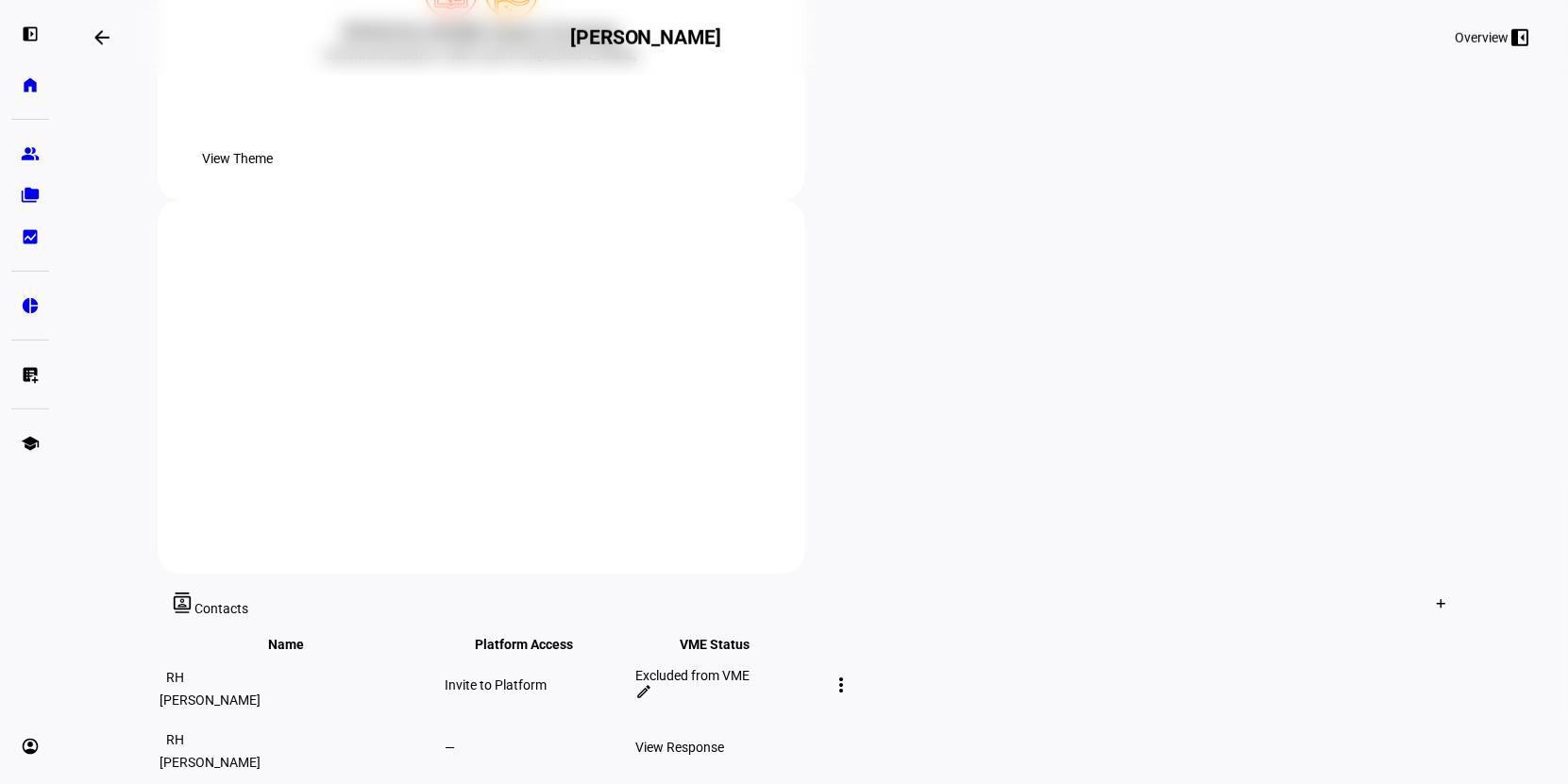
click at [274, 178] on span "View Theme" at bounding box center [238, 158] width 71 height 37
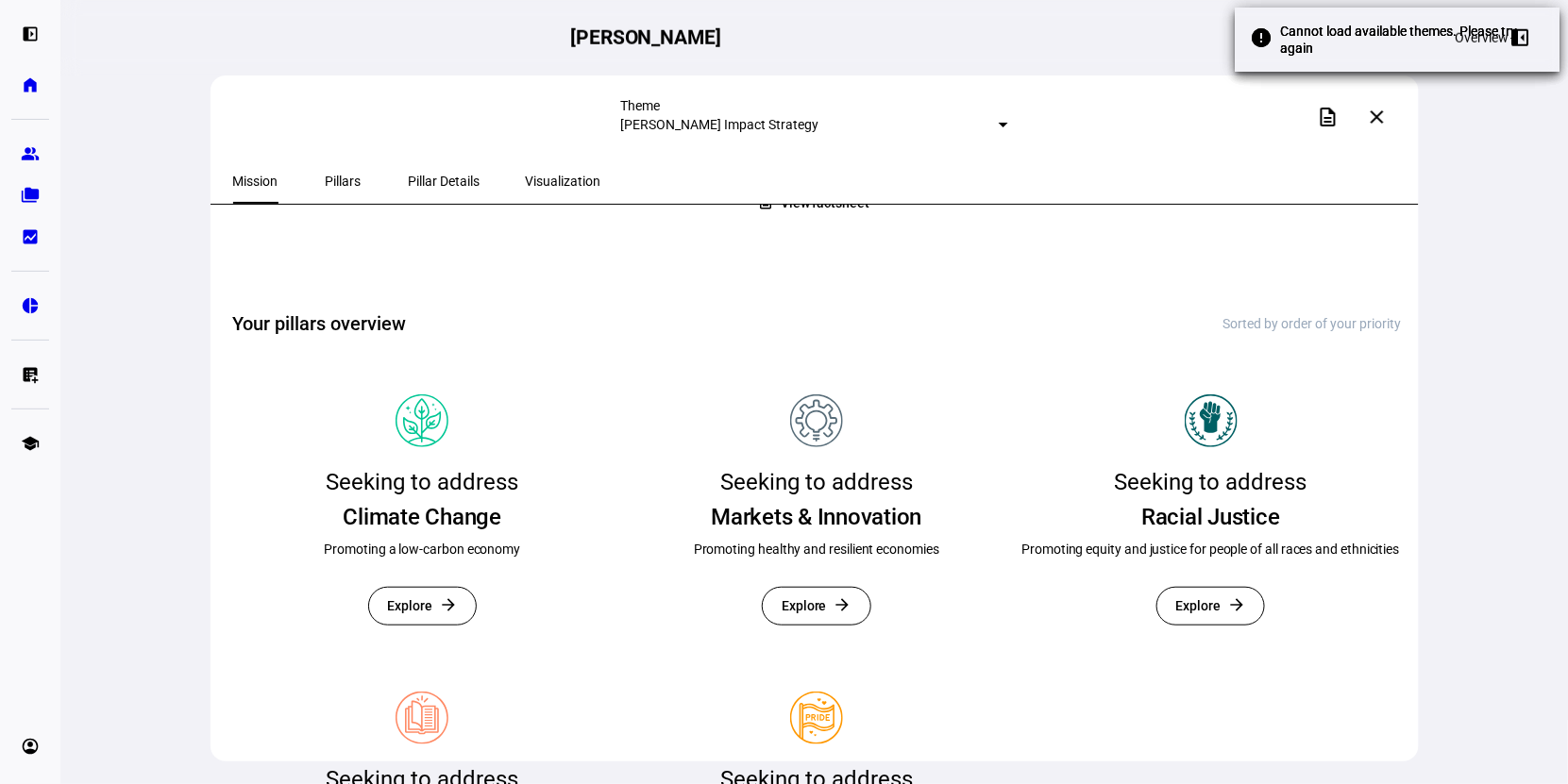
scroll to position [604, 0]
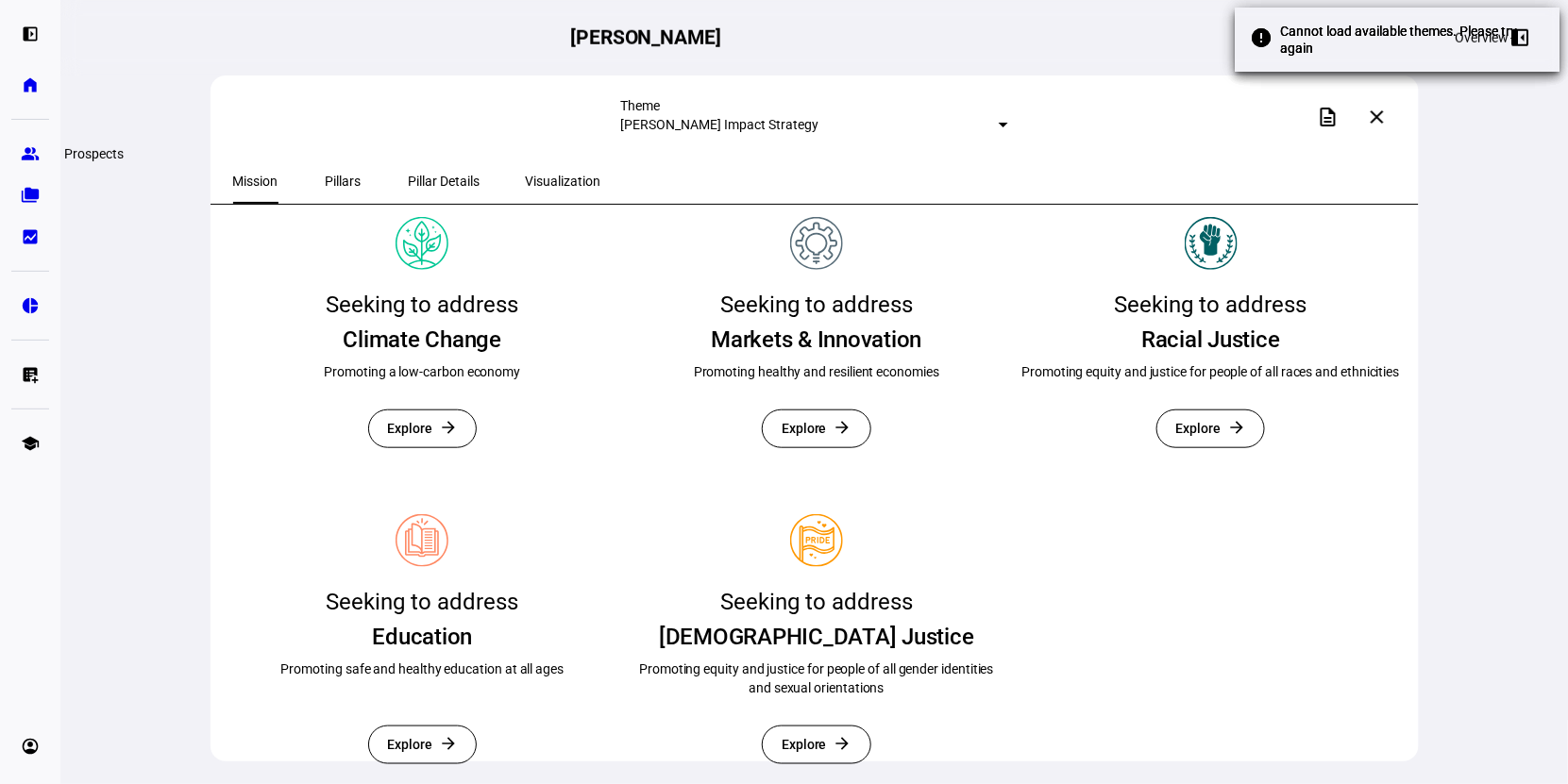
click at [26, 147] on eth-mat-symbol "group" at bounding box center [31, 154] width 19 height 19
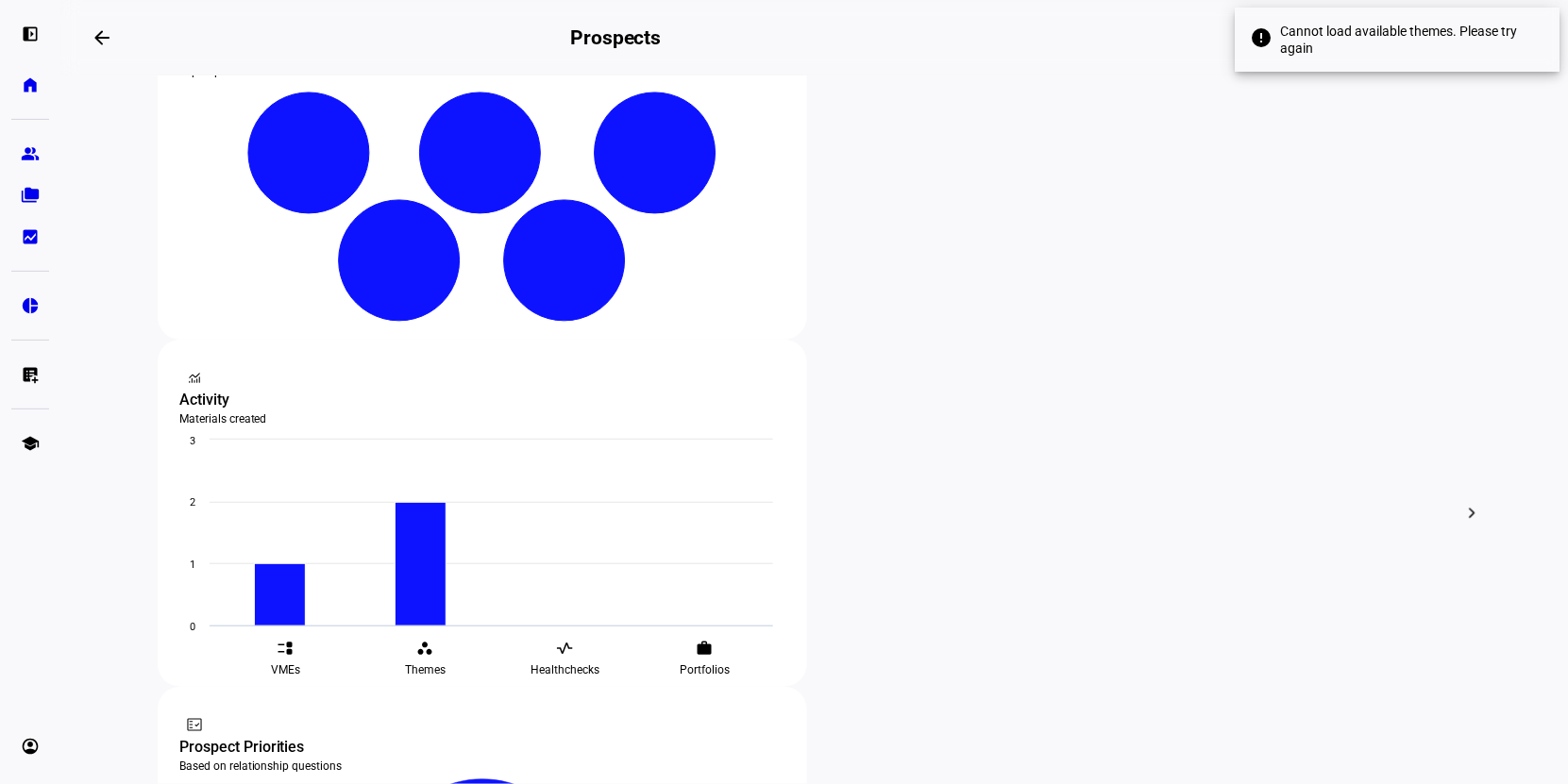
scroll to position [444, 0]
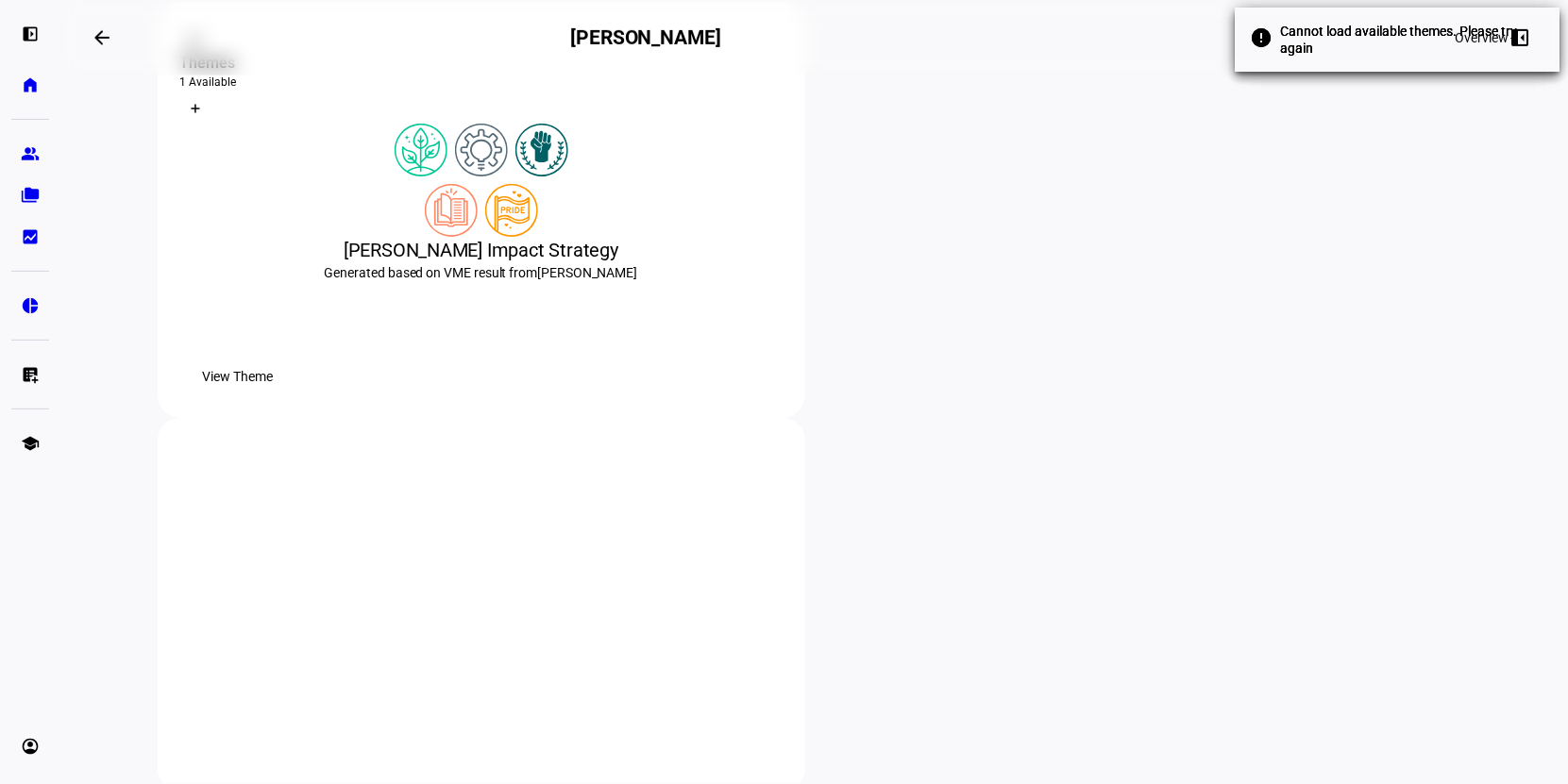
scroll to position [351, 0]
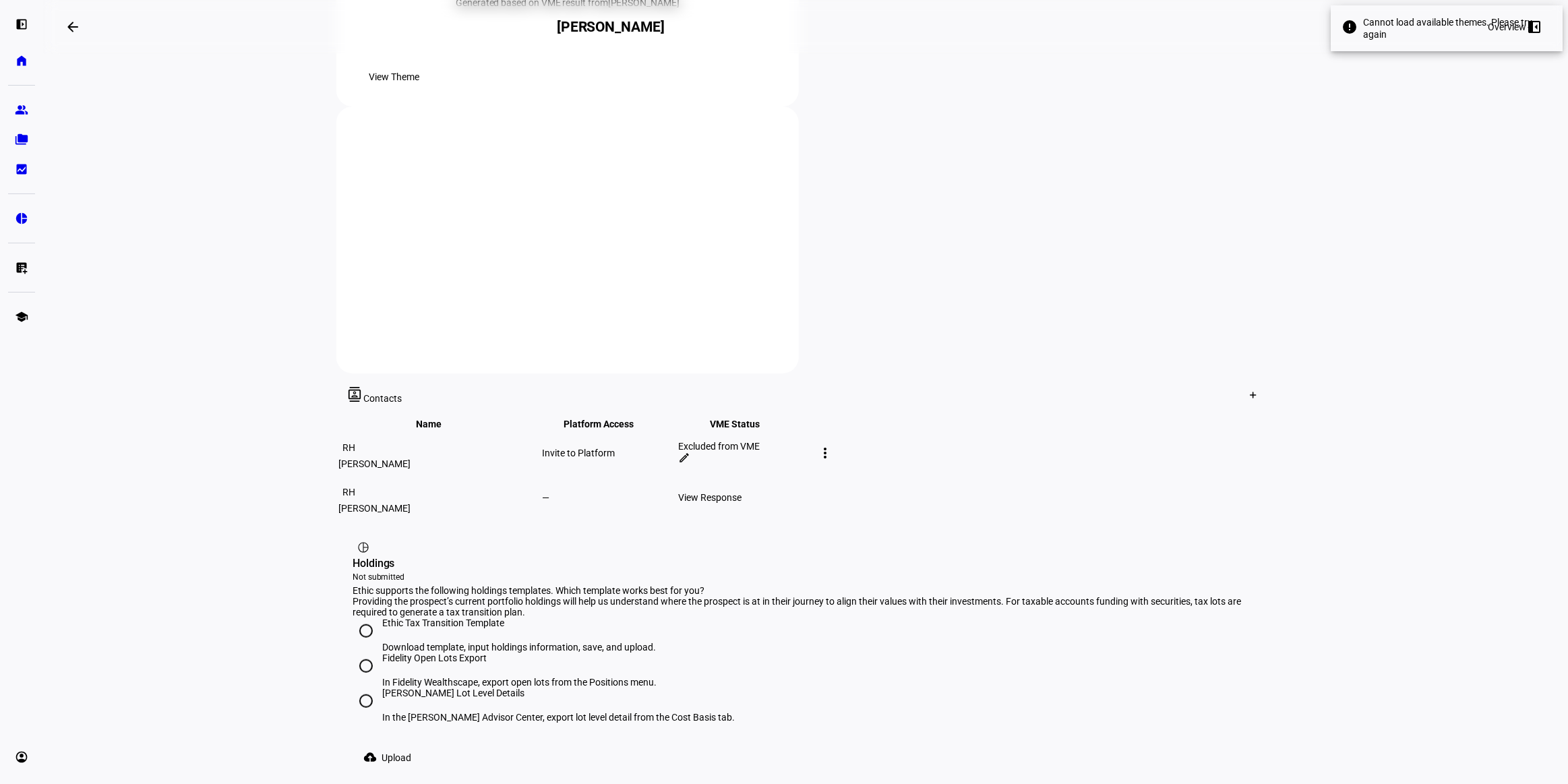
scroll to position [522, 0]
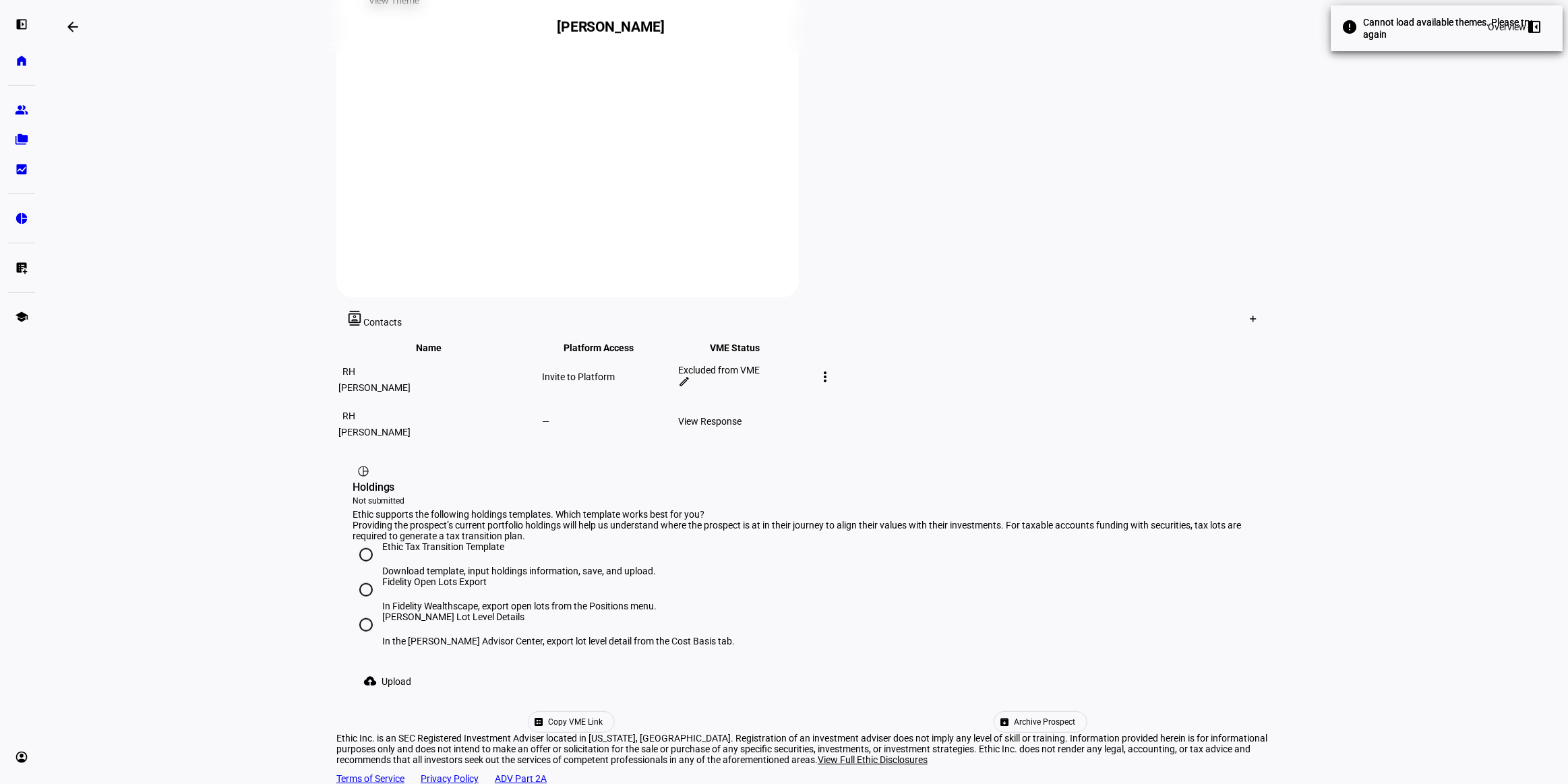
click at [363, 559] on input "Fidelity Open Lots Export In Fidelity Wealthscape, export open lots from the Po…" at bounding box center [366, 589] width 27 height 27
radio input "true"
click at [363, 541] on input "Ethic Tax Transition Template Download template, input holdings information, sa…" at bounding box center [366, 554] width 27 height 27
radio input "true"
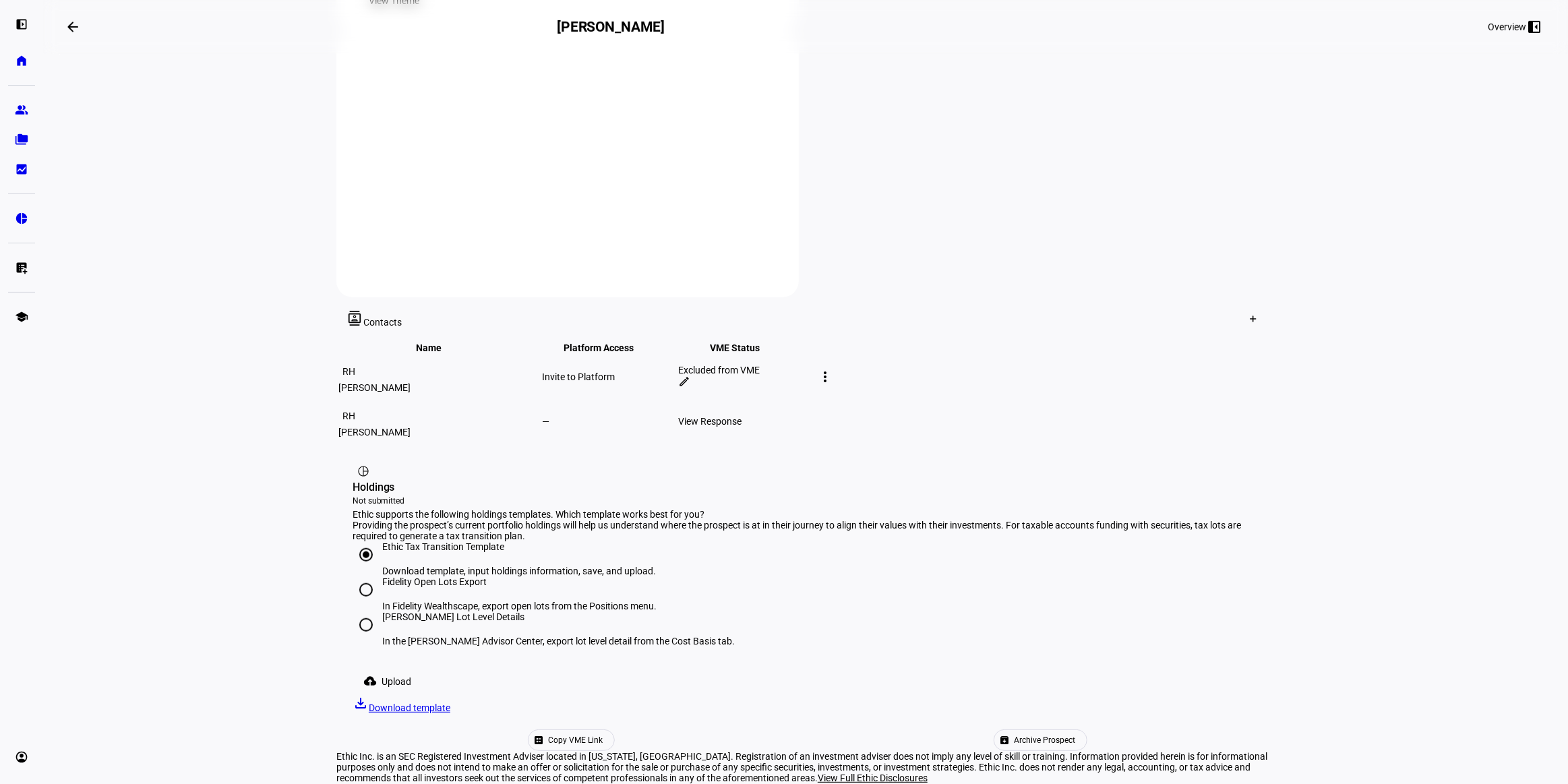
click at [450, 559] on span "Download template" at bounding box center [409, 708] width 81 height 11
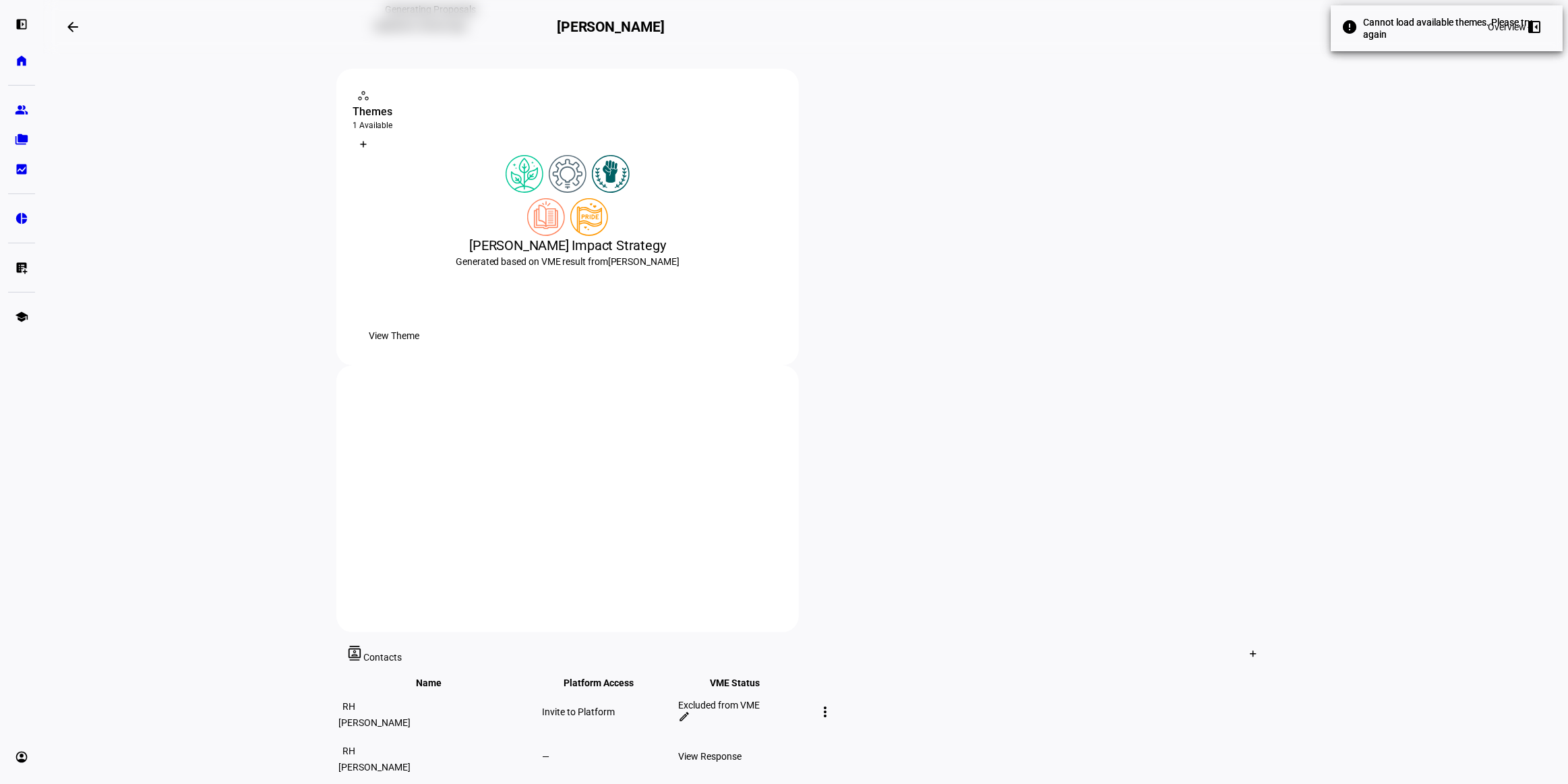
scroll to position [0, 0]
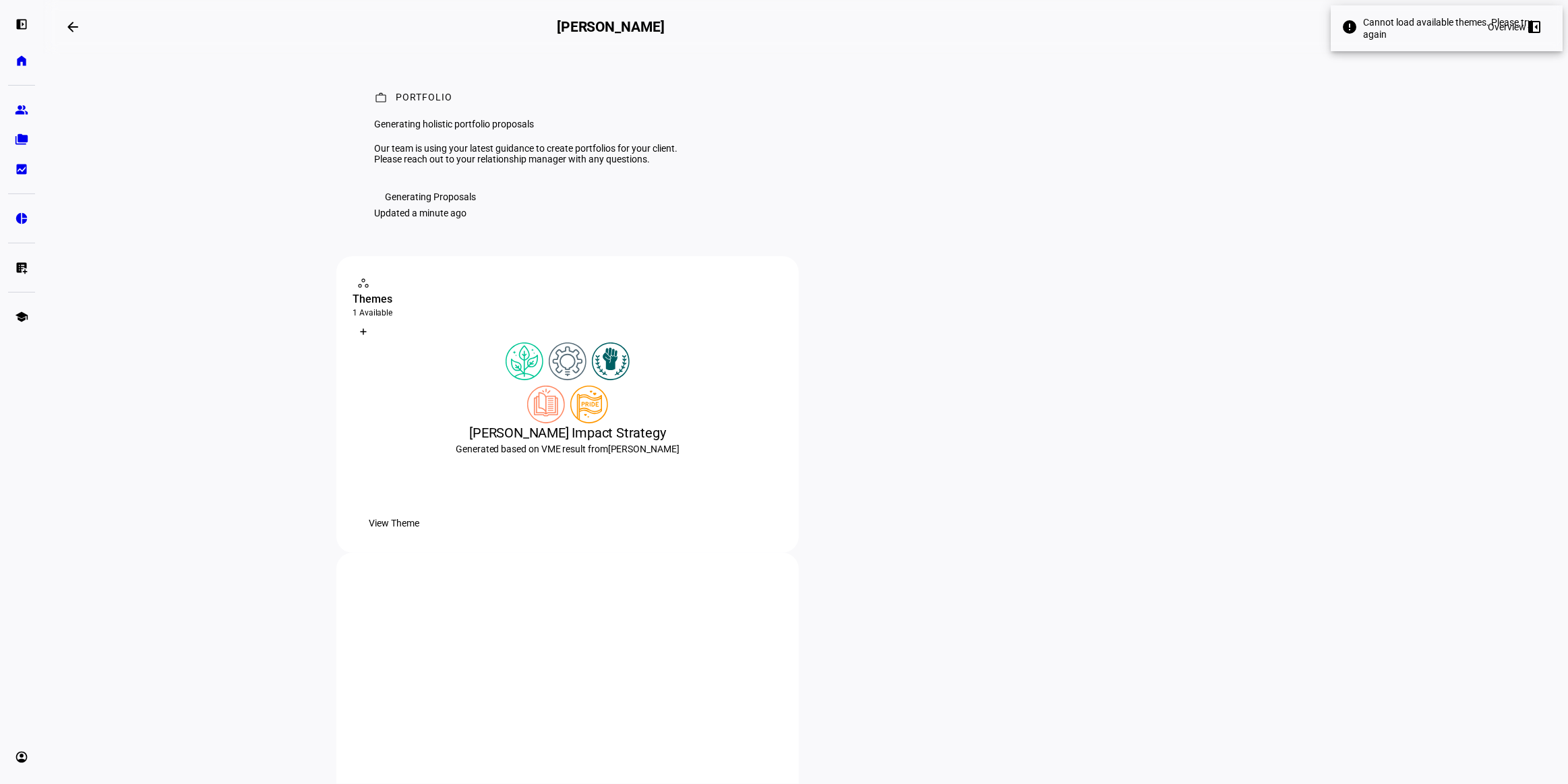
click at [1119, 25] on div "error Cannot load available themes. Please try again error Cannot load availabl…" at bounding box center [784, 392] width 1568 height 784
click at [30, 53] on link "home Home" at bounding box center [21, 60] width 27 height 27
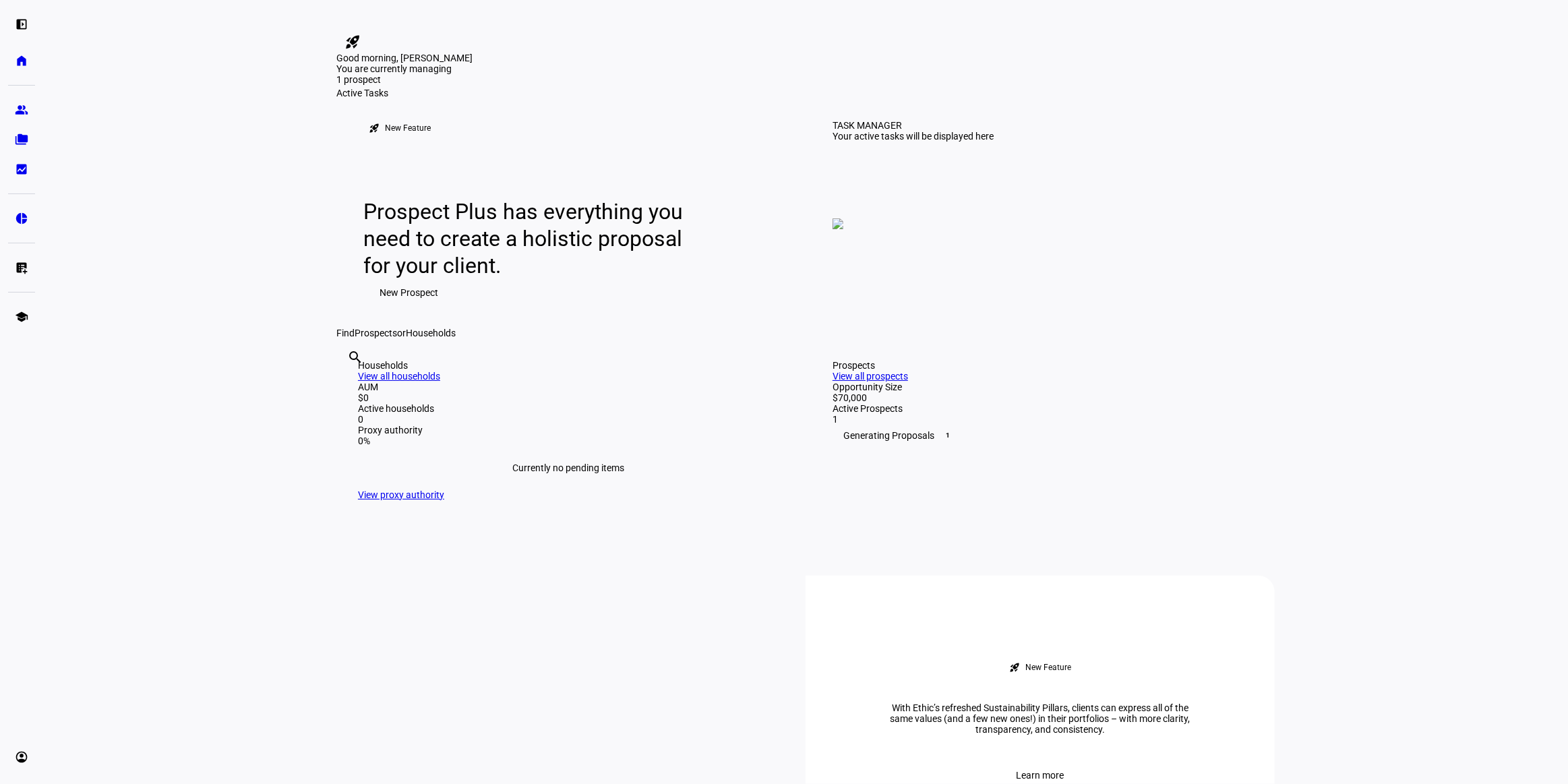
scroll to position [444, 0]
